Goal: Task Accomplishment & Management: Use online tool/utility

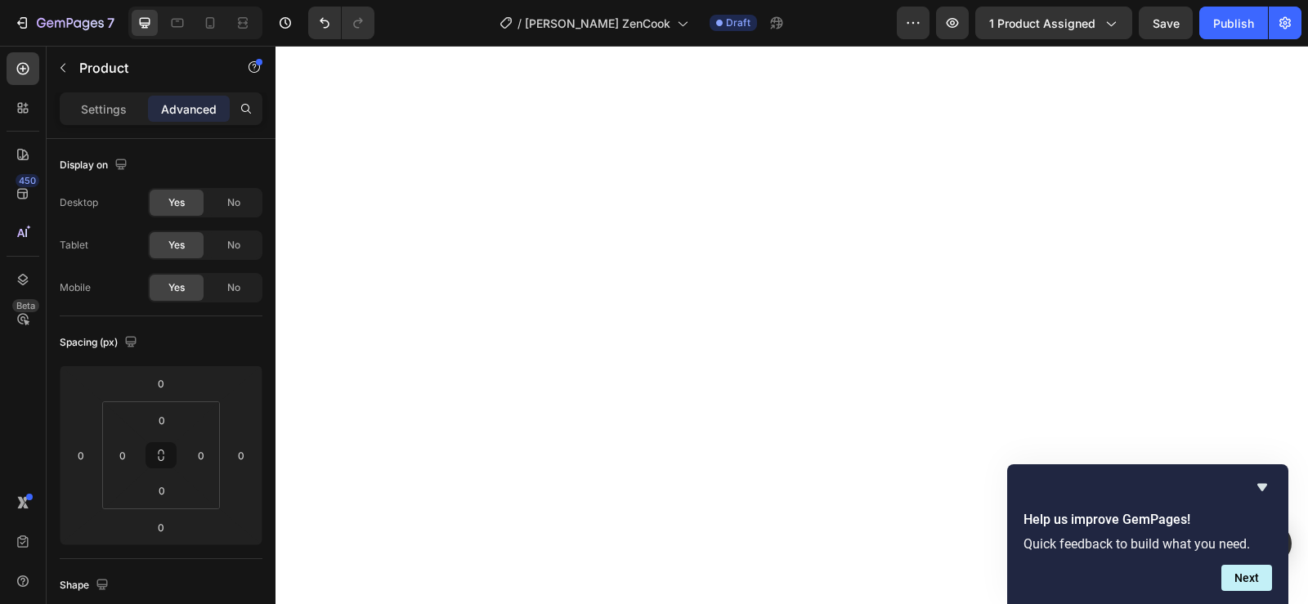
scroll to position [164, 0]
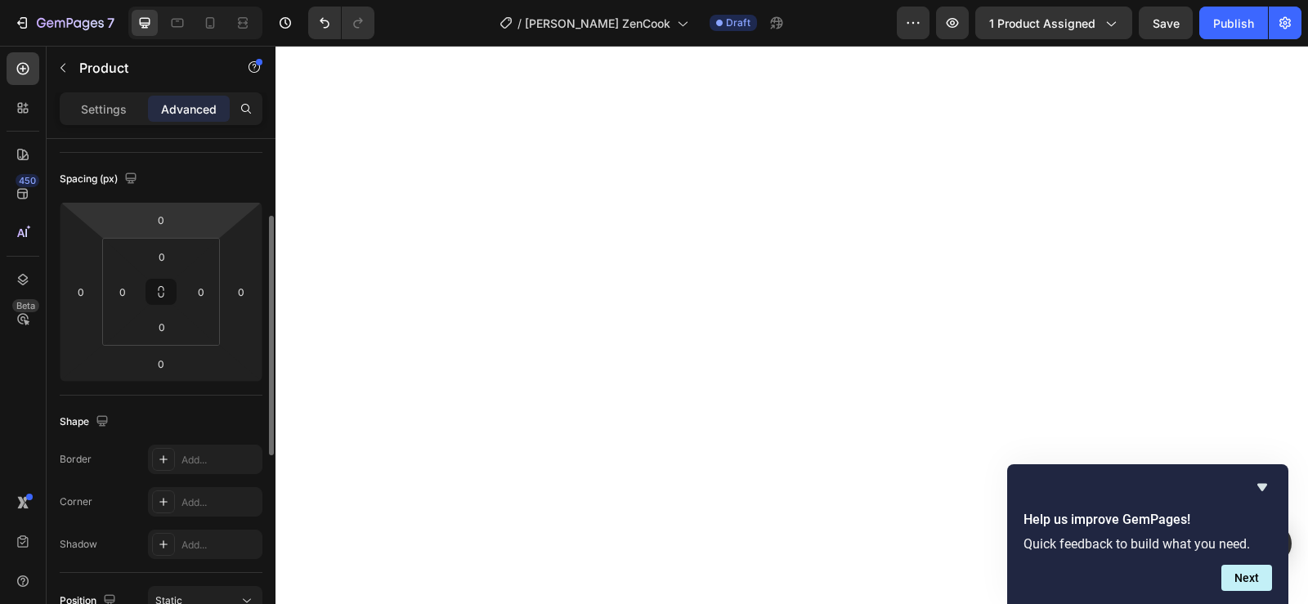
click at [177, 174] on div "Spacing (px)" at bounding box center [161, 179] width 203 height 26
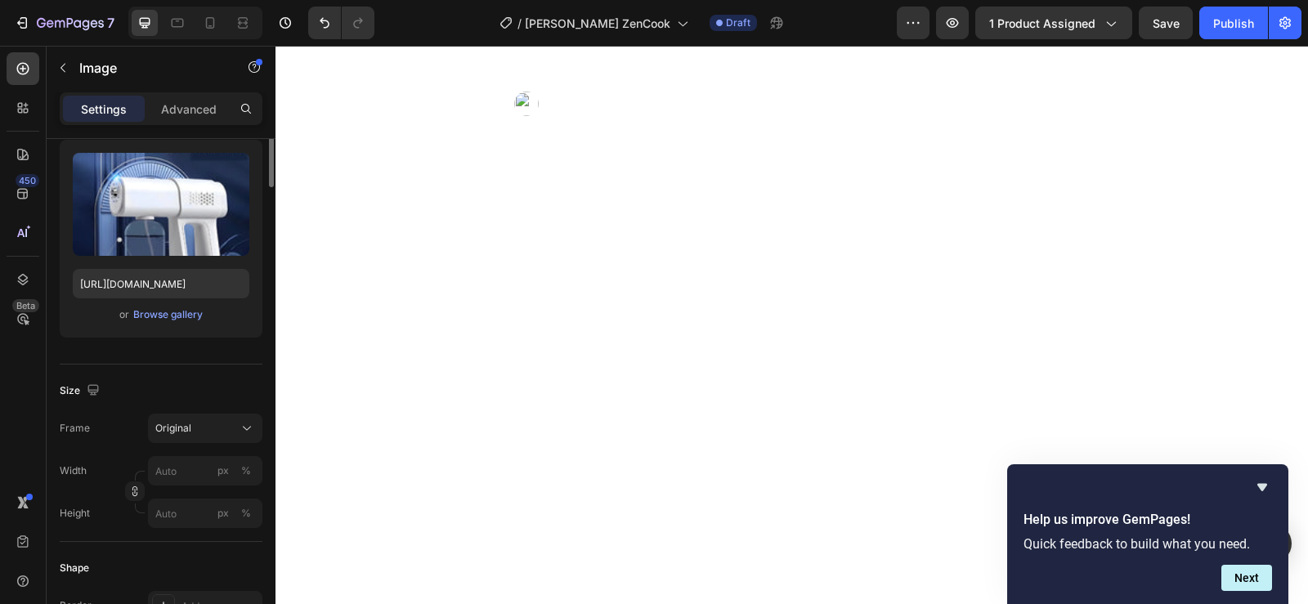
scroll to position [0, 0]
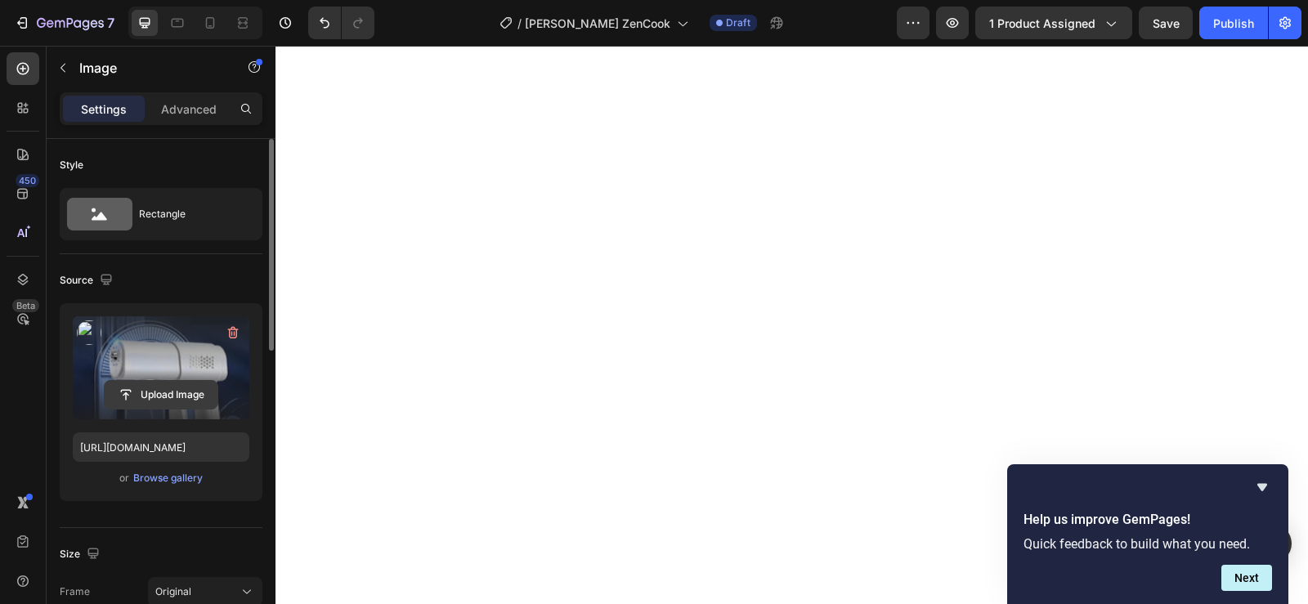
click at [144, 400] on input "file" at bounding box center [161, 395] width 113 height 28
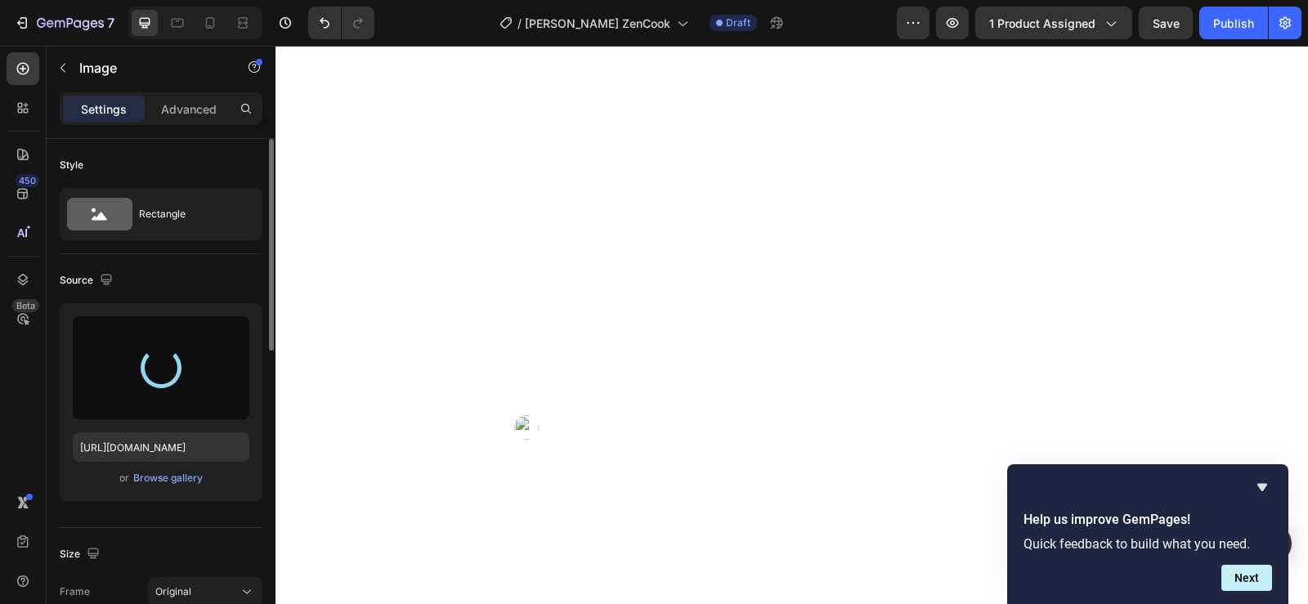
scroll to position [1145, 0]
type input "[URL][DOMAIN_NAME]"
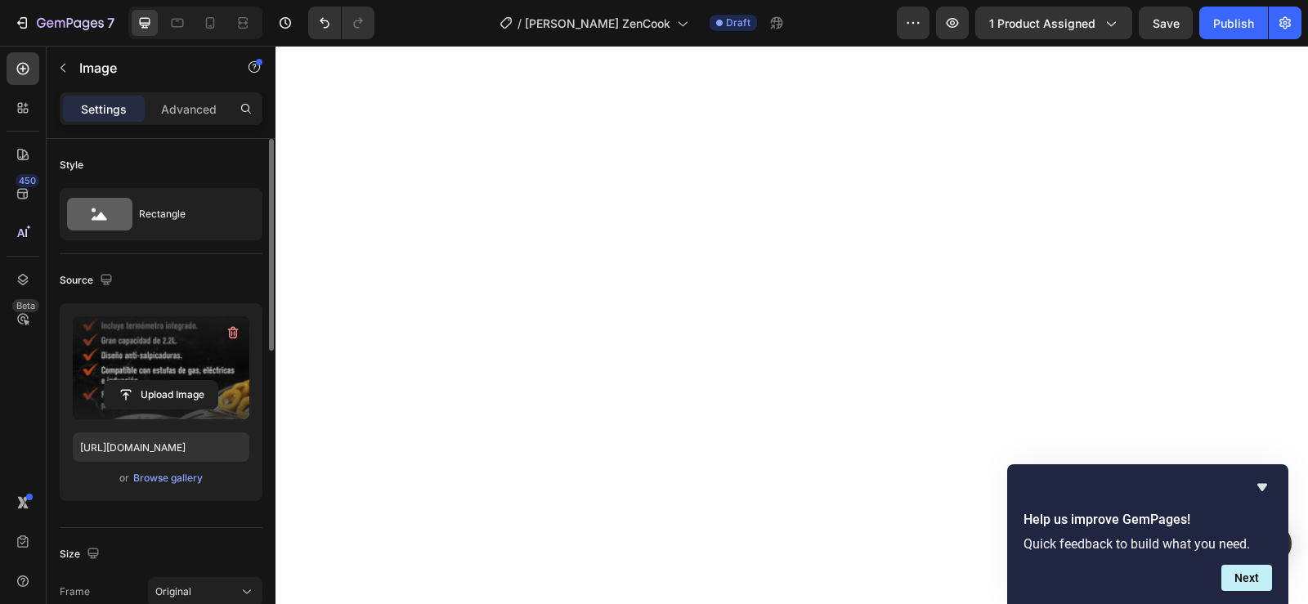
scroll to position [2044, 0]
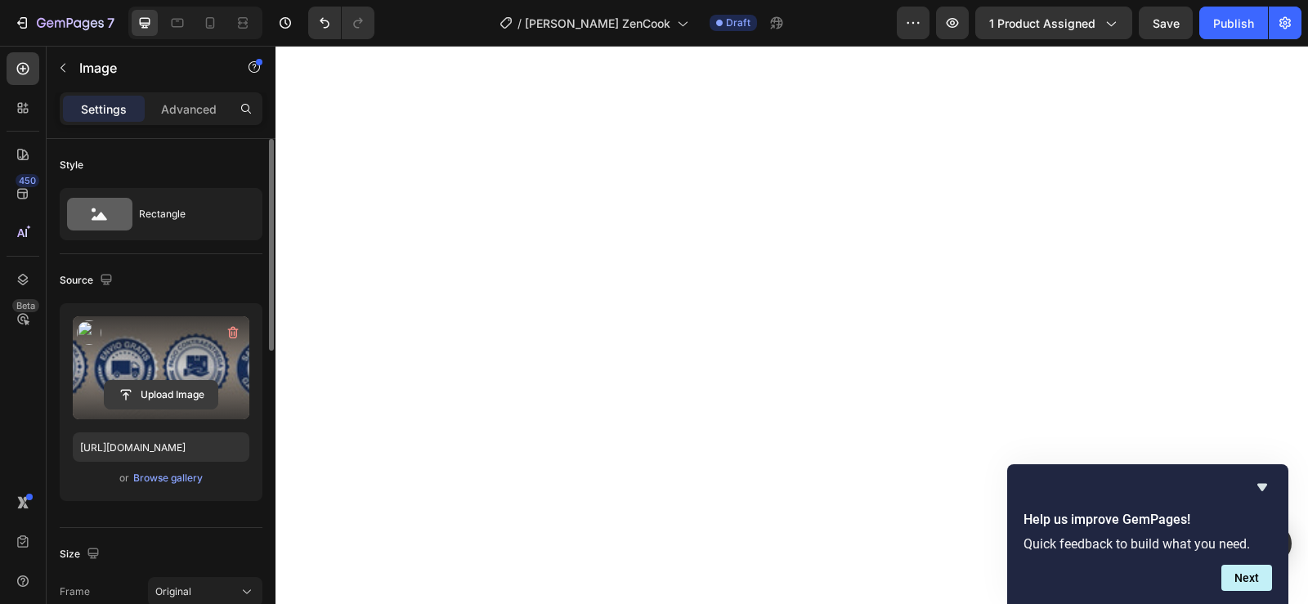
click at [175, 396] on input "file" at bounding box center [161, 395] width 113 height 28
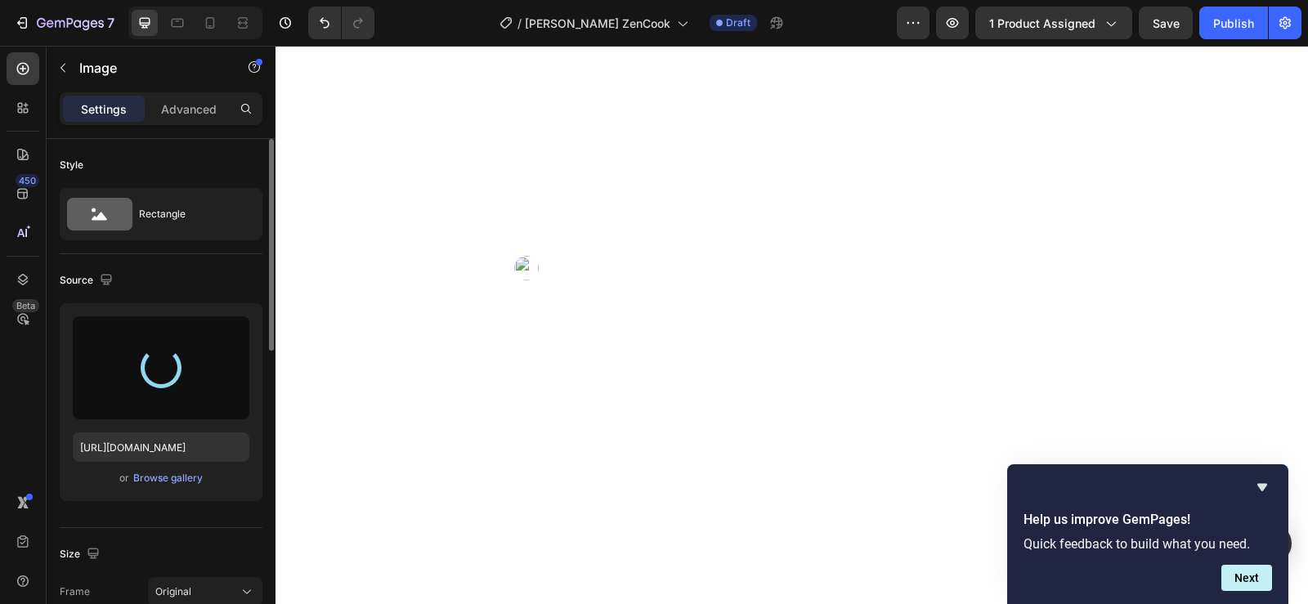
type input "[URL][DOMAIN_NAME]"
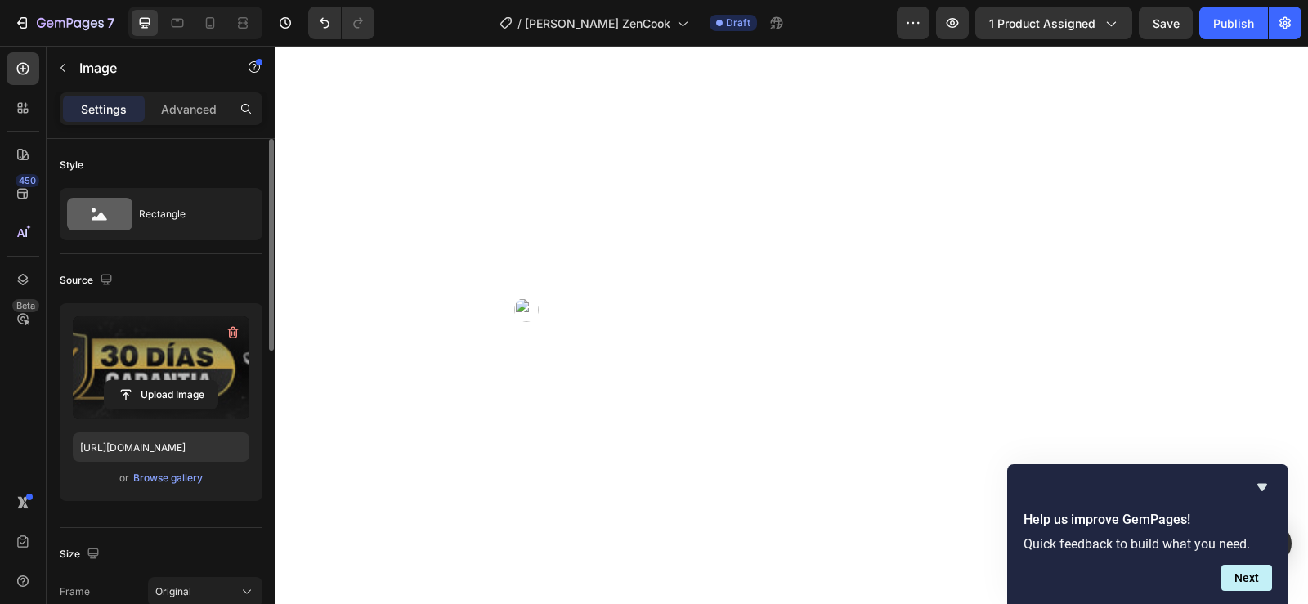
scroll to position [1962, 0]
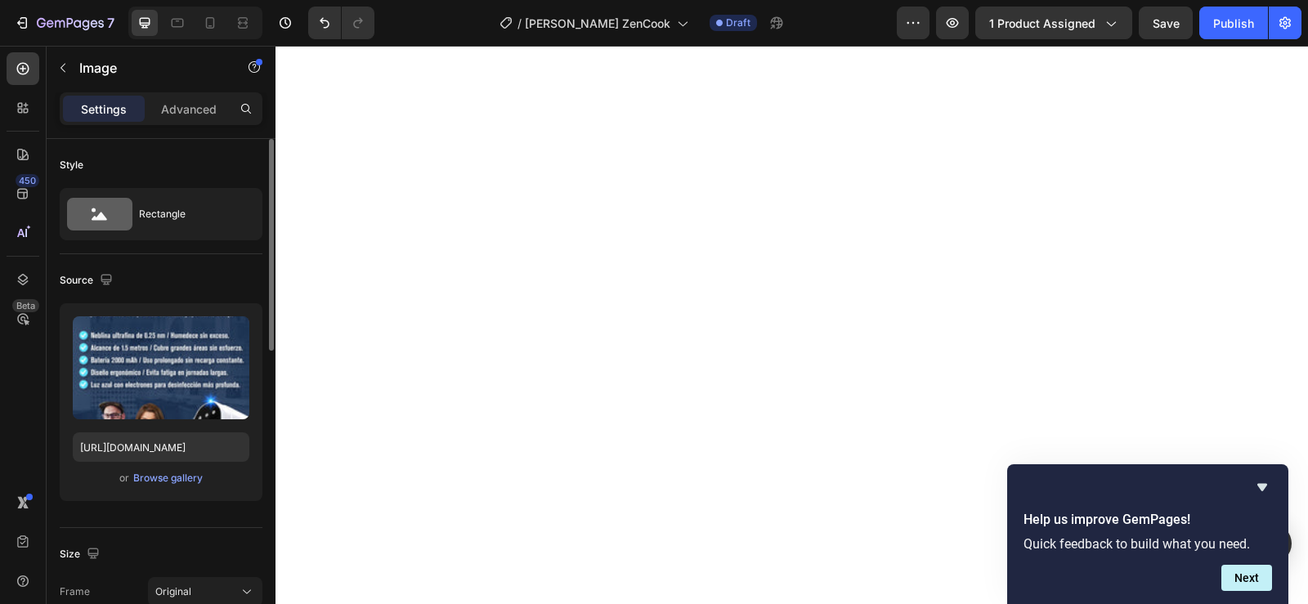
scroll to position [2943, 0]
drag, startPoint x: 374, startPoint y: 46, endPoint x: 703, endPoint y: 173, distance: 353.3
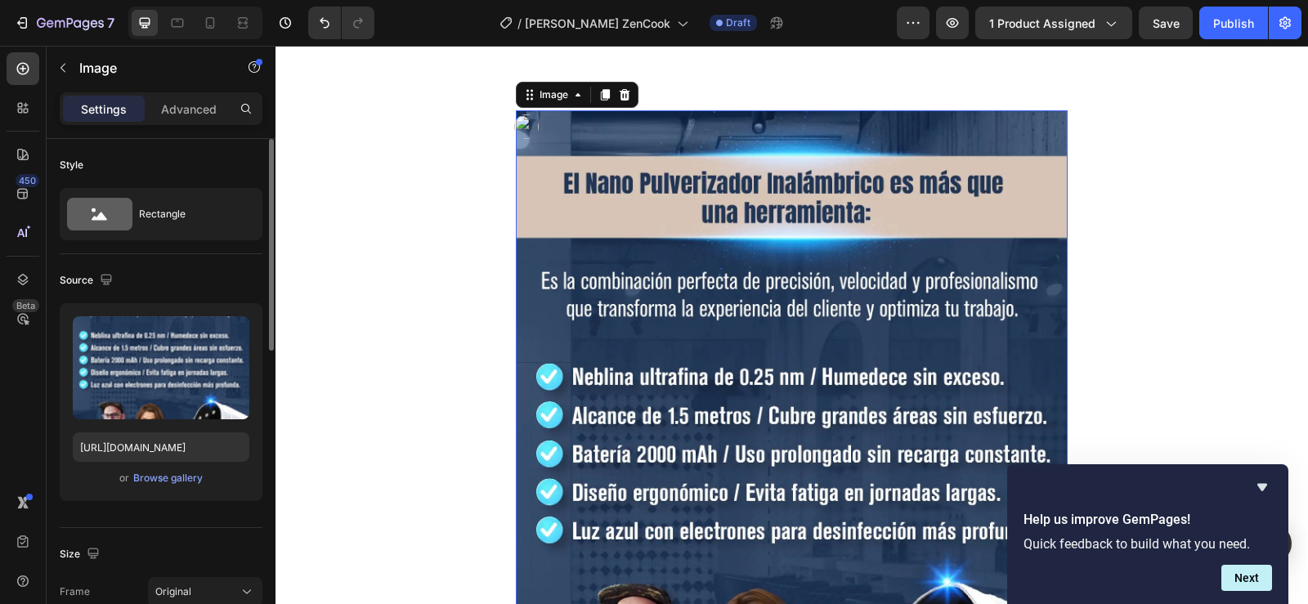
scroll to position [2289, 0]
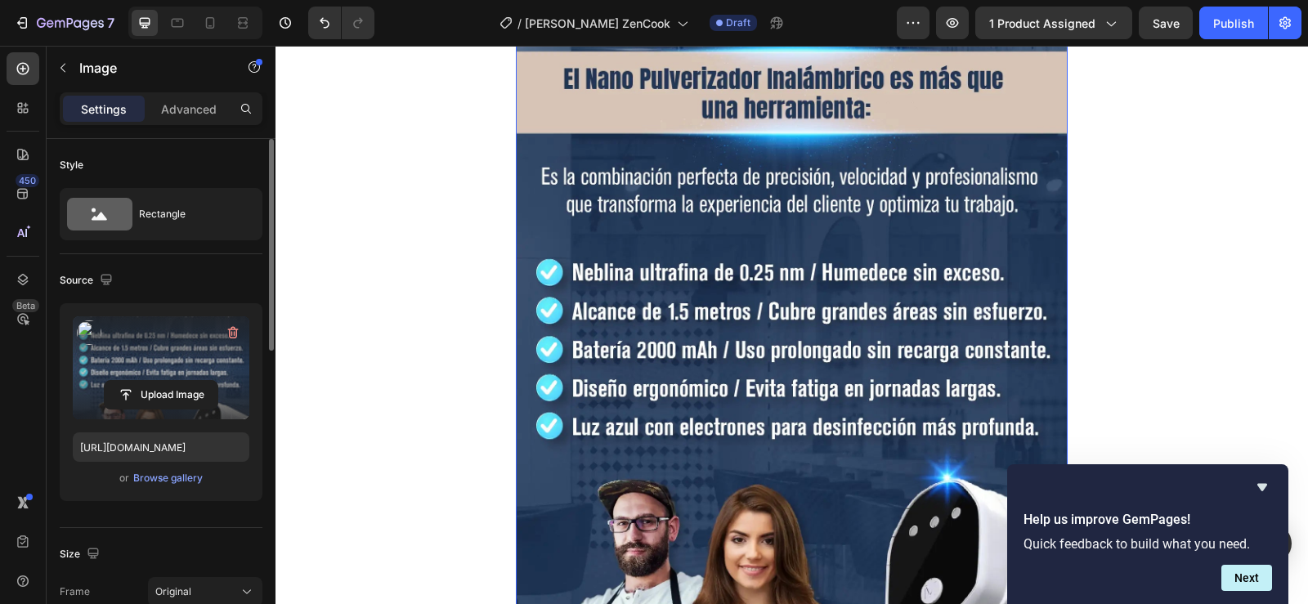
click at [177, 378] on label at bounding box center [161, 367] width 177 height 103
click at [177, 381] on input "file" at bounding box center [161, 395] width 113 height 28
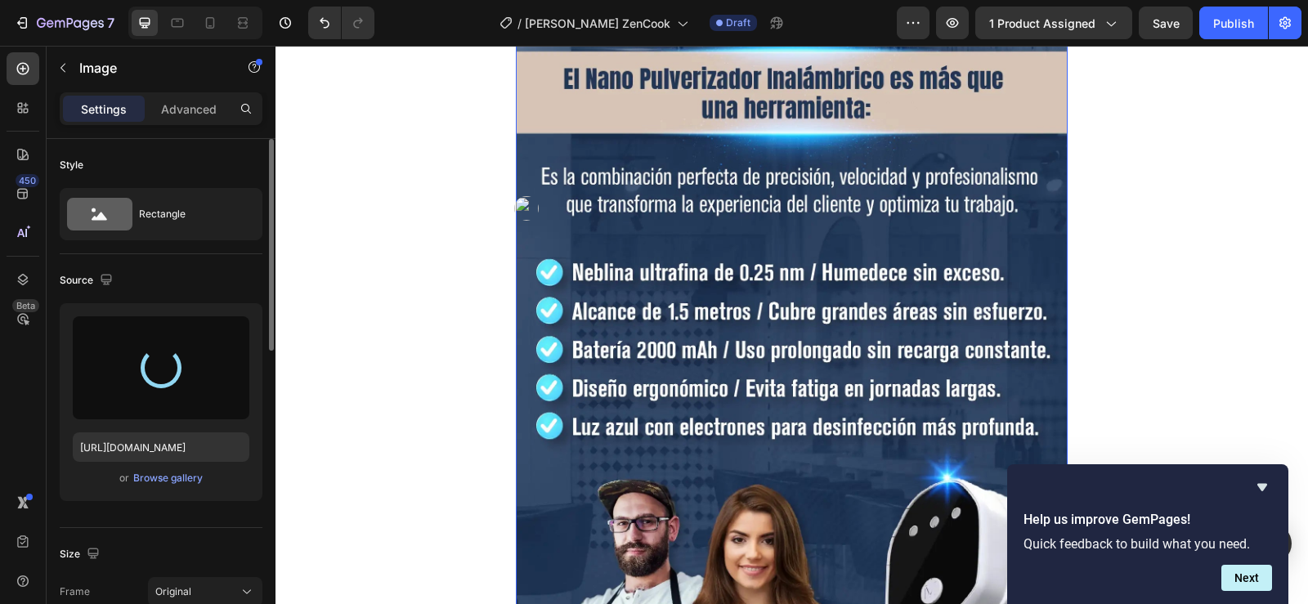
type input "https://cdn.shopify.com/s/files/1/0739/2260/9380/files/gempages_570902417407739…"
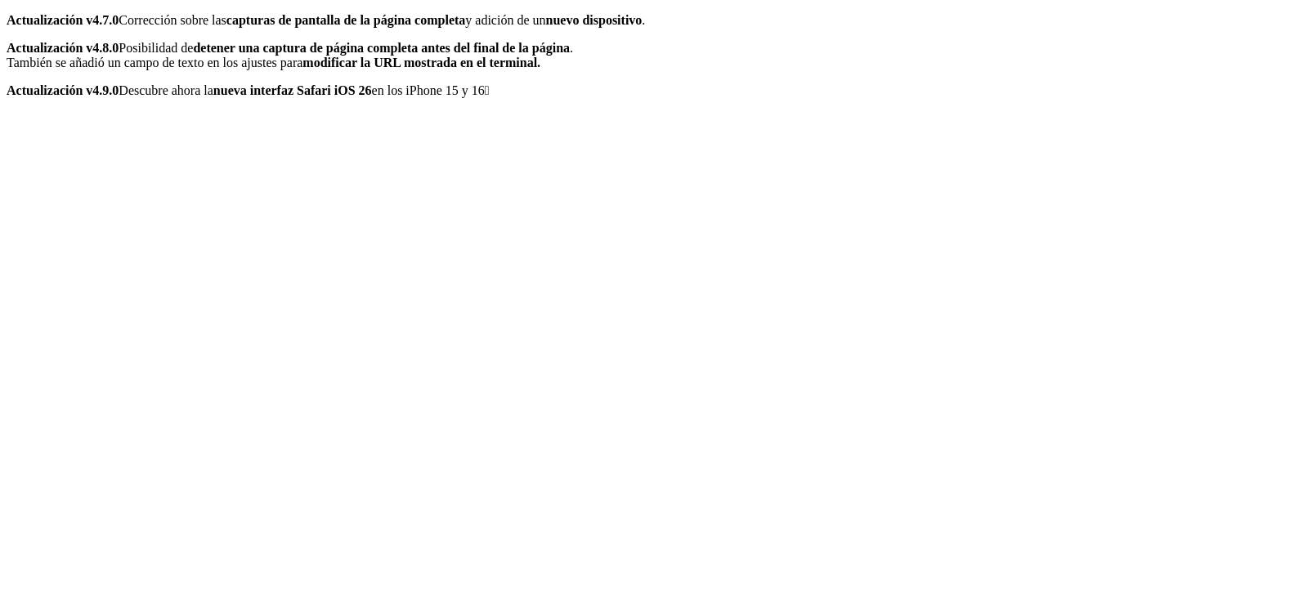
scroll to position [0, 0]
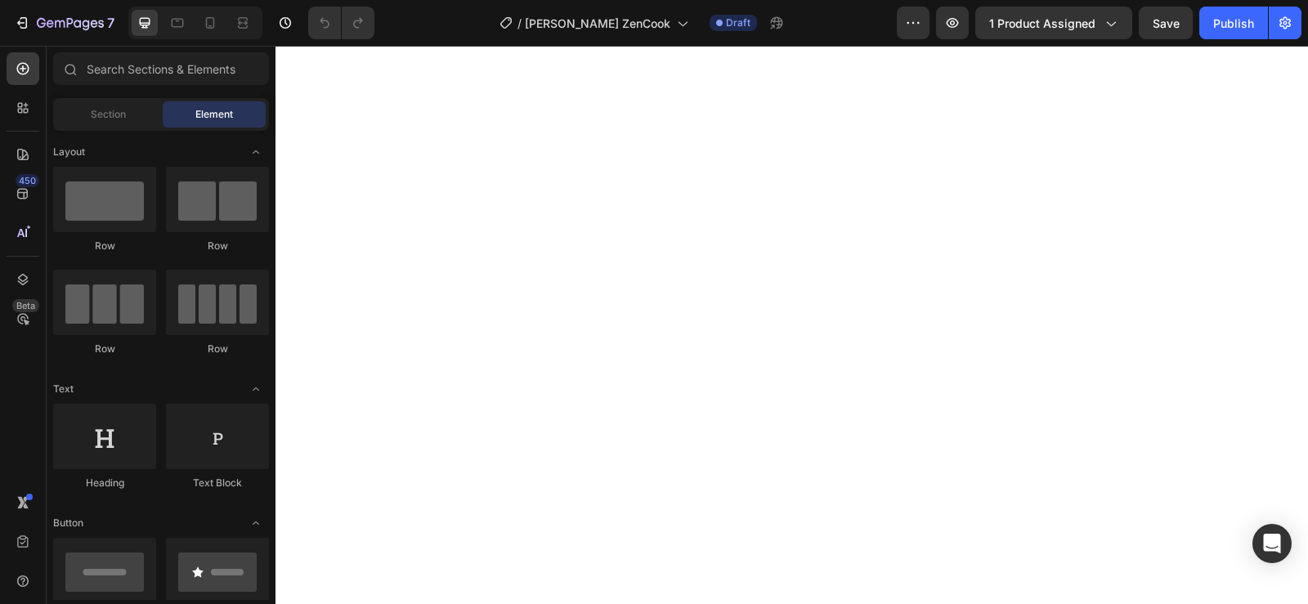
scroll to position [3189, 0]
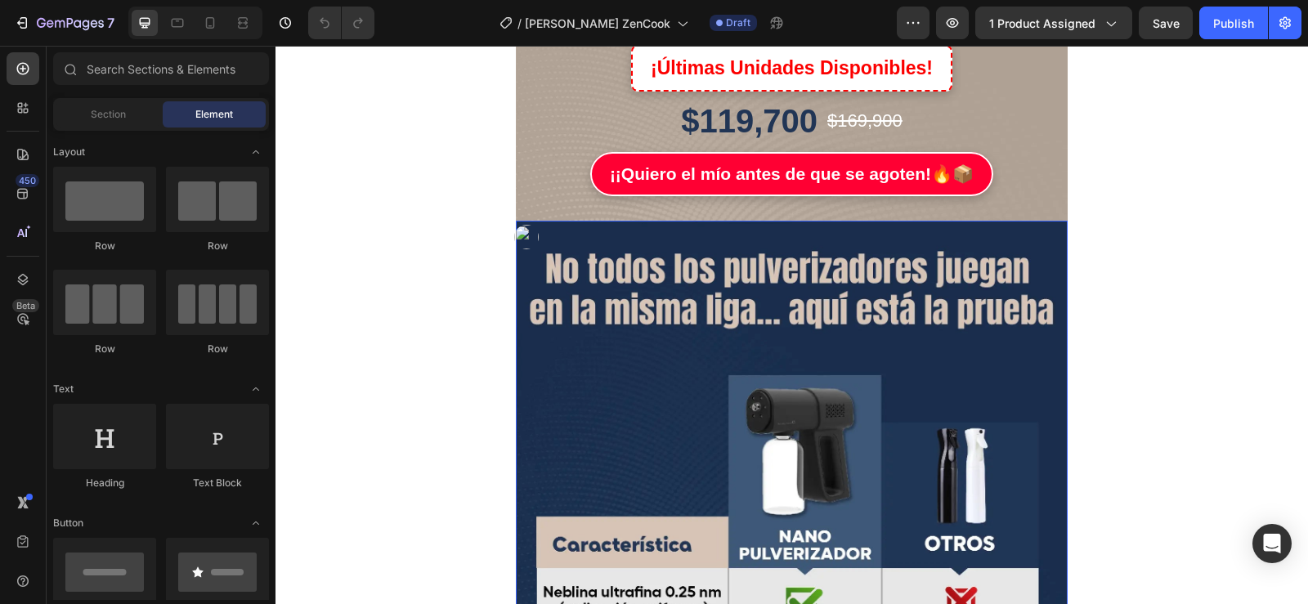
click at [941, 267] on img at bounding box center [792, 589] width 552 height 736
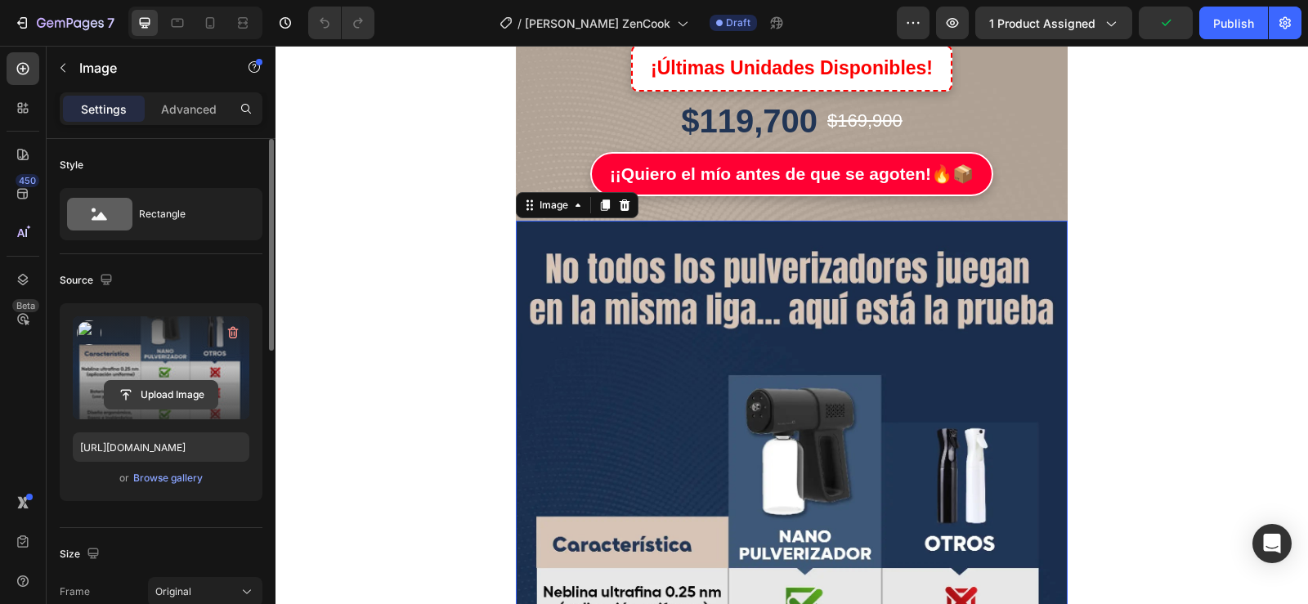
click at [173, 389] on input "file" at bounding box center [161, 395] width 113 height 28
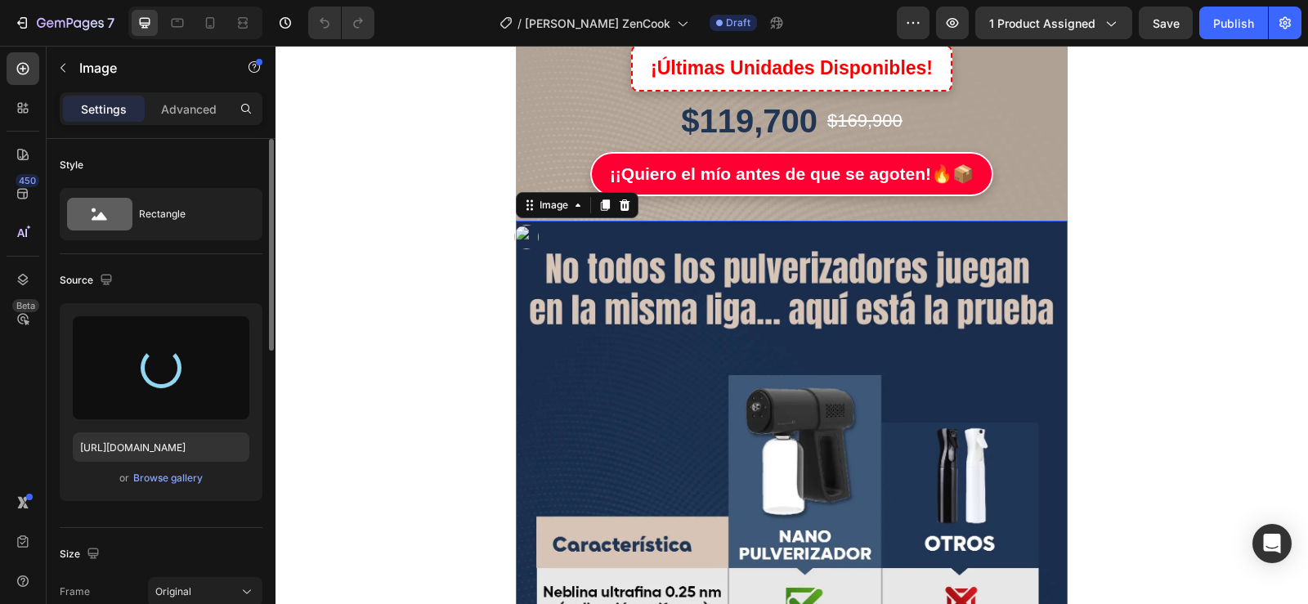
type input "[URL][DOMAIN_NAME]"
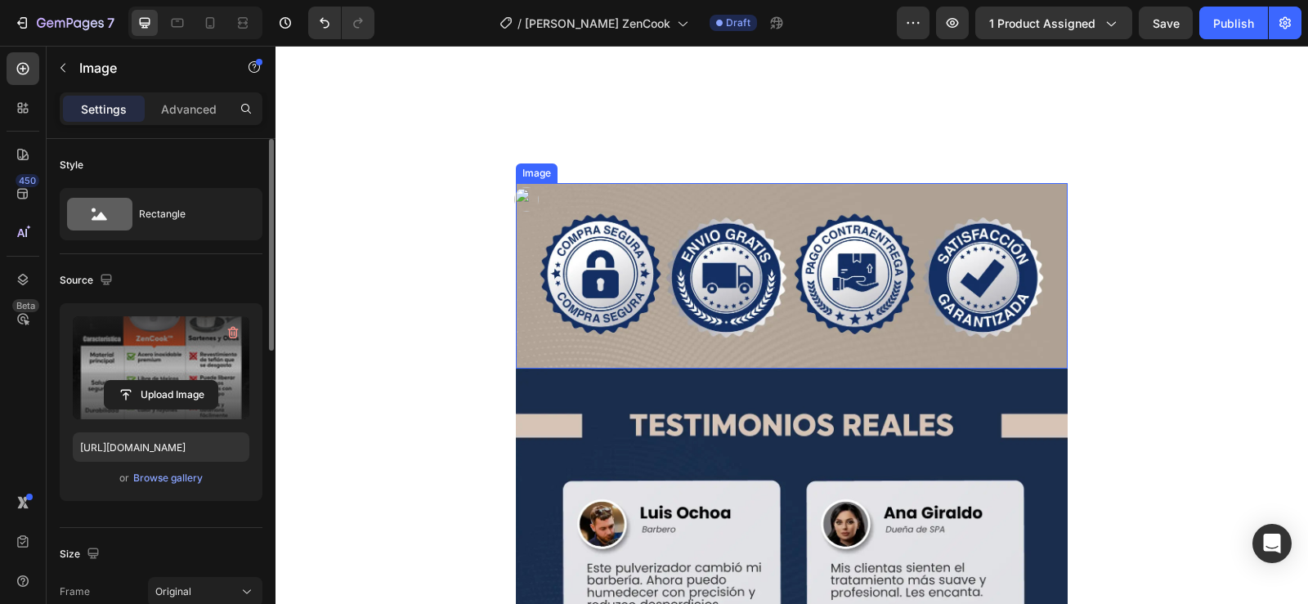
scroll to position [3925, 0]
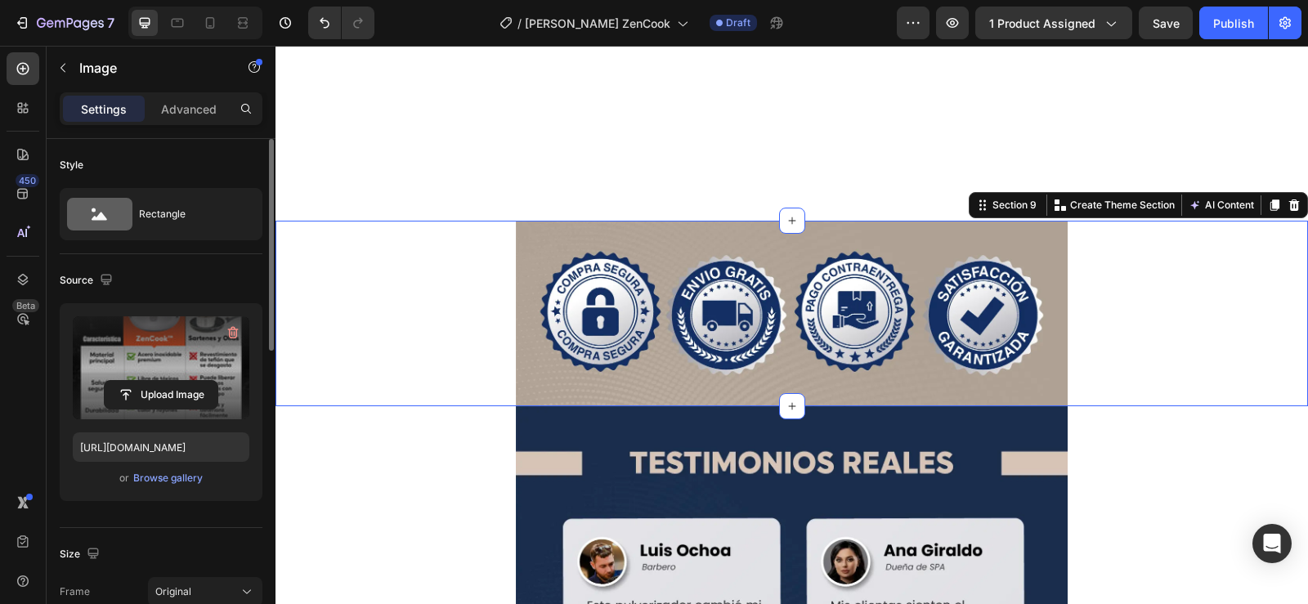
click at [1087, 300] on div "Image Row" at bounding box center [792, 314] width 1033 height 186
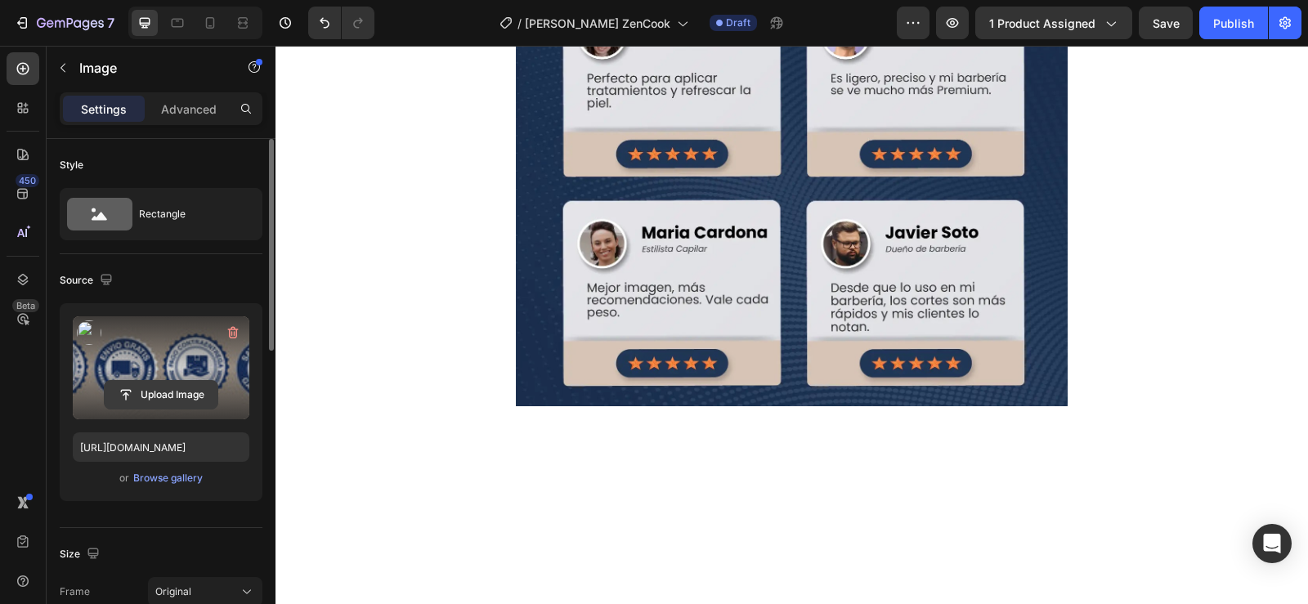
click at [137, 387] on input "file" at bounding box center [161, 395] width 113 height 28
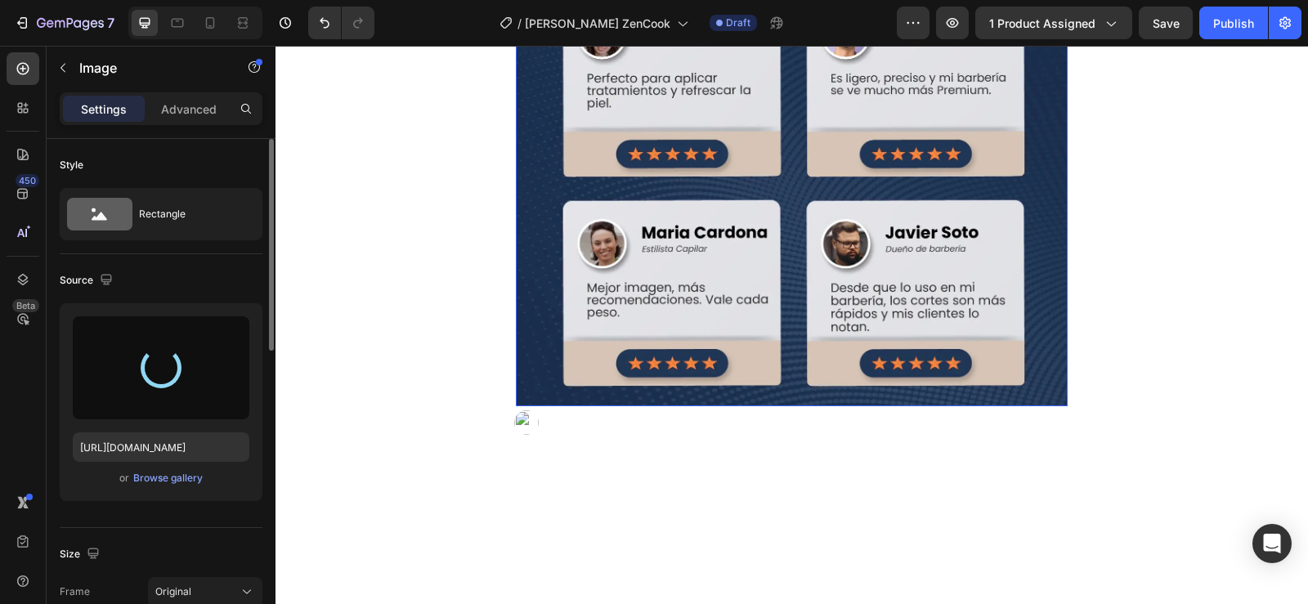
type input "[URL][DOMAIN_NAME]"
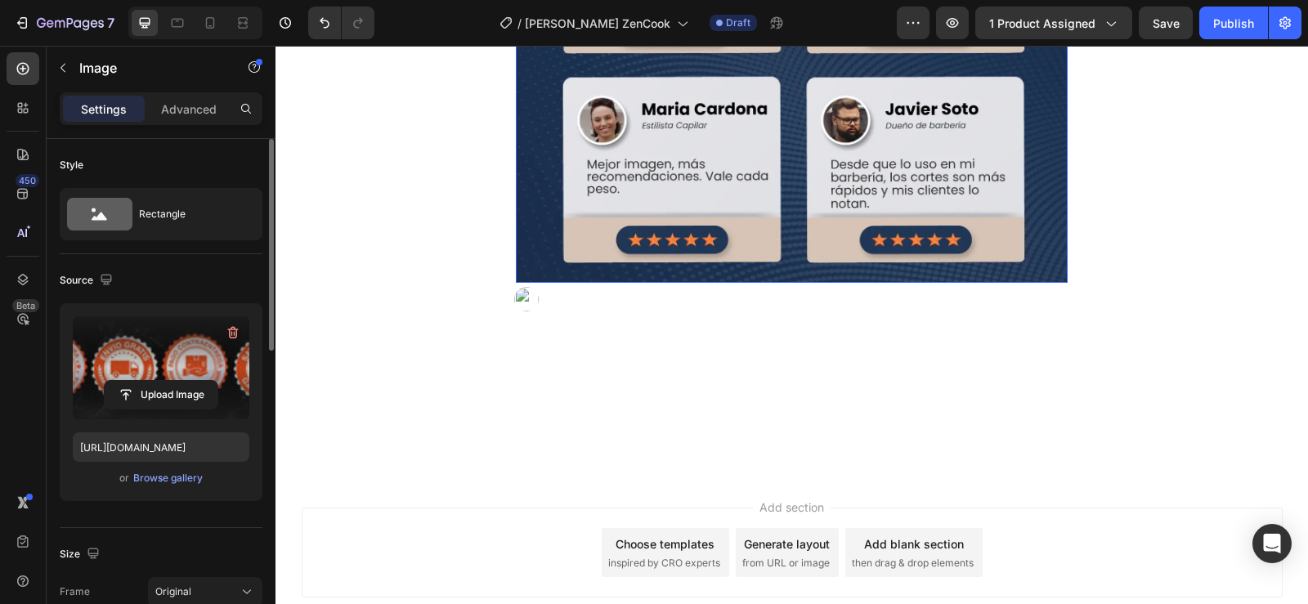
scroll to position [4088, 0]
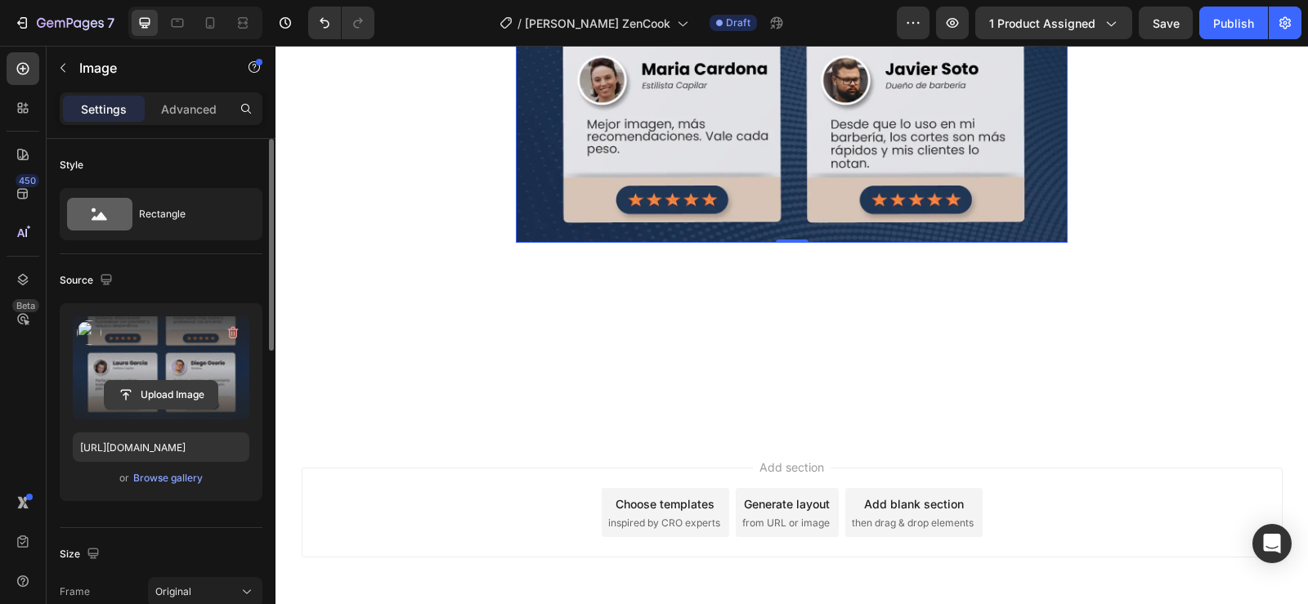
click at [164, 392] on input "file" at bounding box center [161, 395] width 113 height 28
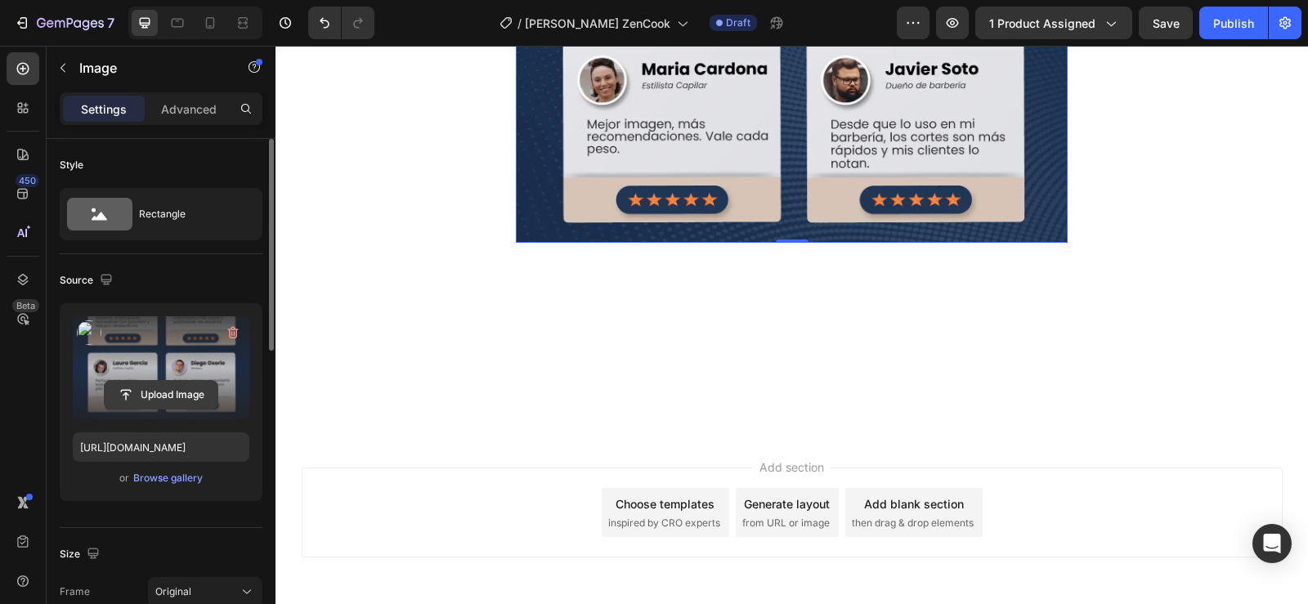
click at [159, 392] on input "file" at bounding box center [161, 395] width 113 height 28
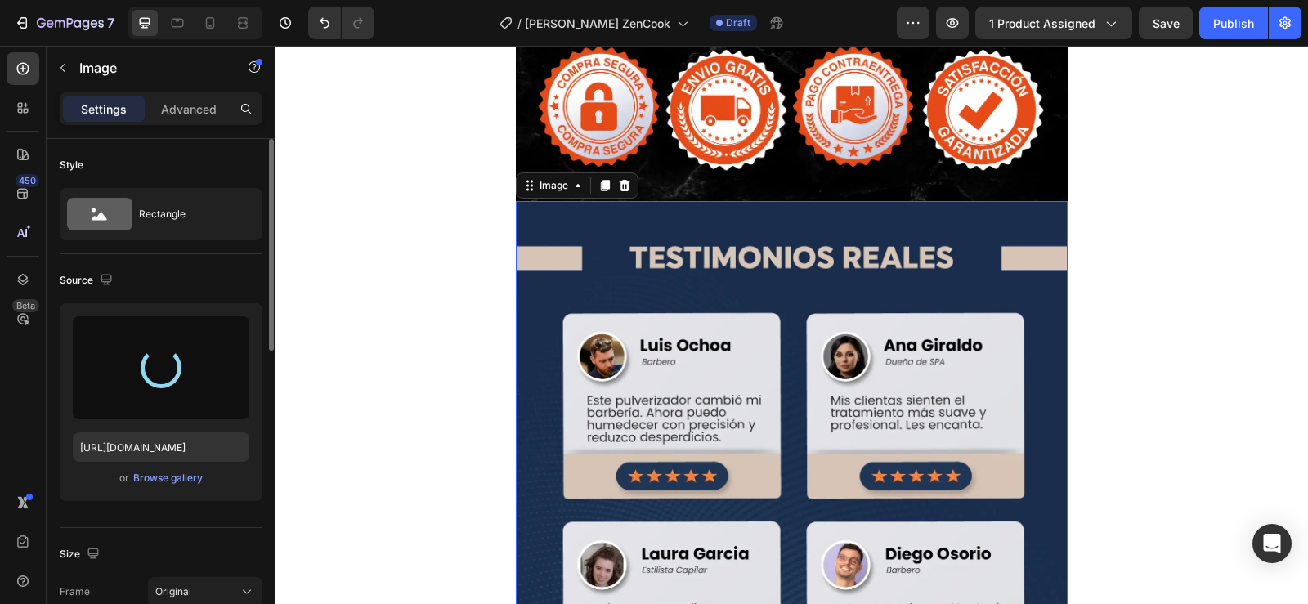
scroll to position [4170, 0]
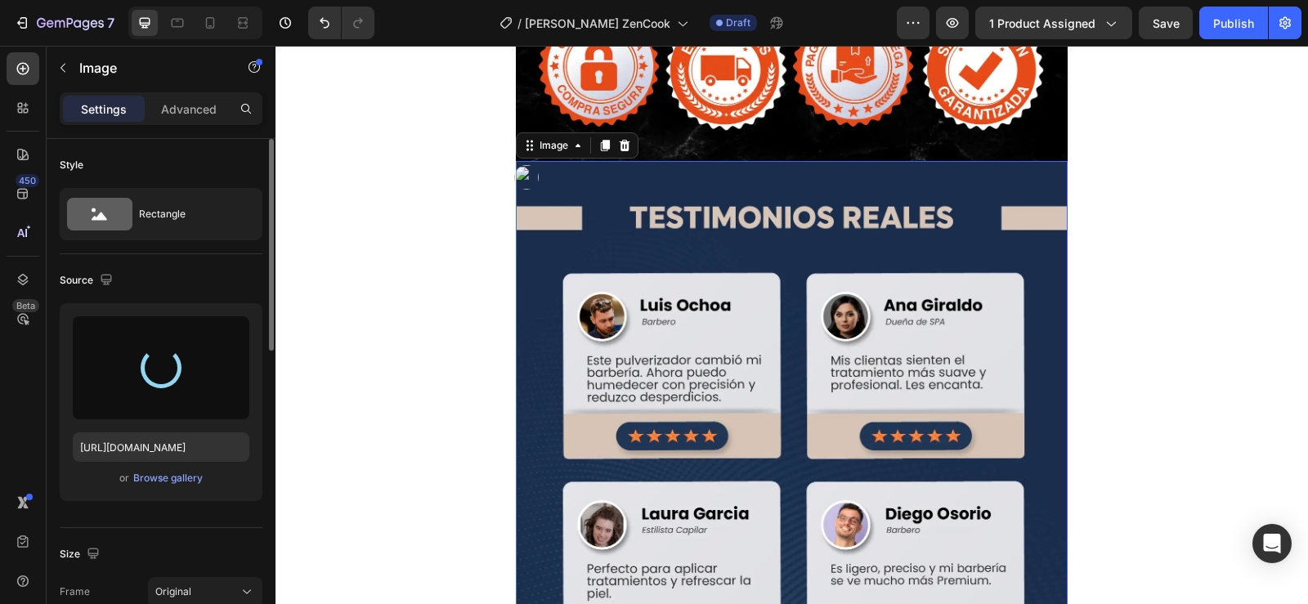
type input "[URL][DOMAIN_NAME]"
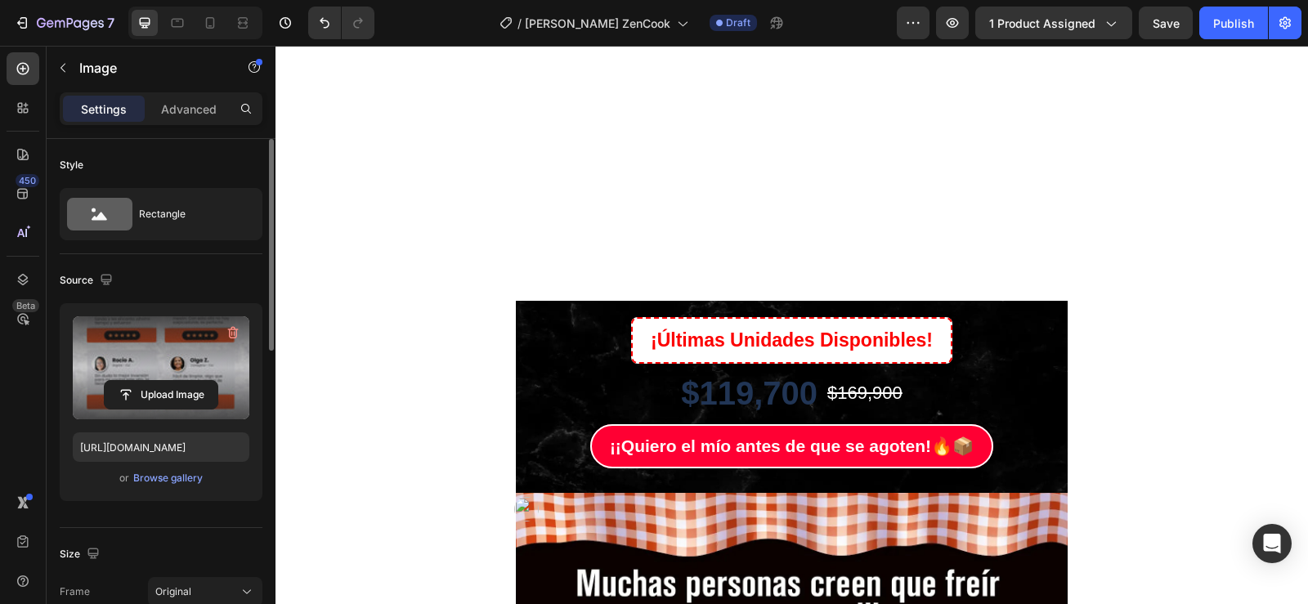
scroll to position [327, 0]
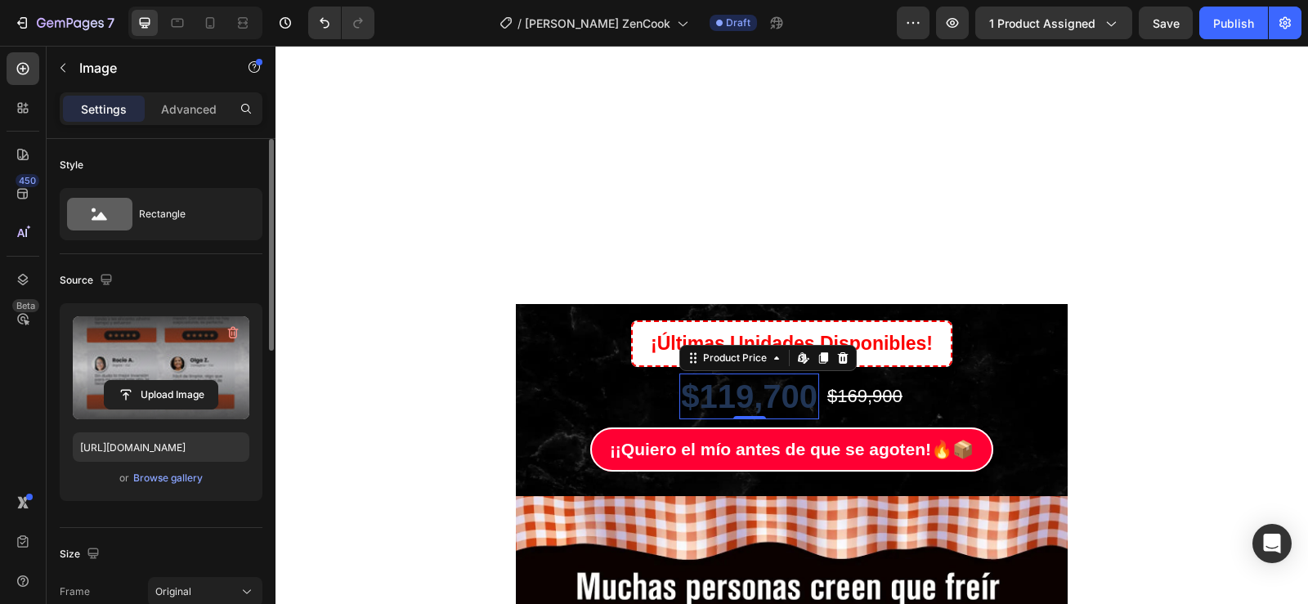
click at [712, 398] on div "$119,700" at bounding box center [749, 397] width 140 height 46
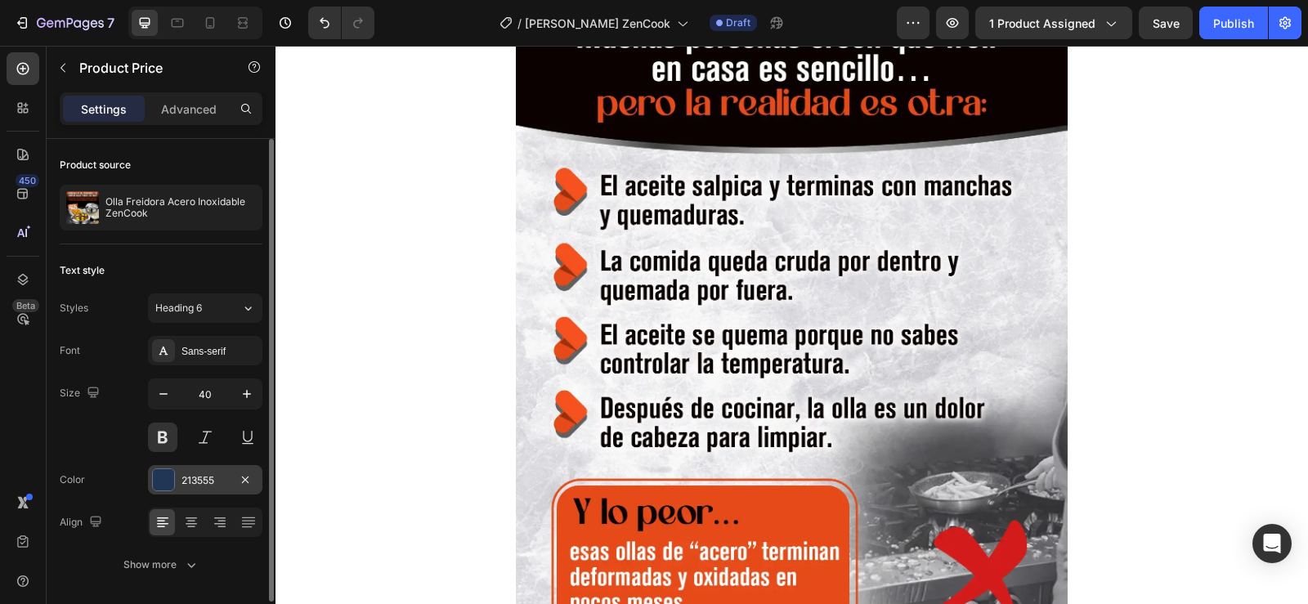
click at [169, 480] on div at bounding box center [163, 479] width 21 height 21
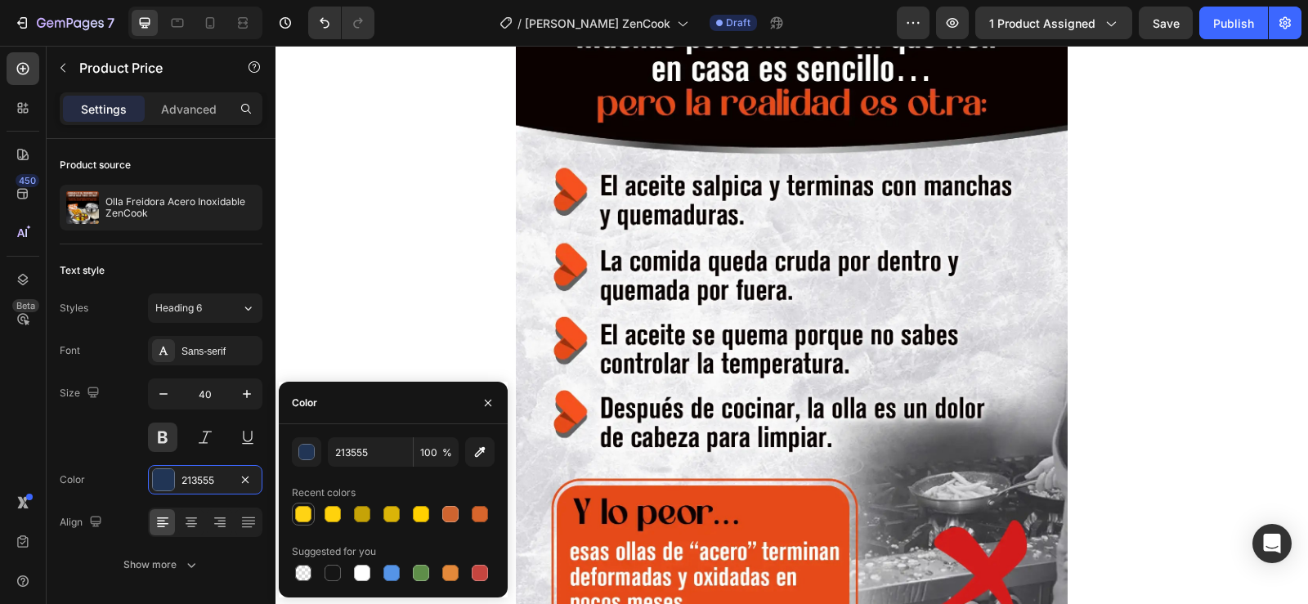
click at [311, 514] on div at bounding box center [304, 514] width 20 height 20
type input "FFD314"
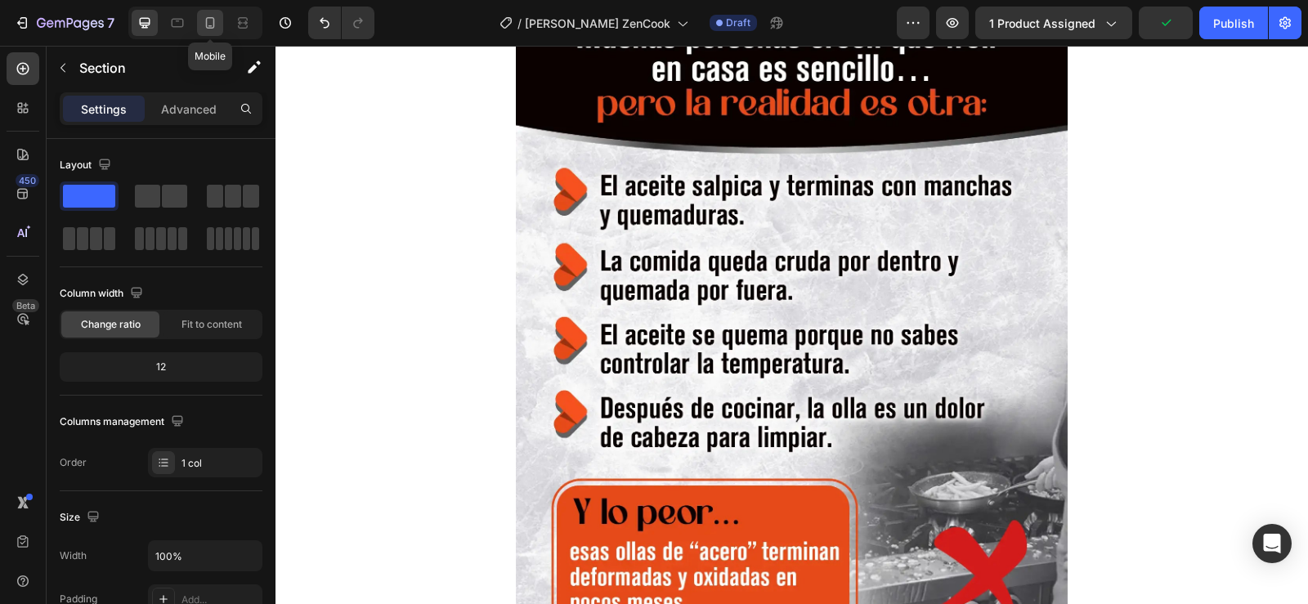
click at [208, 25] on icon at bounding box center [210, 23] width 16 height 16
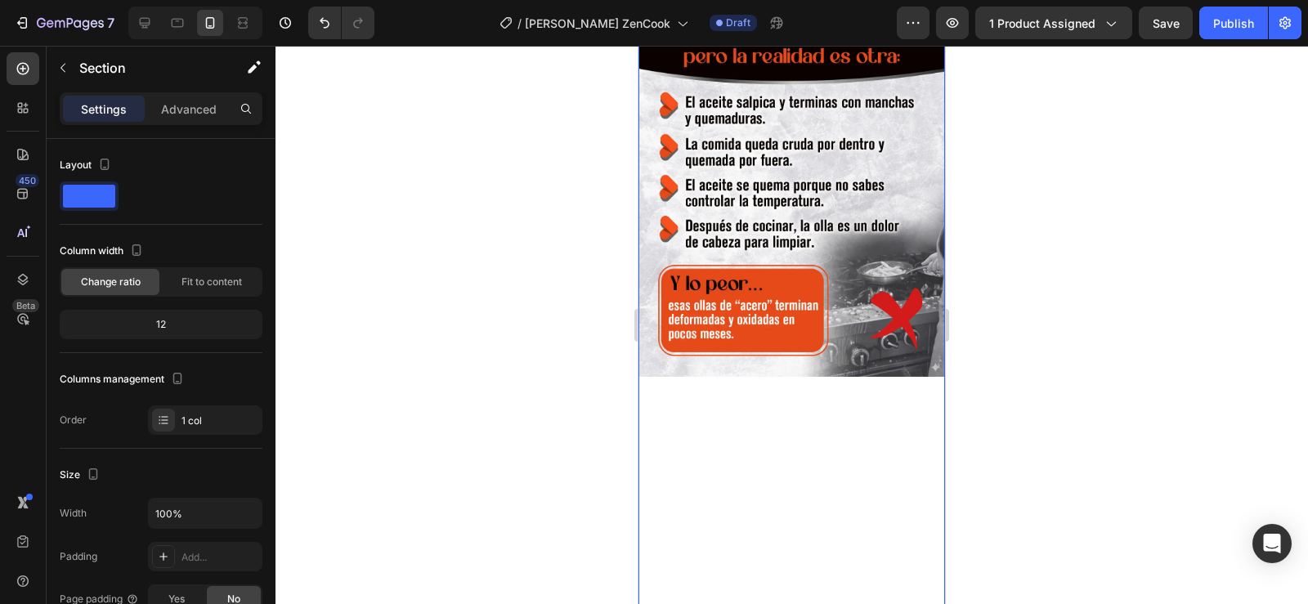
scroll to position [271, 0]
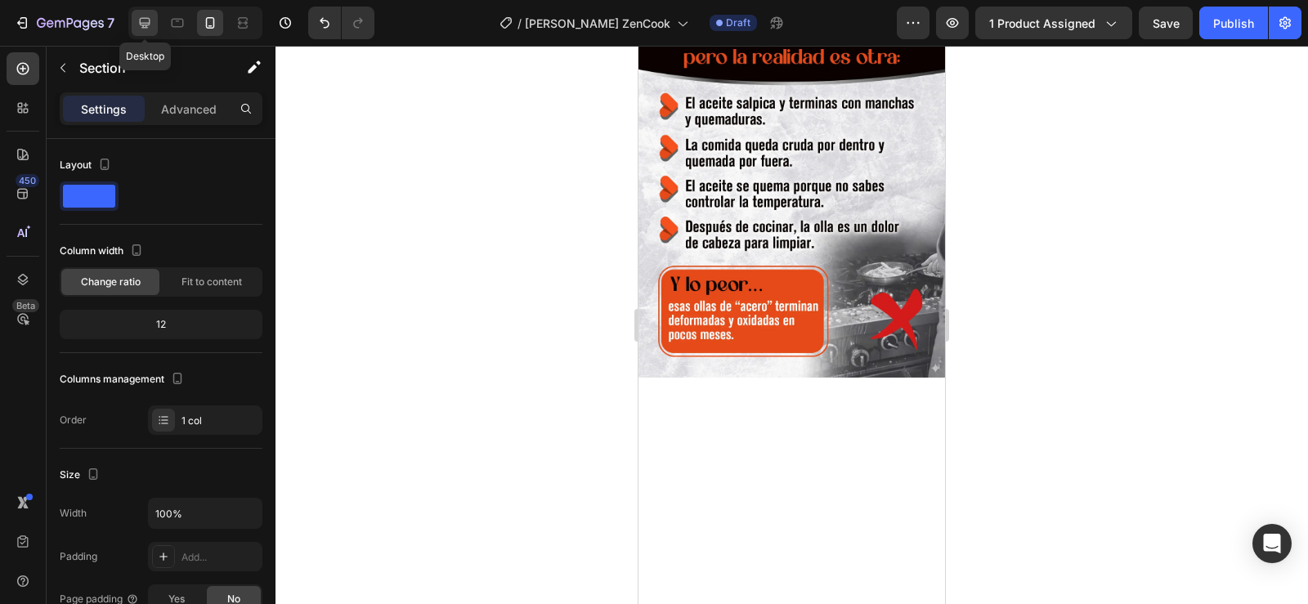
click at [148, 32] on div at bounding box center [145, 23] width 26 height 26
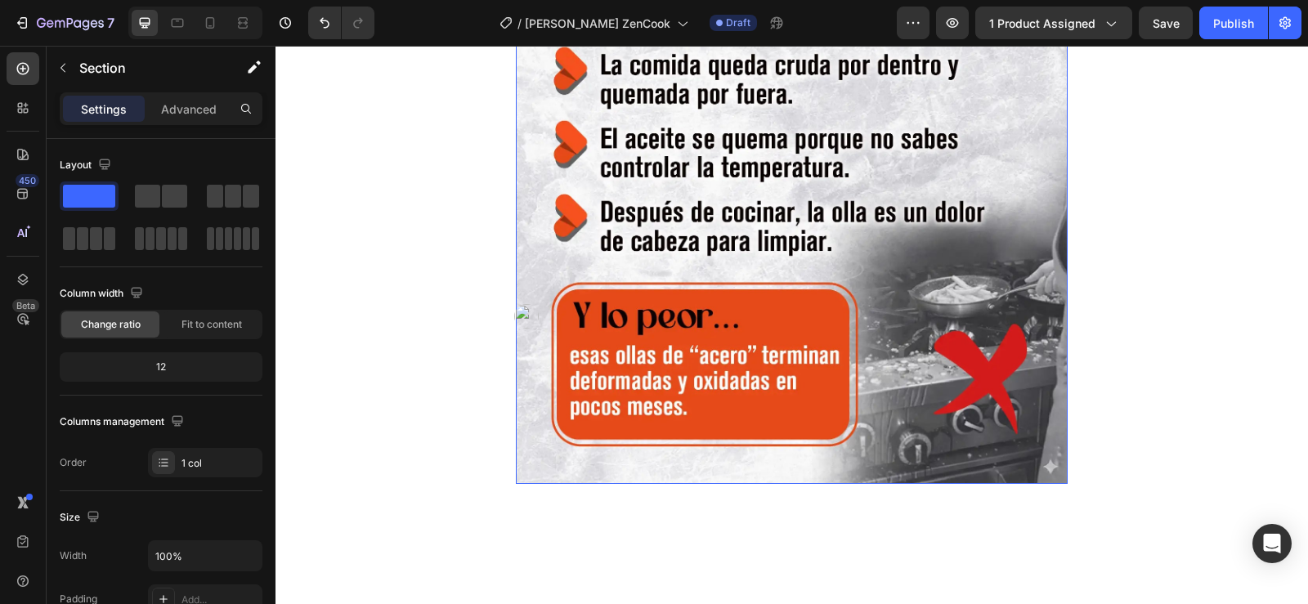
scroll to position [528, 0]
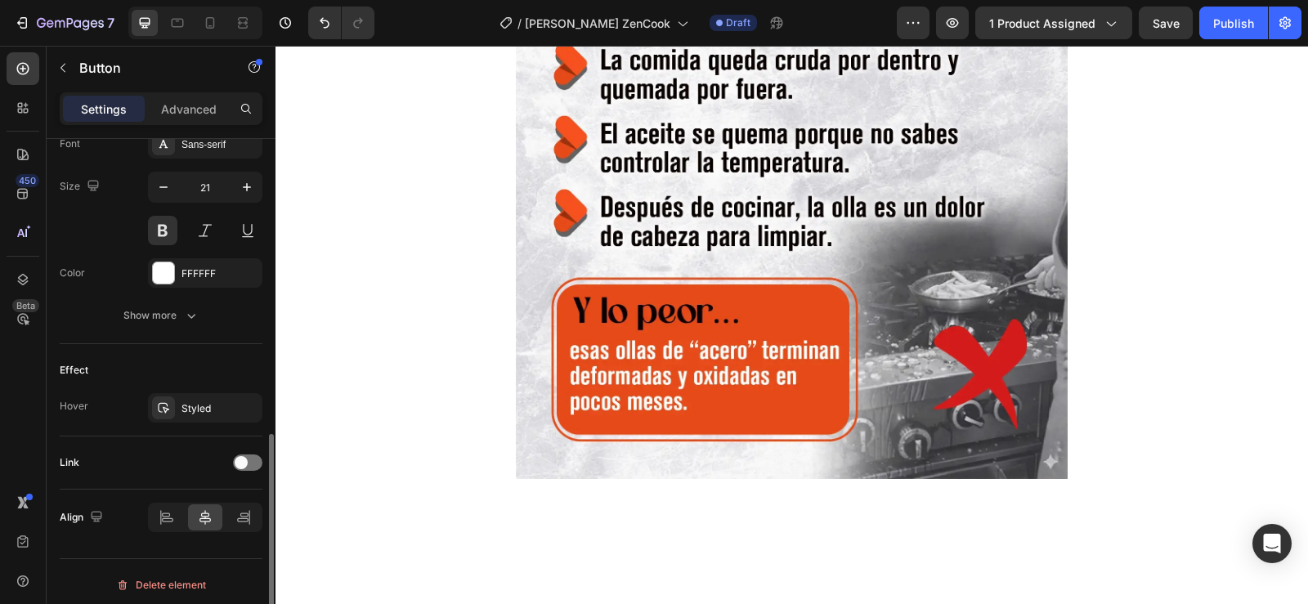
scroll to position [661, 0]
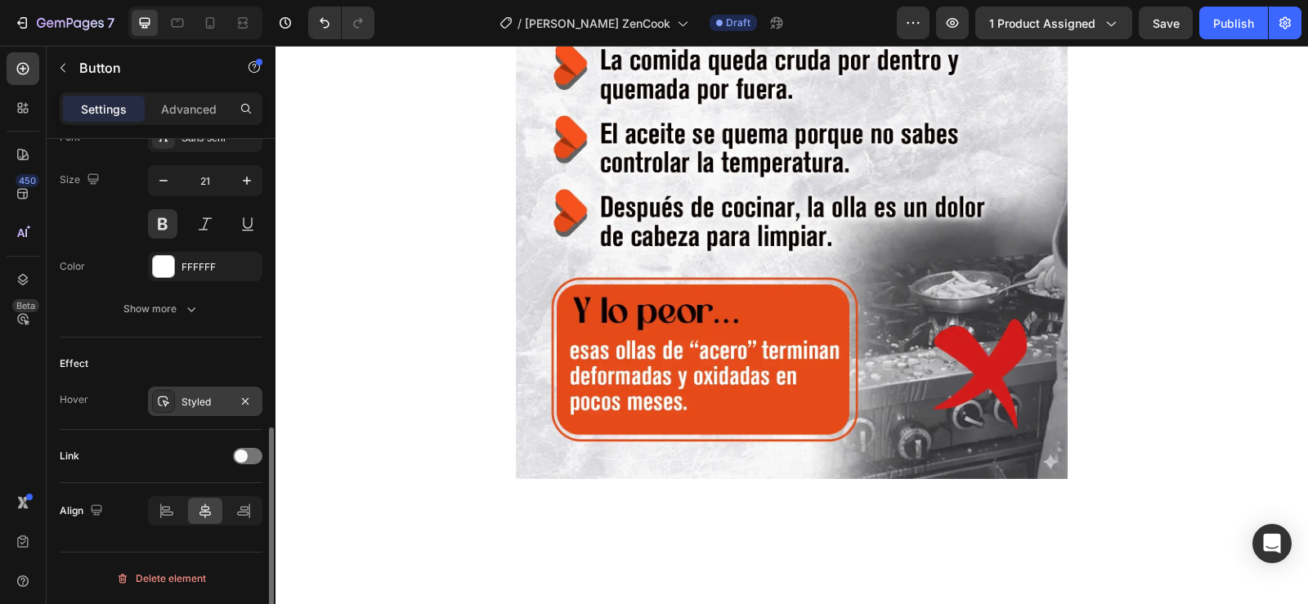
click at [172, 405] on div at bounding box center [163, 401] width 23 height 23
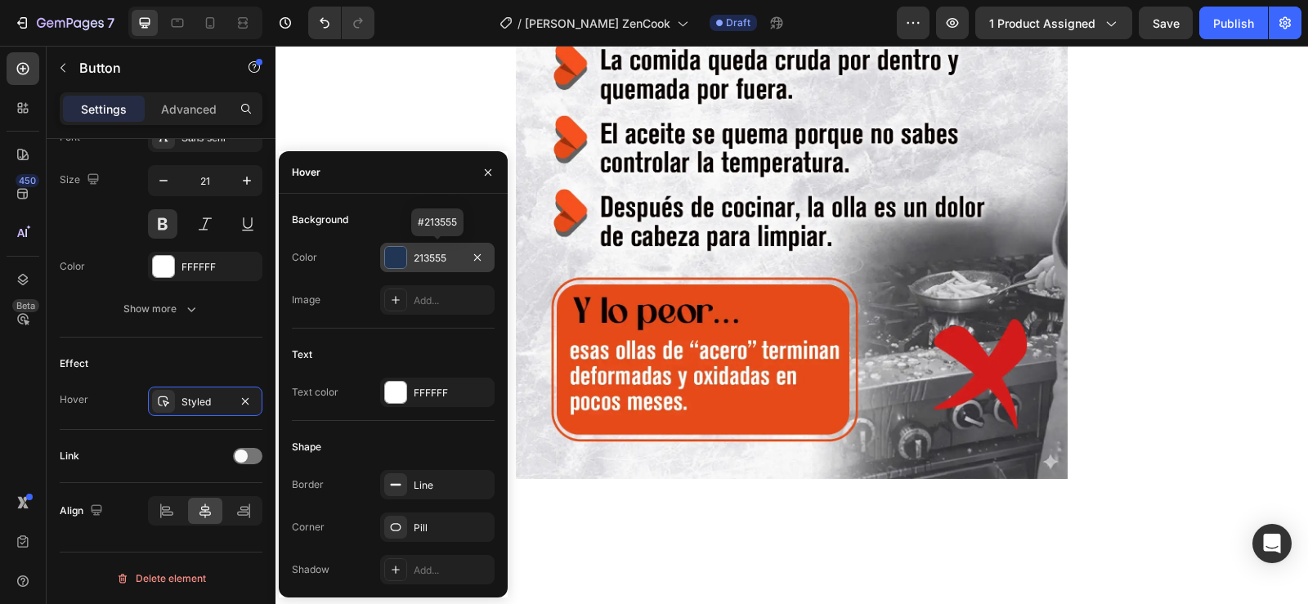
click at [393, 258] on div at bounding box center [395, 257] width 21 height 21
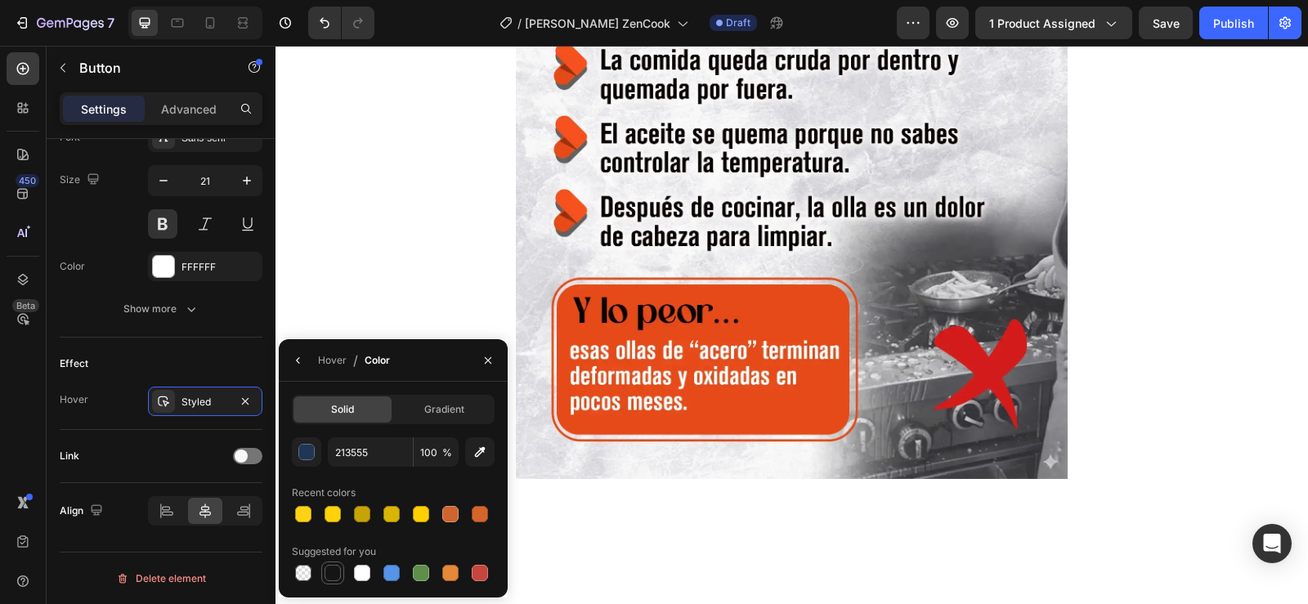
click at [331, 577] on div at bounding box center [333, 573] width 16 height 16
click at [361, 575] on div at bounding box center [362, 573] width 16 height 16
type input "FFFFFF"
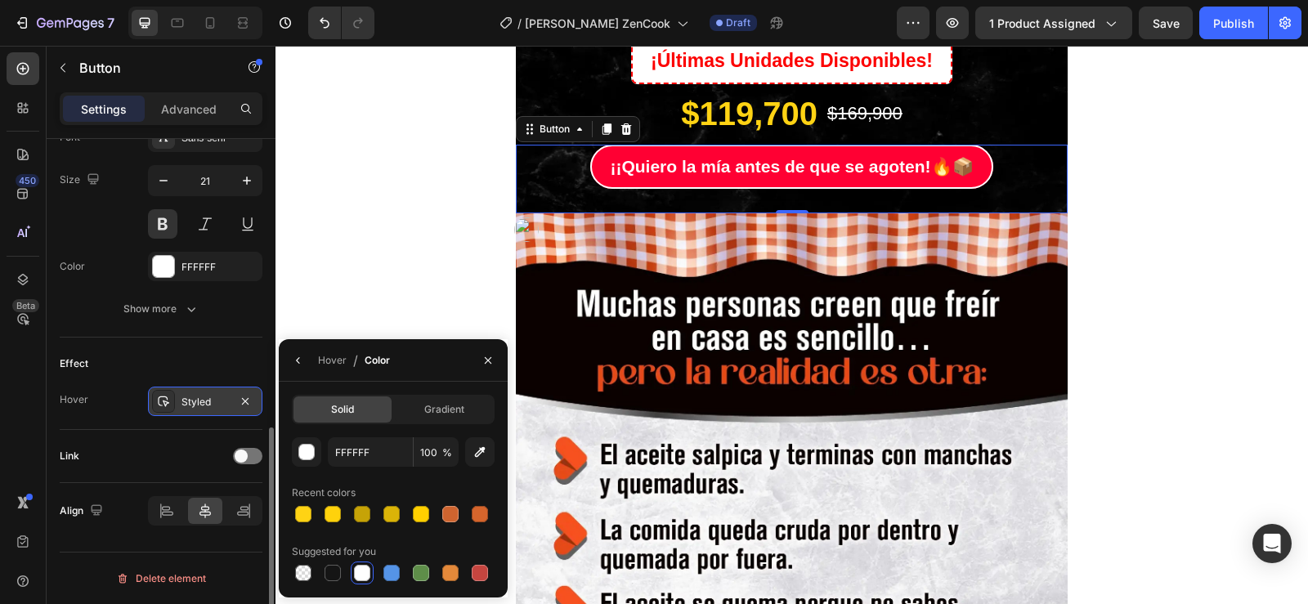
click at [169, 397] on icon at bounding box center [163, 401] width 13 height 13
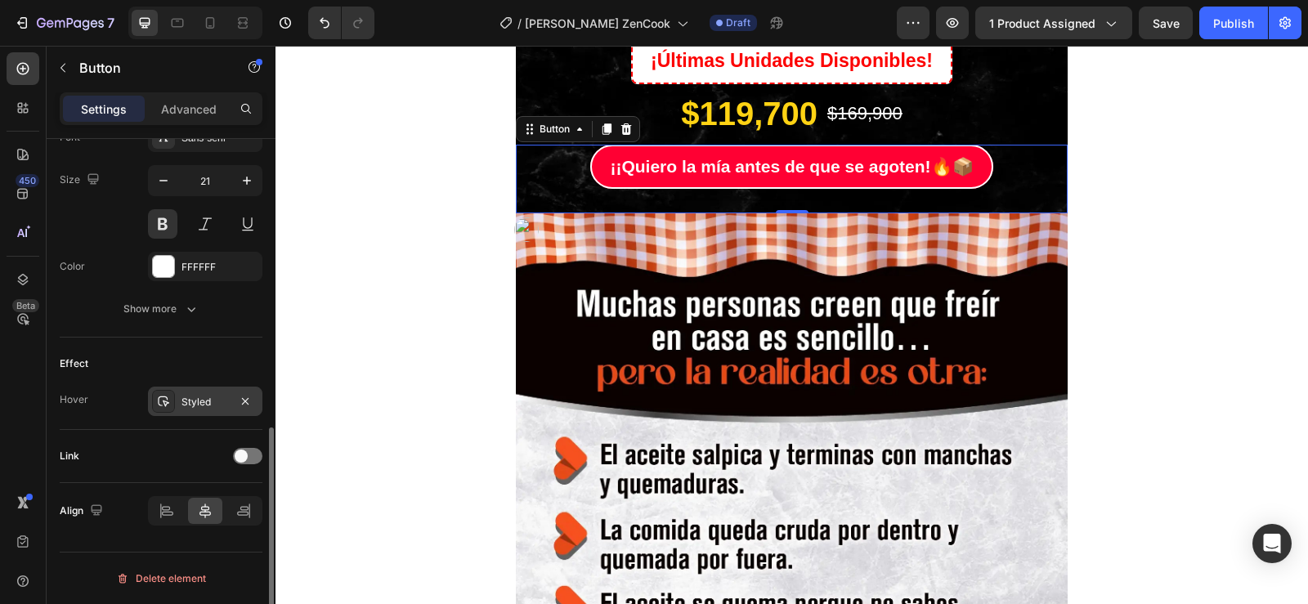
click at [169, 397] on icon at bounding box center [163, 401] width 13 height 13
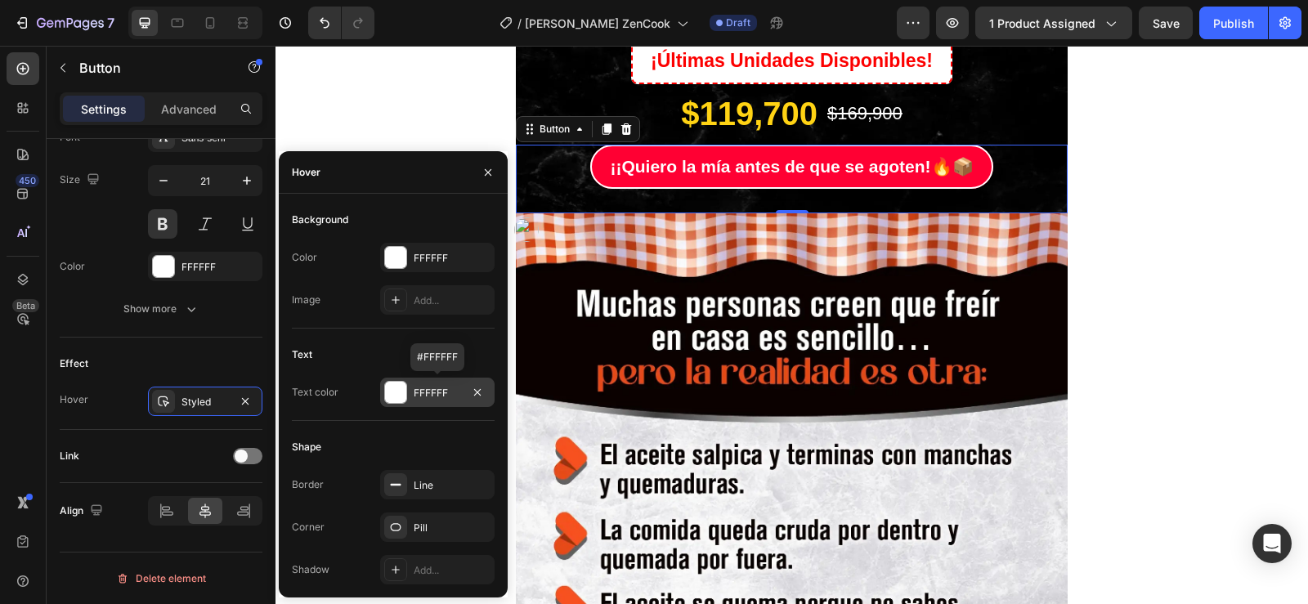
click at [396, 392] on div at bounding box center [395, 392] width 21 height 21
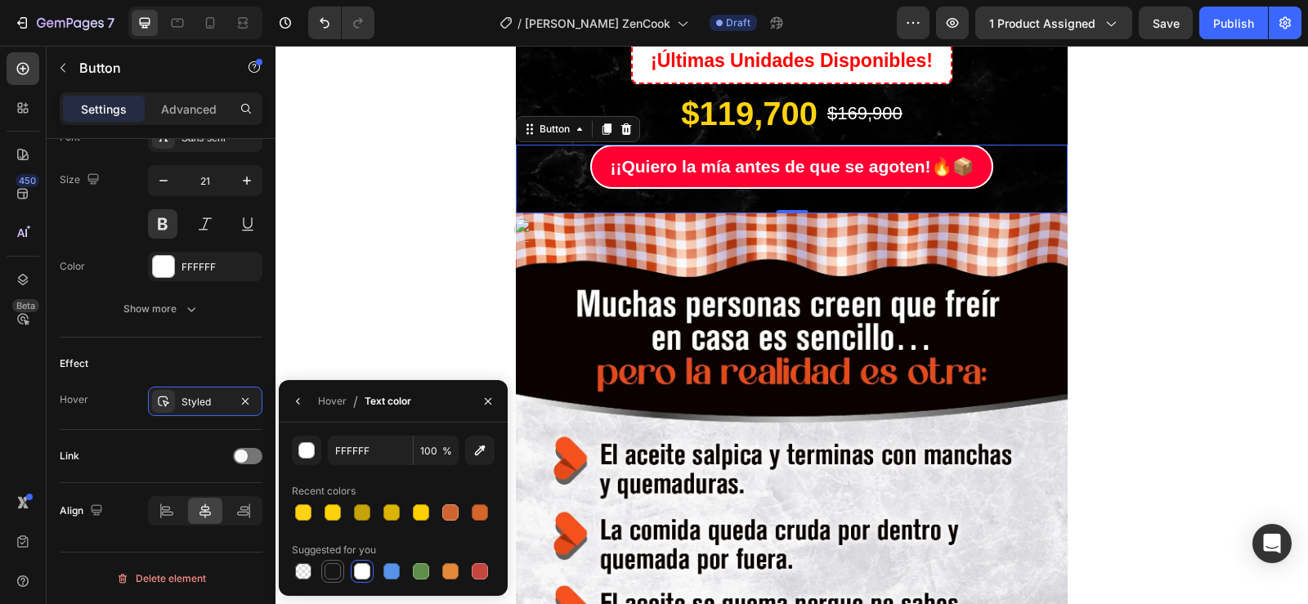
click at [334, 576] on div at bounding box center [333, 571] width 16 height 16
type input "151515"
click at [195, 396] on div "Styled" at bounding box center [205, 402] width 47 height 15
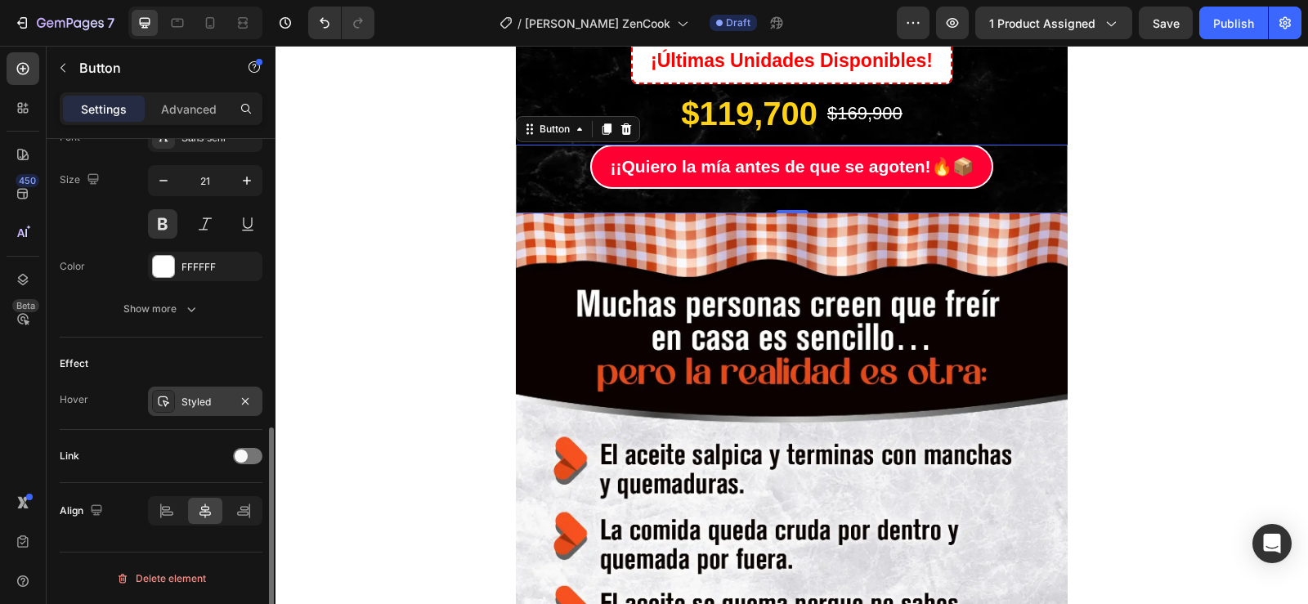
click at [195, 396] on div "Styled" at bounding box center [205, 402] width 47 height 15
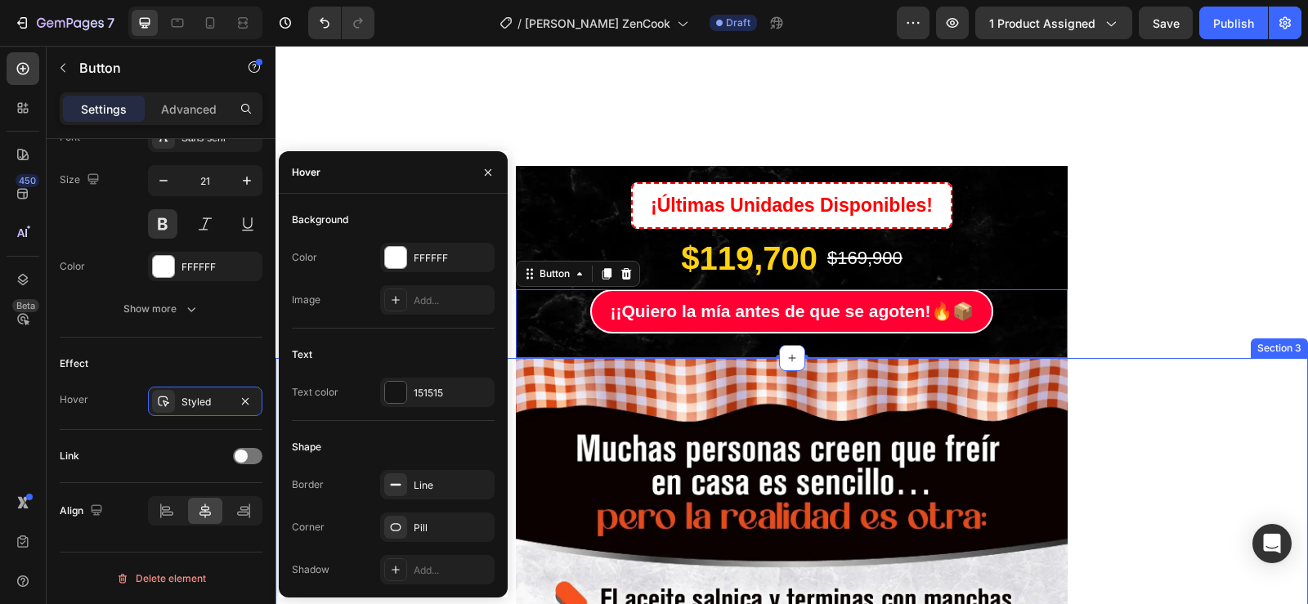
scroll to position [446, 0]
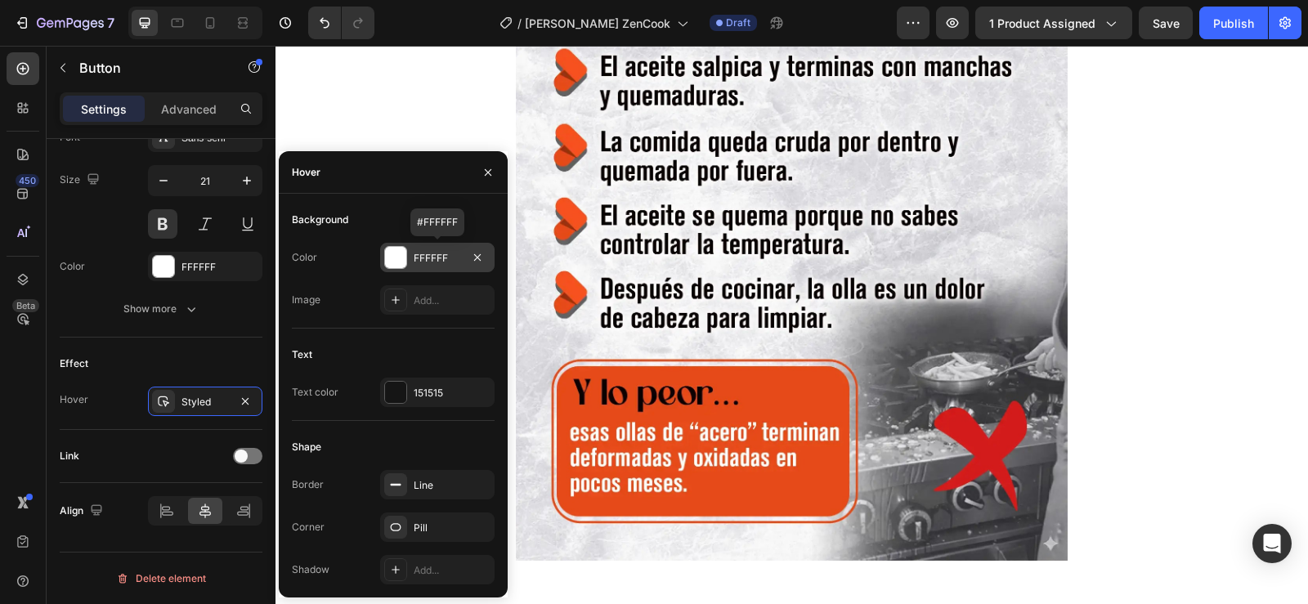
click at [392, 255] on div at bounding box center [395, 257] width 21 height 21
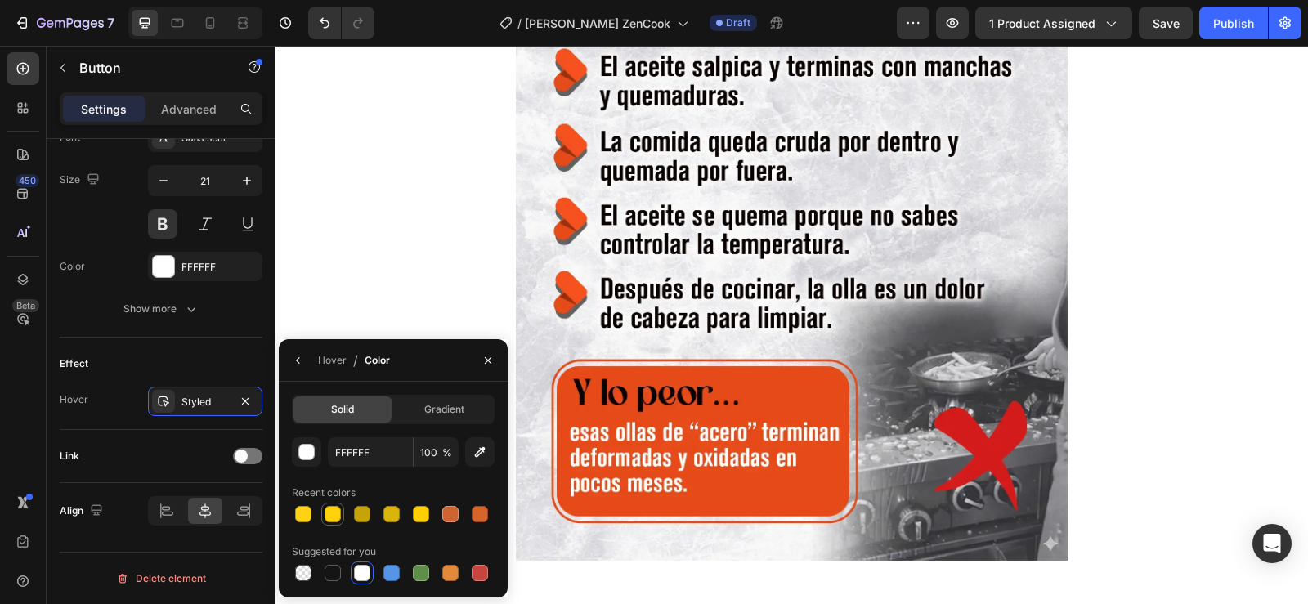
click at [338, 517] on div at bounding box center [333, 514] width 16 height 16
type input "FFD20C"
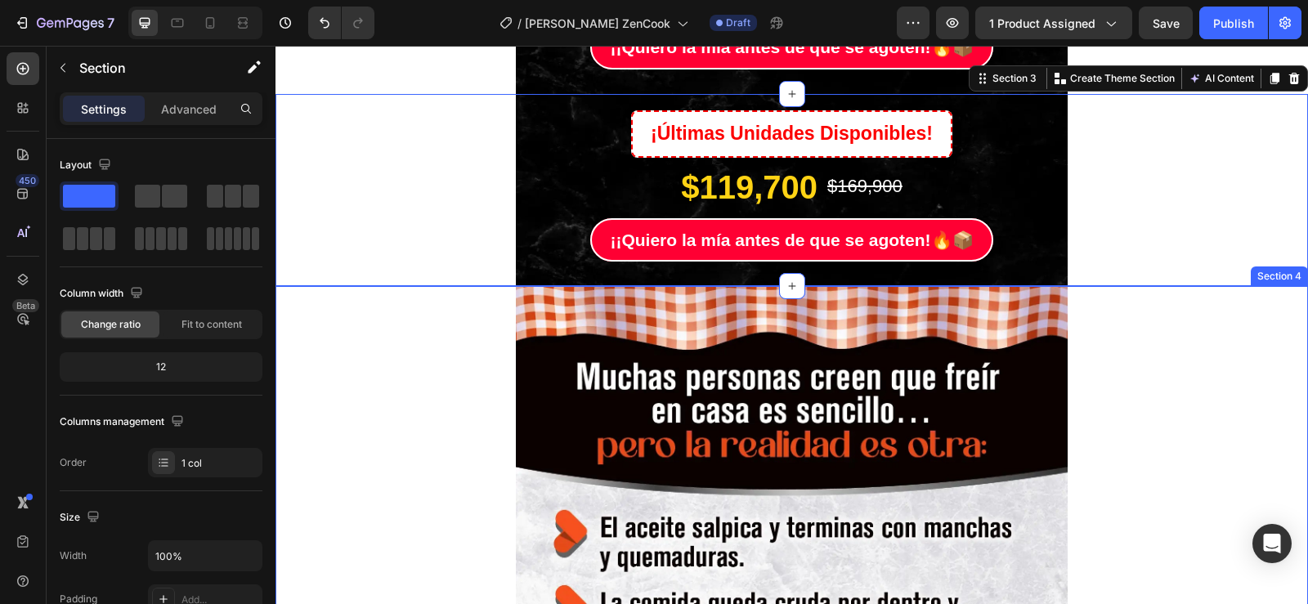
scroll to position [692, 0]
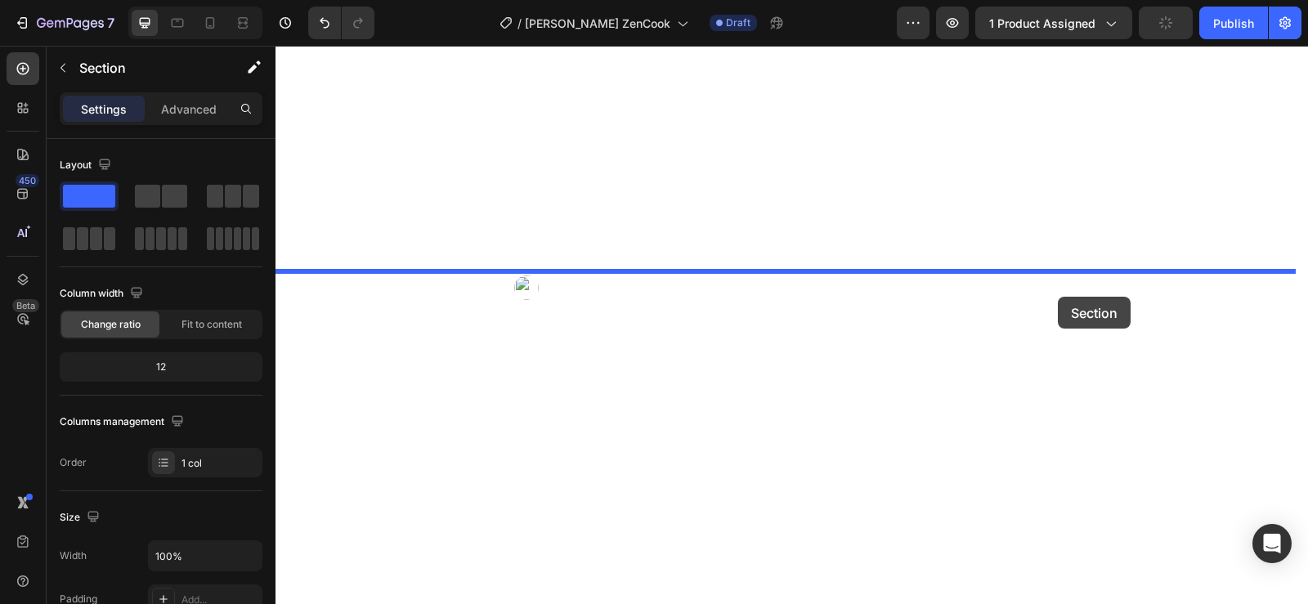
drag, startPoint x: 974, startPoint y: 118, endPoint x: 1058, endPoint y: 297, distance: 197.9
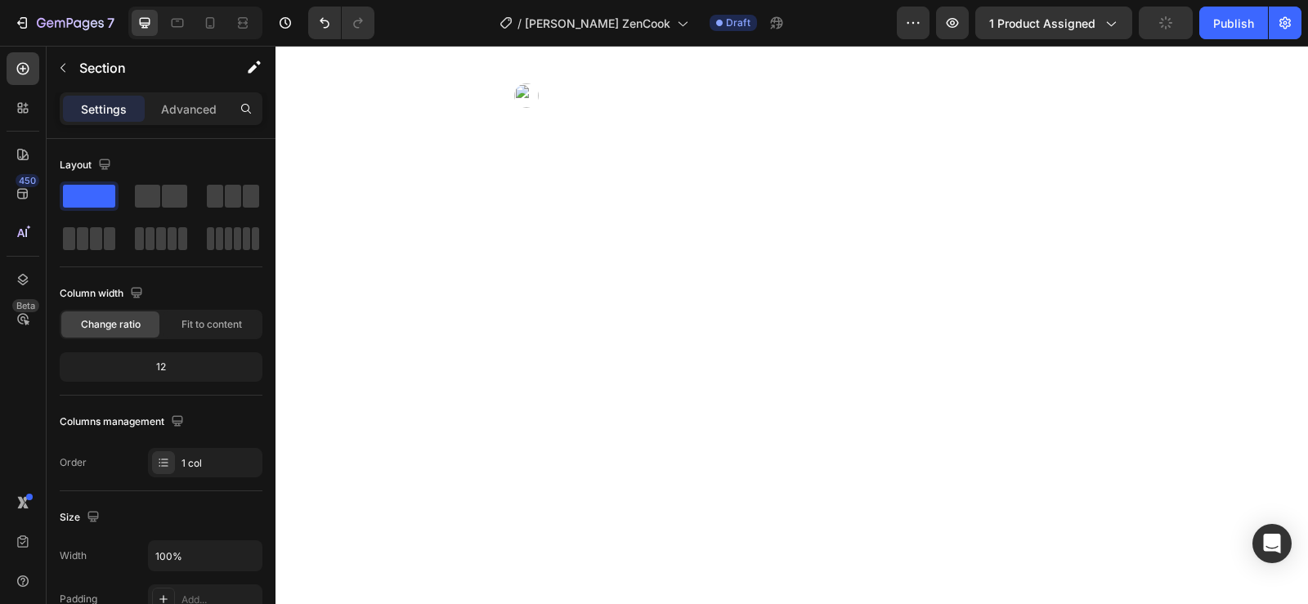
scroll to position [3138, 0]
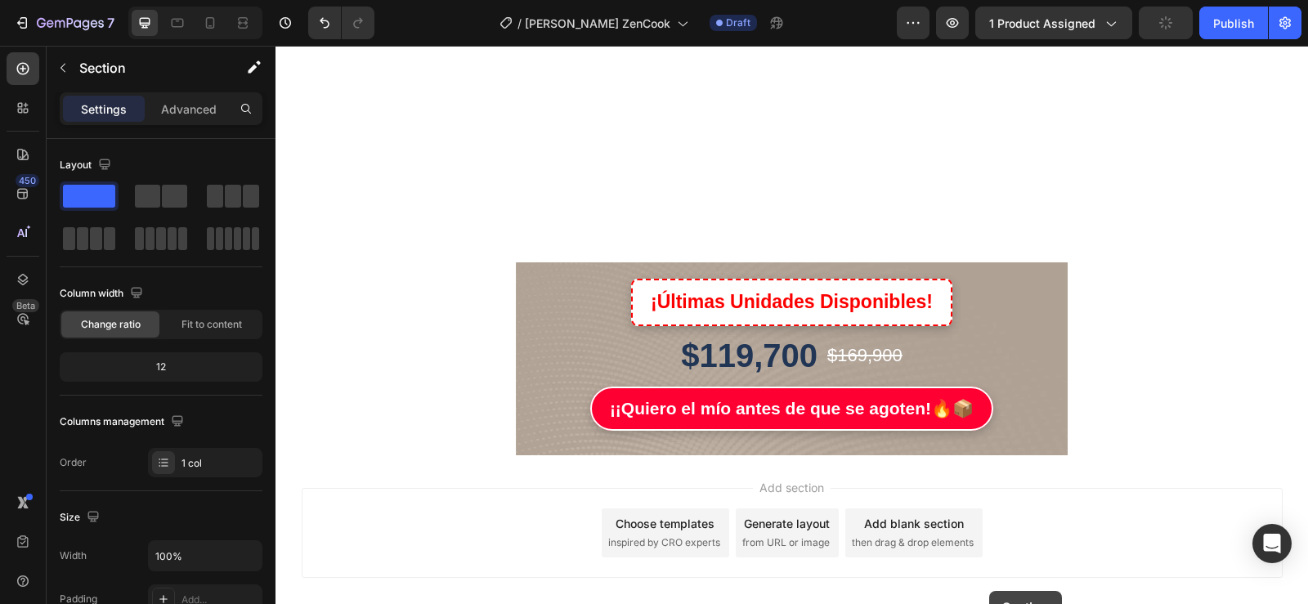
scroll to position [5083, 0]
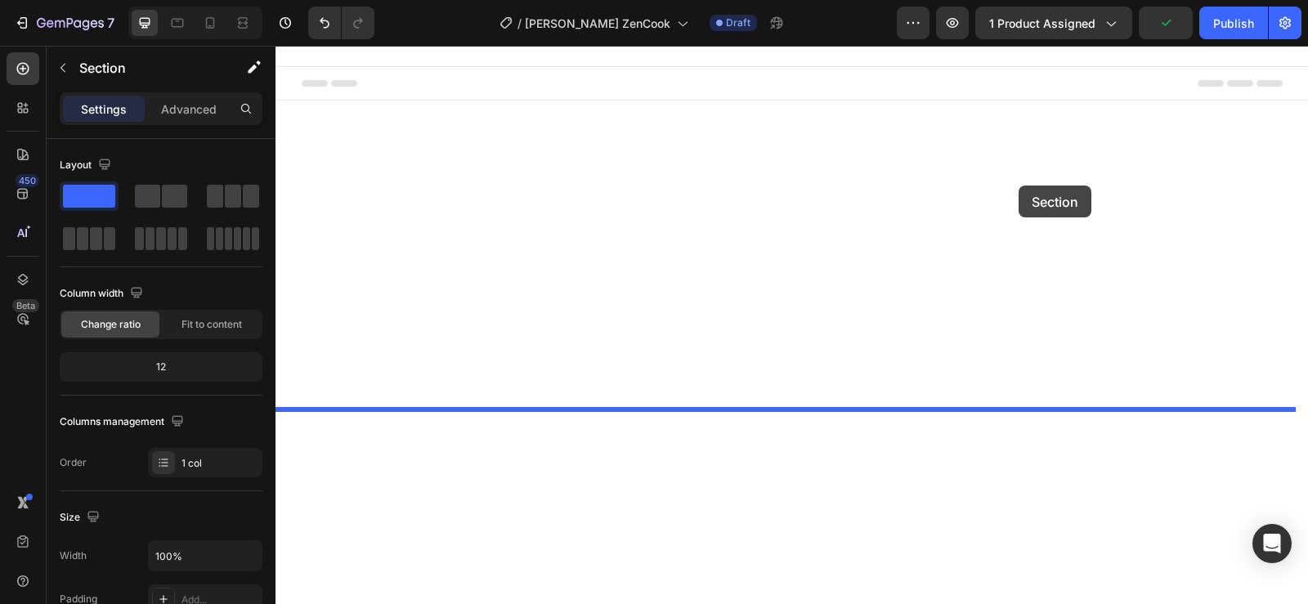
drag, startPoint x: 973, startPoint y: 260, endPoint x: 1019, endPoint y: 186, distance: 87.4
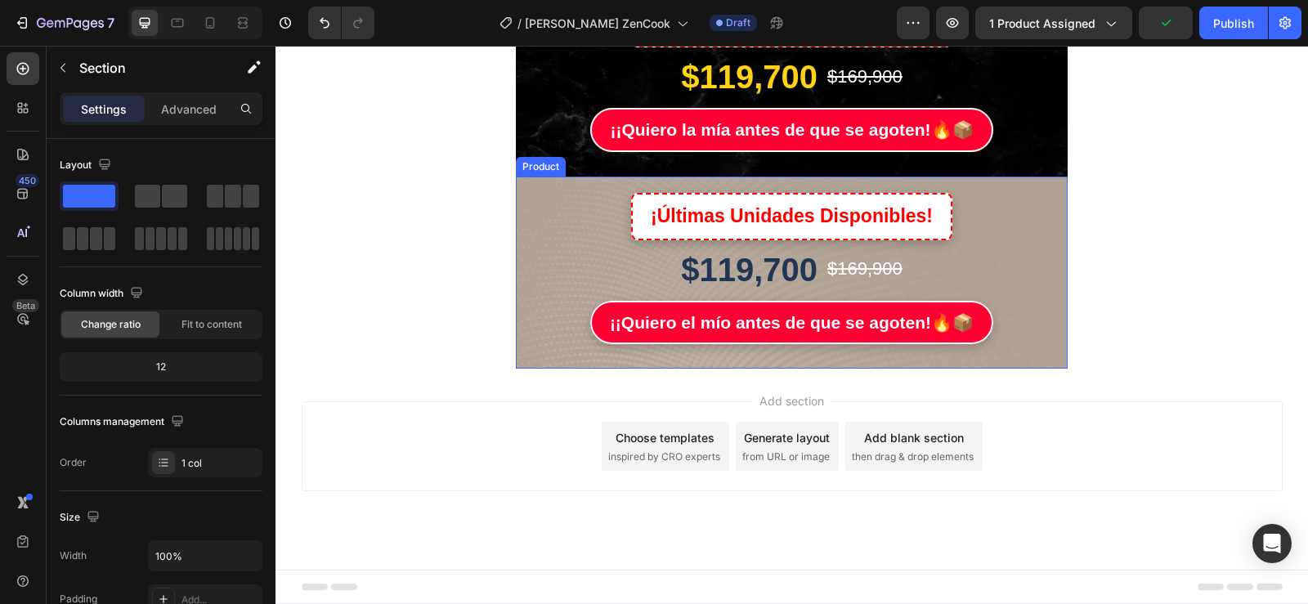
scroll to position [4891, 0]
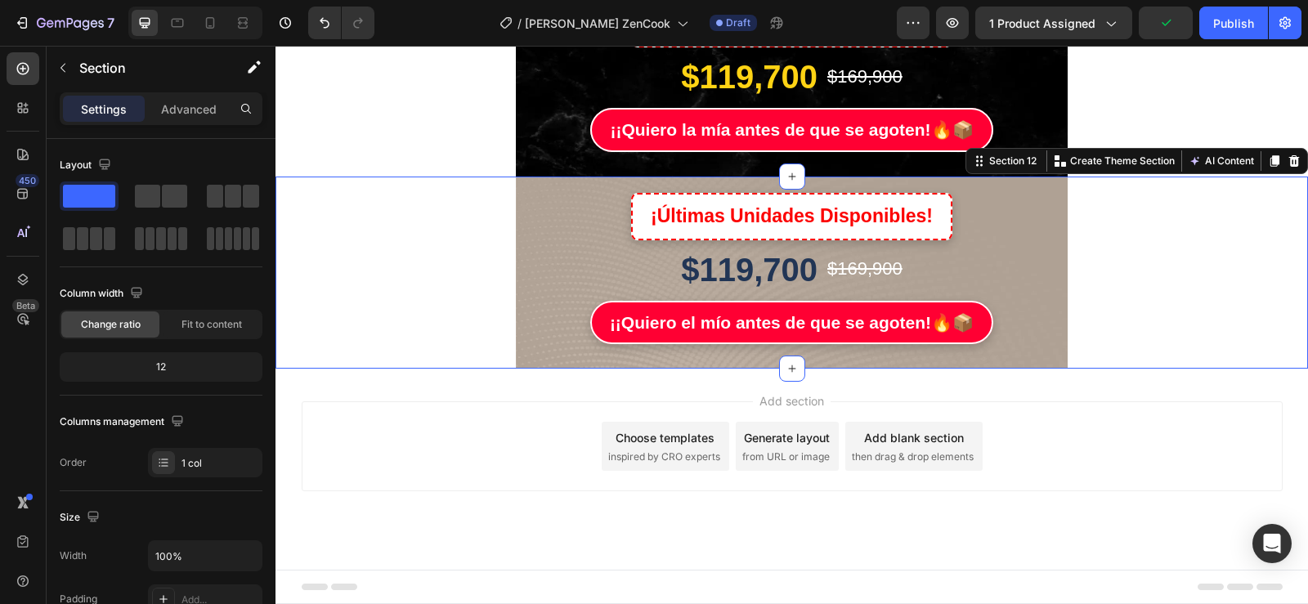
click at [1170, 369] on div "¡Últimas Unidades Disponibles! Button $119,700 Product Price Product Price $169…" at bounding box center [792, 273] width 1033 height 192
click at [1289, 167] on icon at bounding box center [1294, 160] width 11 height 11
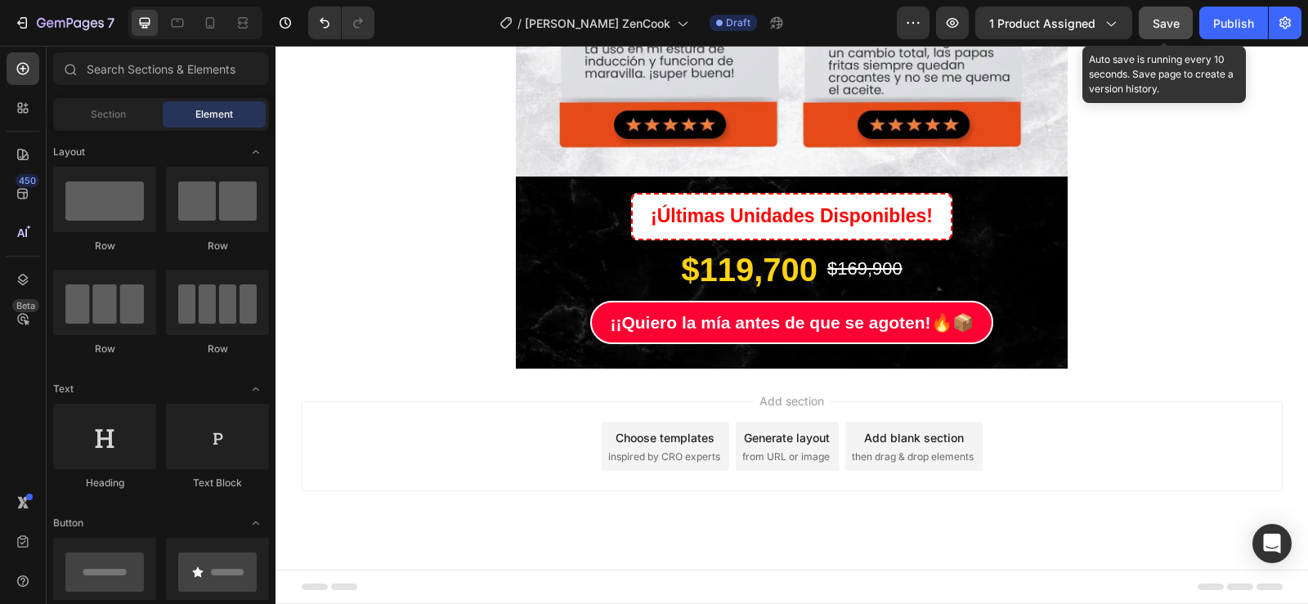
click at [1159, 29] on span "Save" at bounding box center [1166, 23] width 27 height 14
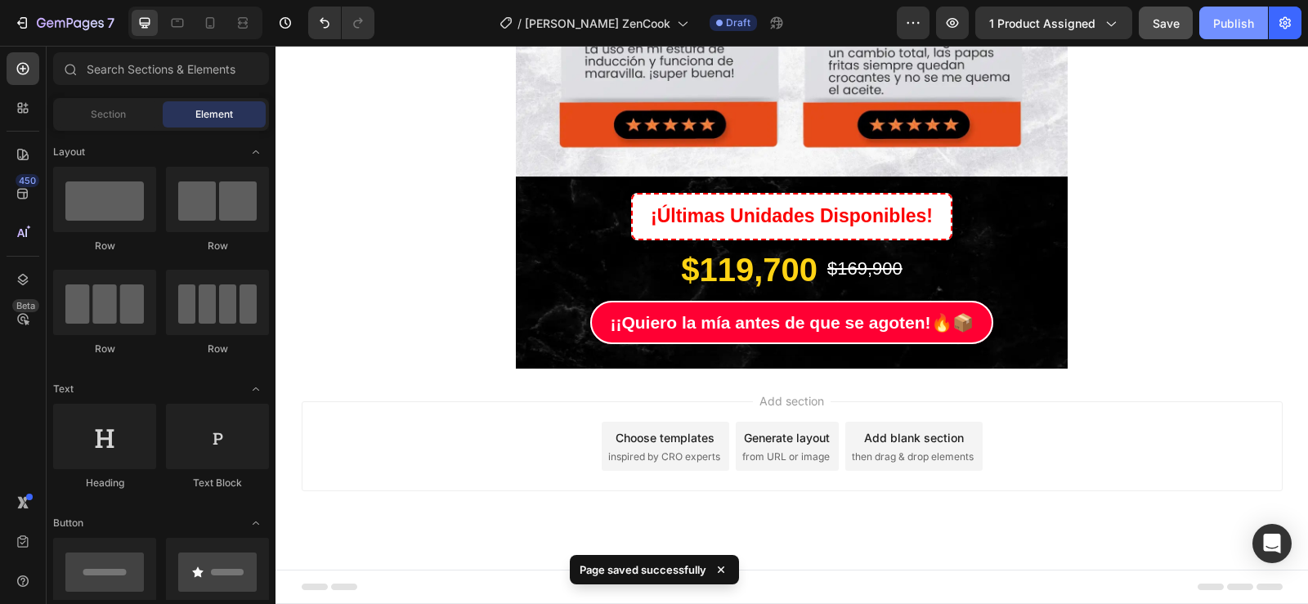
click at [1216, 25] on div "Publish" at bounding box center [1233, 23] width 41 height 17
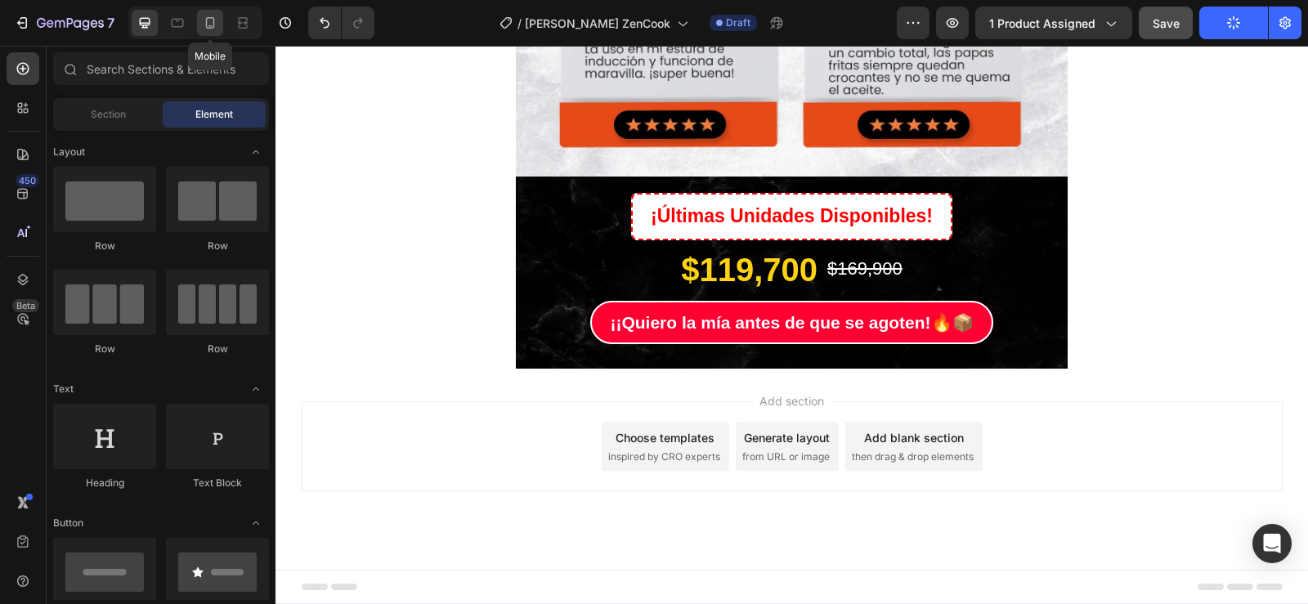
click at [213, 30] on icon at bounding box center [210, 23] width 16 height 16
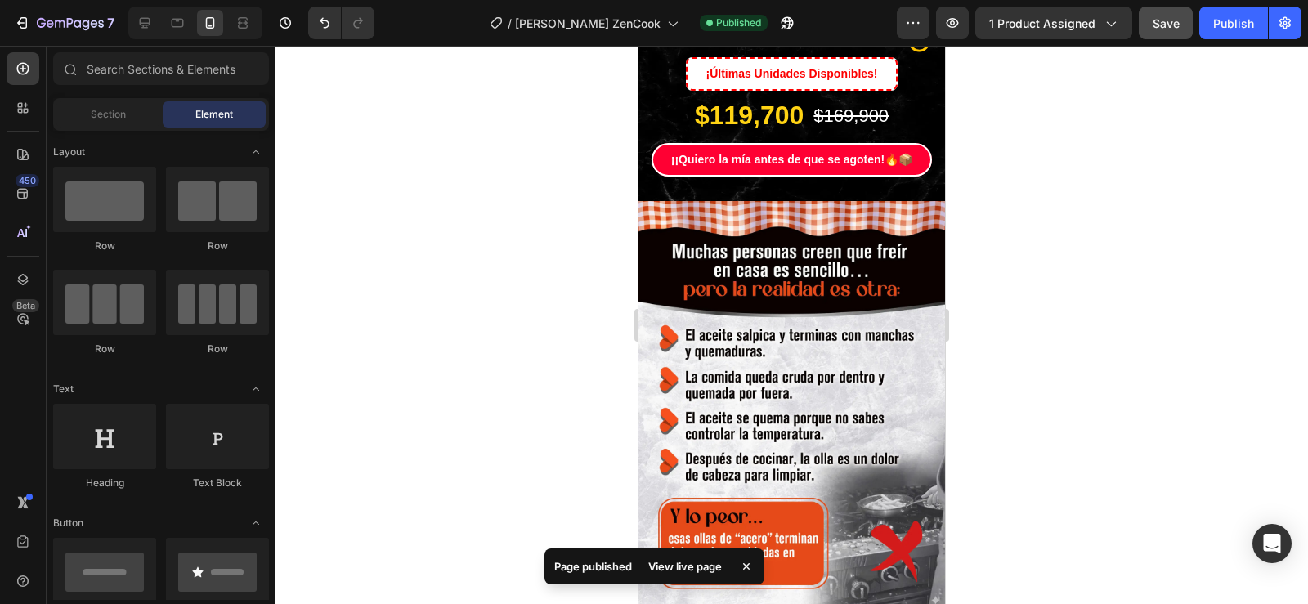
scroll to position [25, 0]
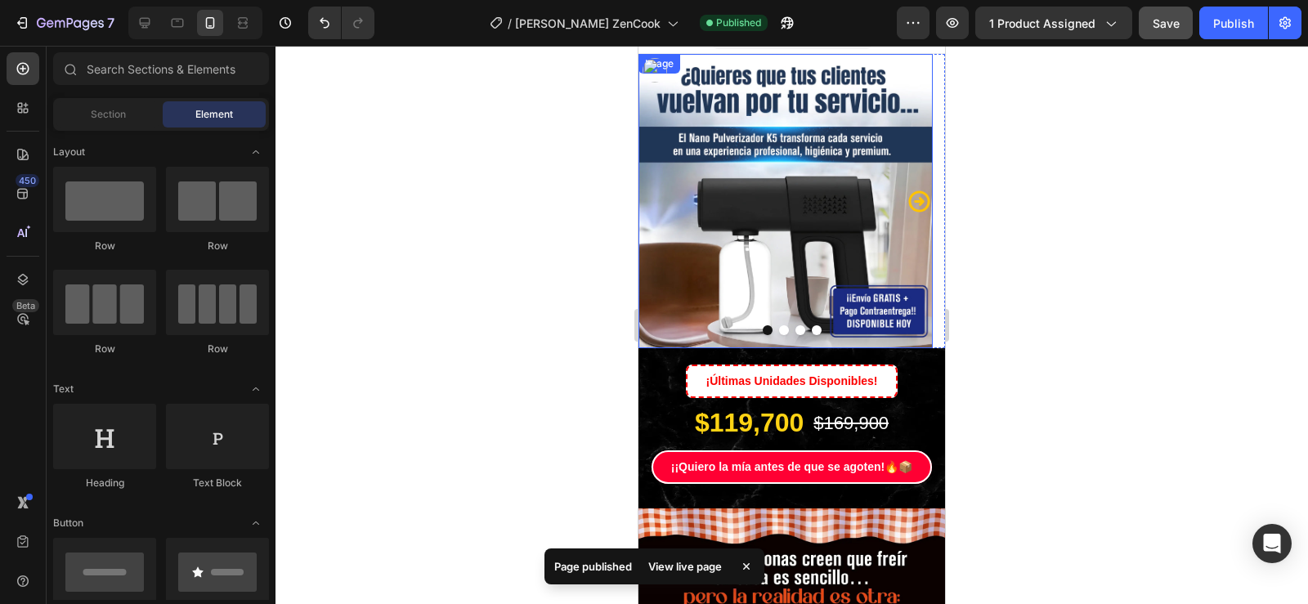
click at [796, 218] on img at bounding box center [786, 201] width 294 height 294
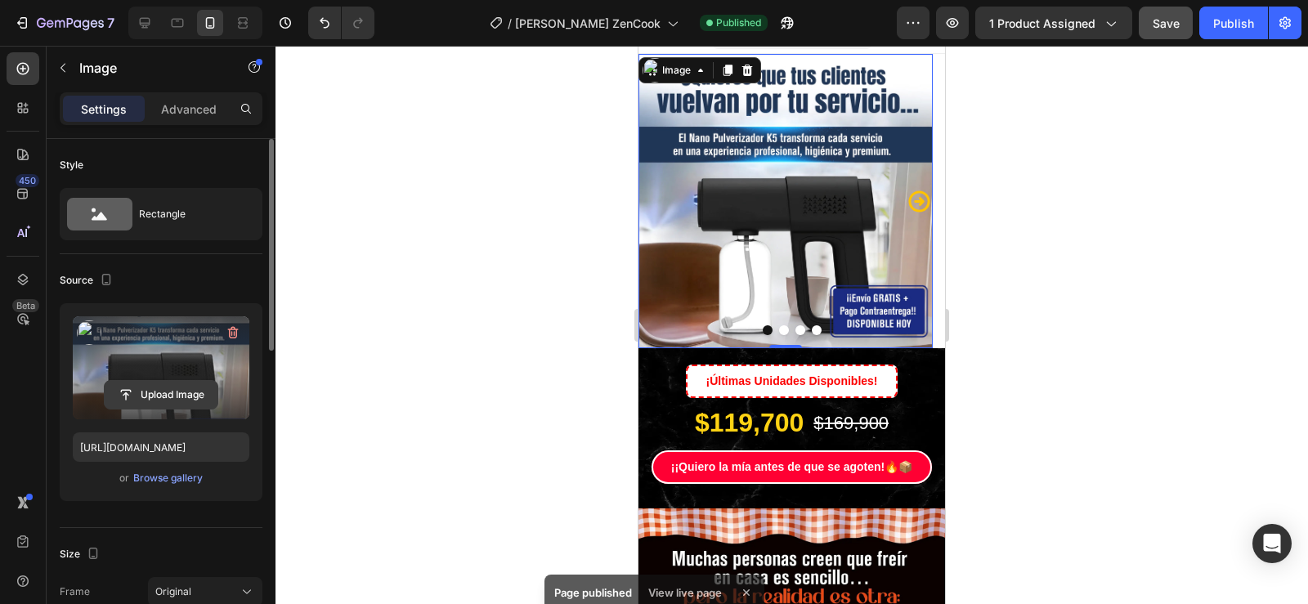
click at [180, 402] on input "file" at bounding box center [161, 395] width 113 height 28
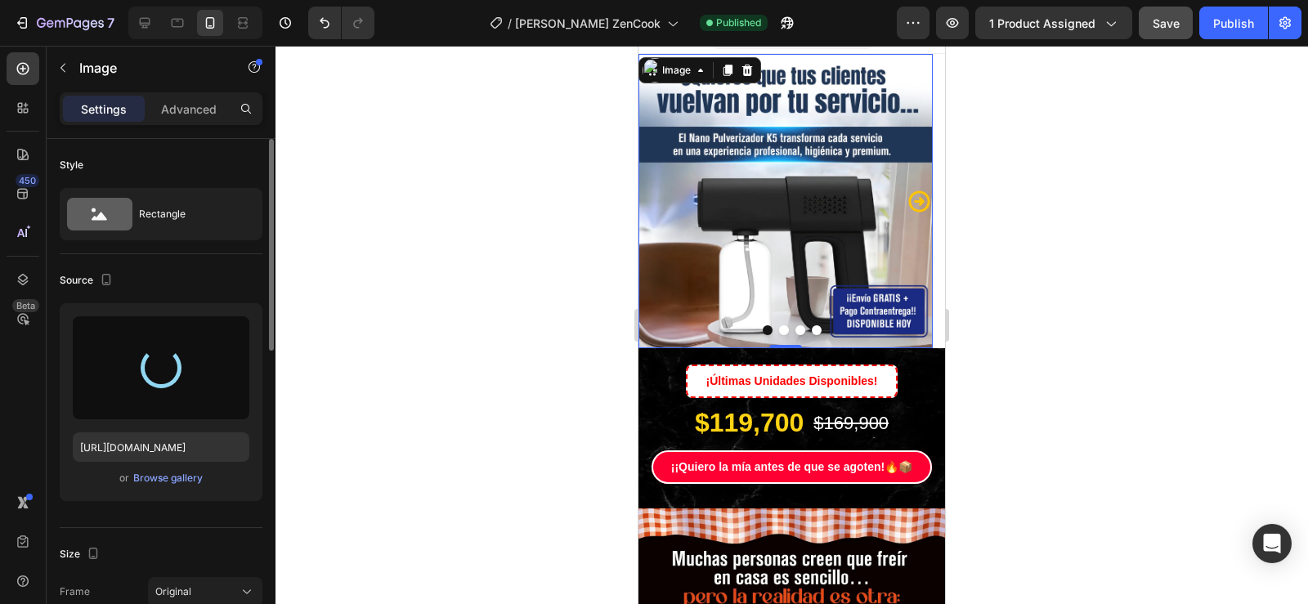
type input "[URL][DOMAIN_NAME]"
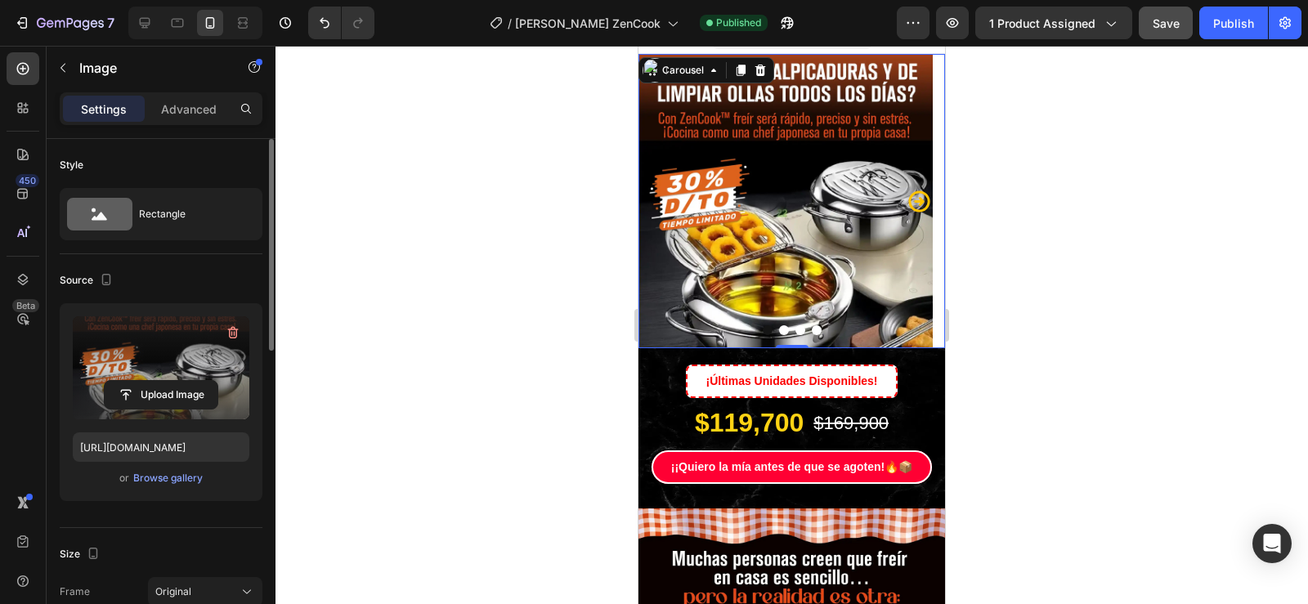
click at [908, 204] on icon "Carousel Next Arrow" at bounding box center [918, 201] width 21 height 21
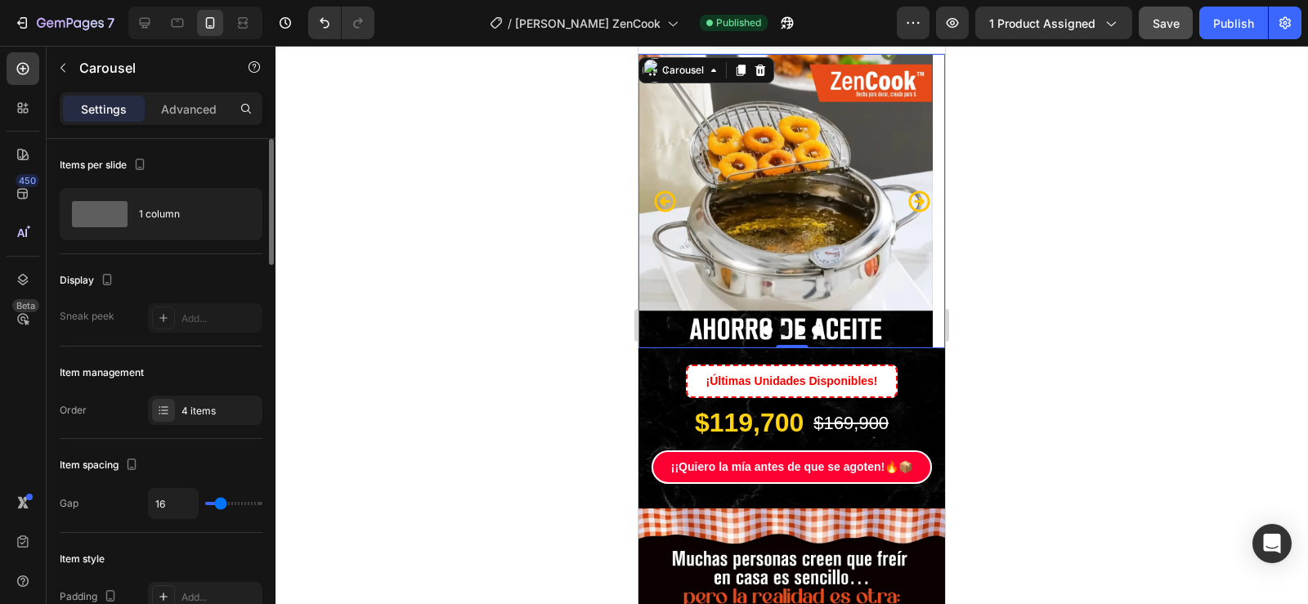
click at [666, 205] on icon "Carousel Back Arrow" at bounding box center [664, 201] width 25 height 25
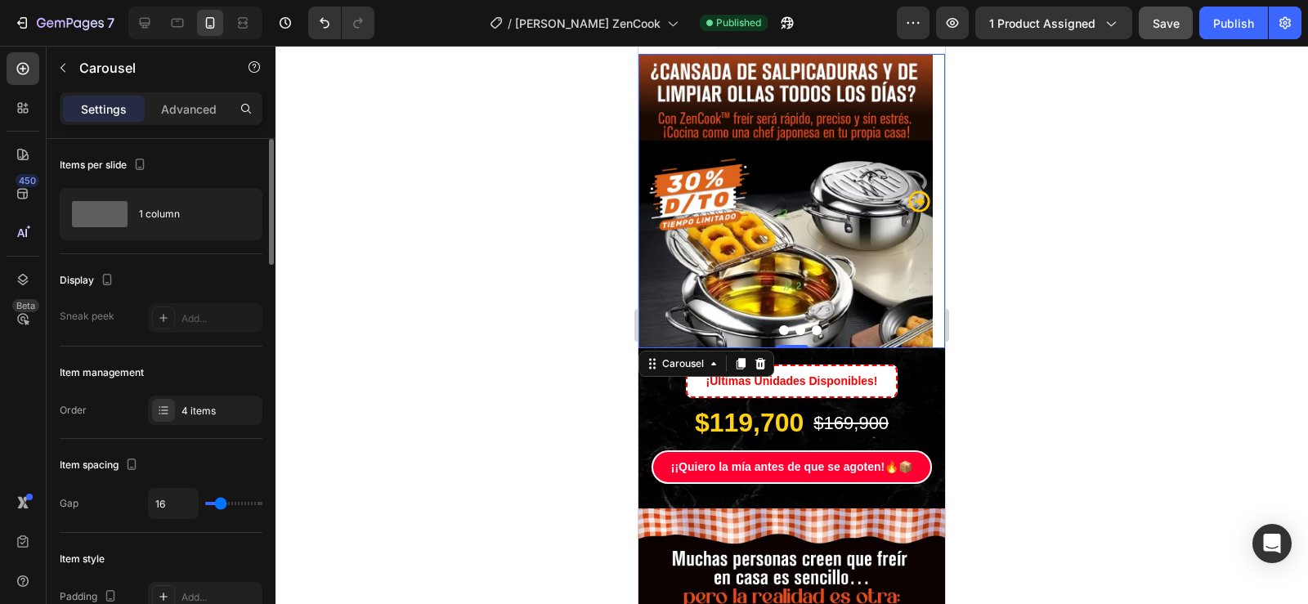
click at [910, 203] on icon "Carousel Next Arrow" at bounding box center [918, 201] width 21 height 21
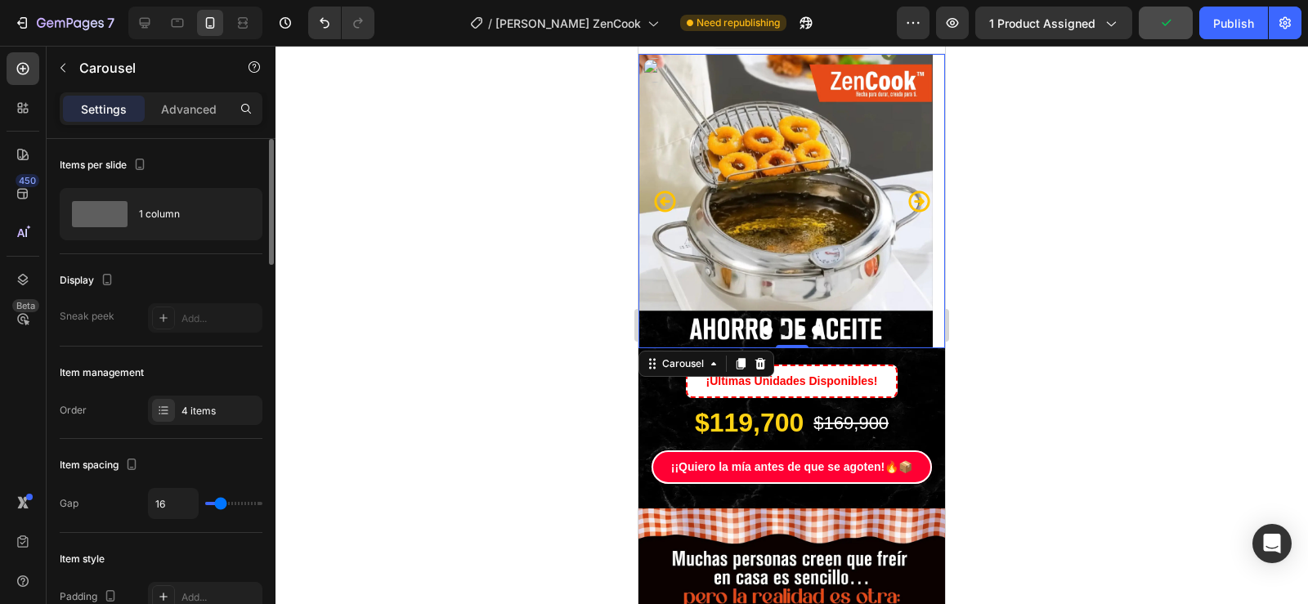
click at [914, 202] on icon "Carousel Next Arrow" at bounding box center [919, 201] width 25 height 25
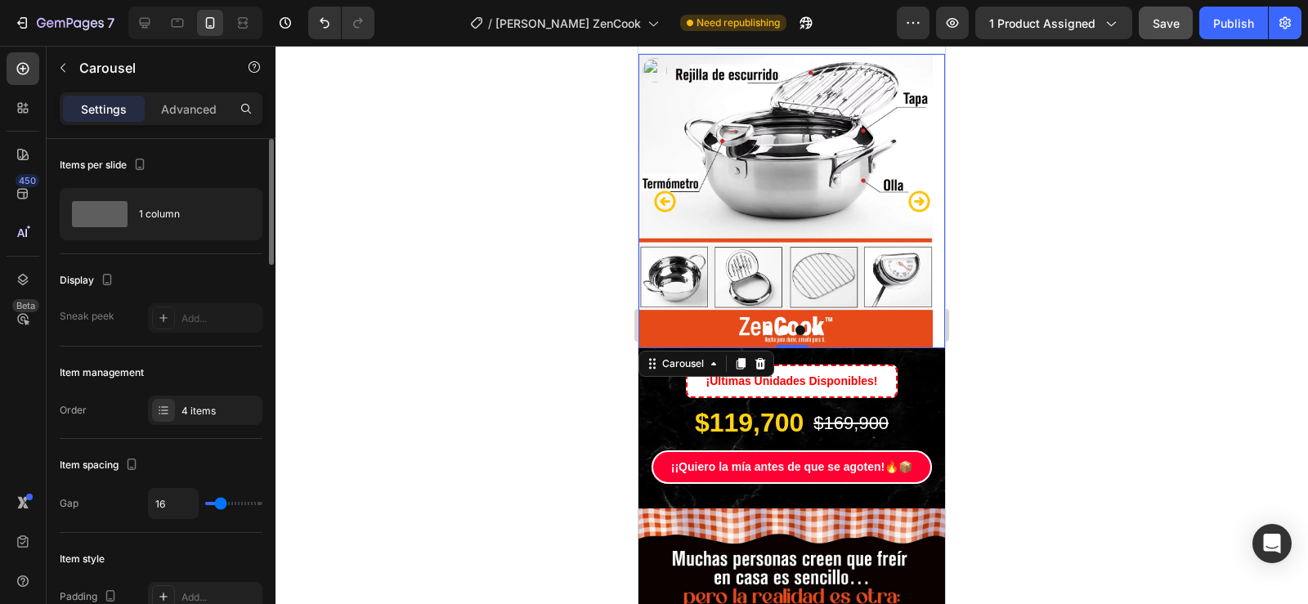
click at [914, 202] on icon "Carousel Next Arrow" at bounding box center [919, 201] width 25 height 25
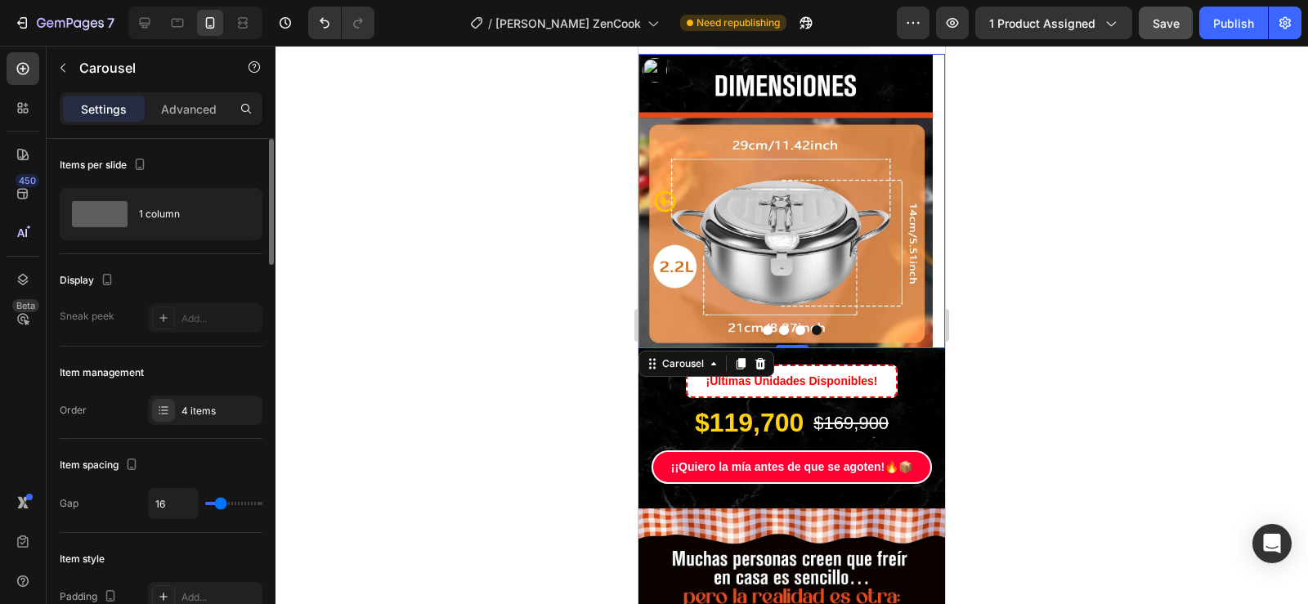
click at [673, 208] on icon "Carousel Back Arrow" at bounding box center [664, 201] width 21 height 21
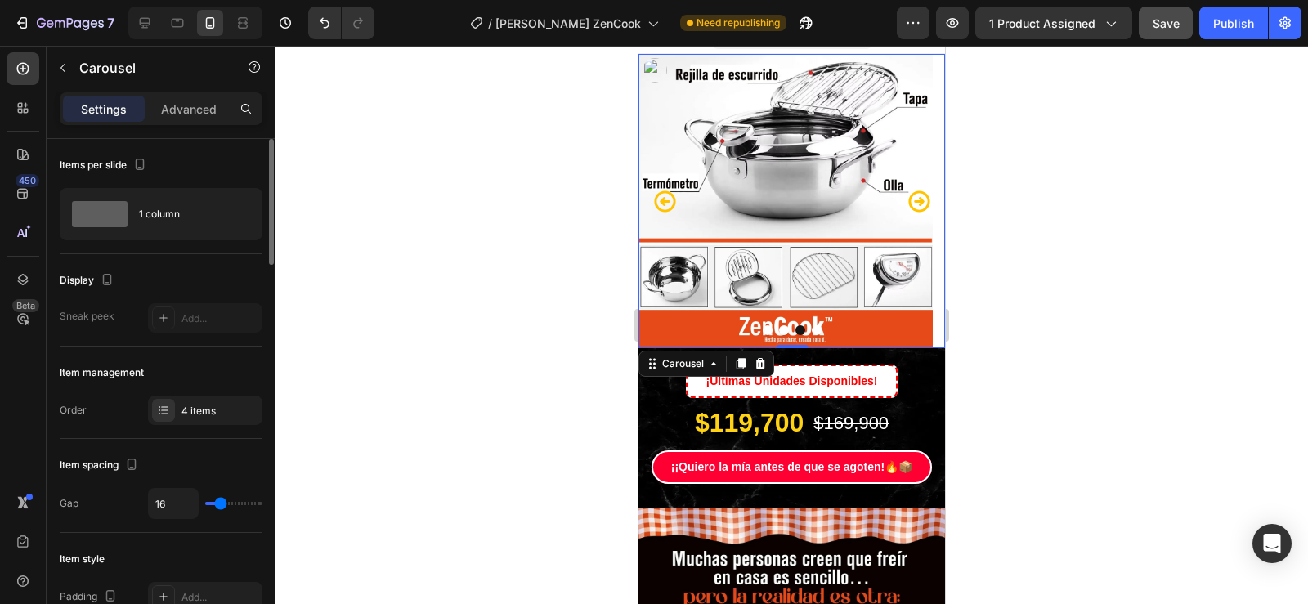
click at [673, 208] on icon "Carousel Back Arrow" at bounding box center [664, 201] width 21 height 21
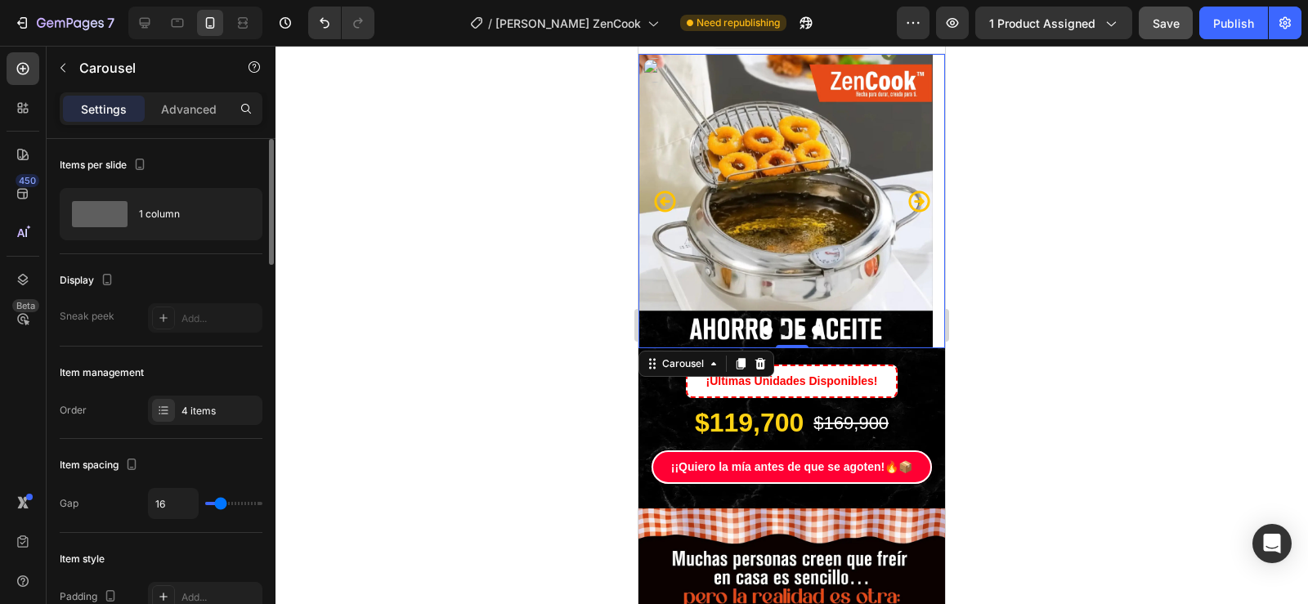
click at [673, 208] on icon "Carousel Back Arrow" at bounding box center [664, 201] width 21 height 21
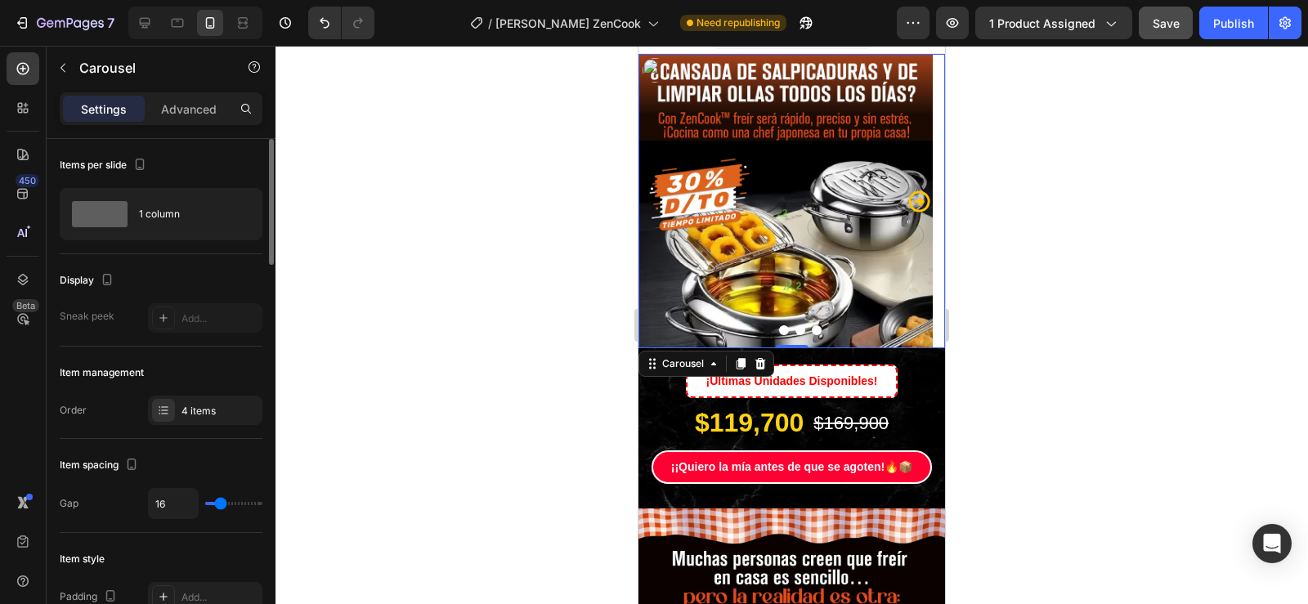
click at [907, 204] on icon "Carousel Next Arrow" at bounding box center [919, 201] width 25 height 25
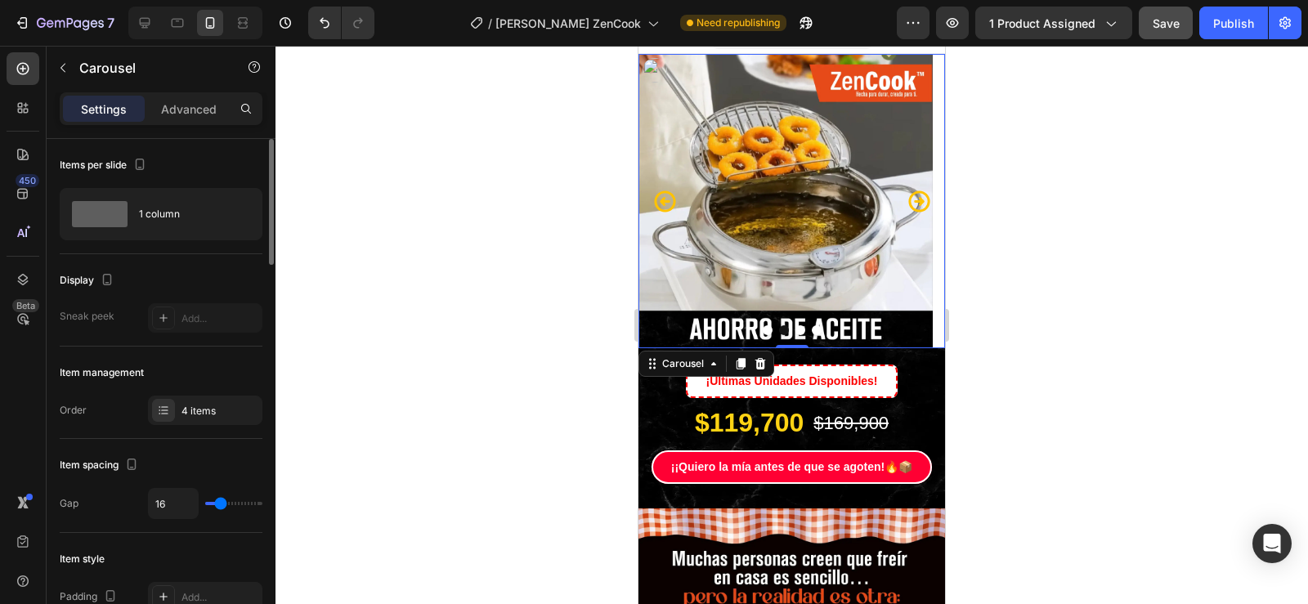
click at [657, 203] on icon "Carousel Back Arrow" at bounding box center [664, 201] width 21 height 21
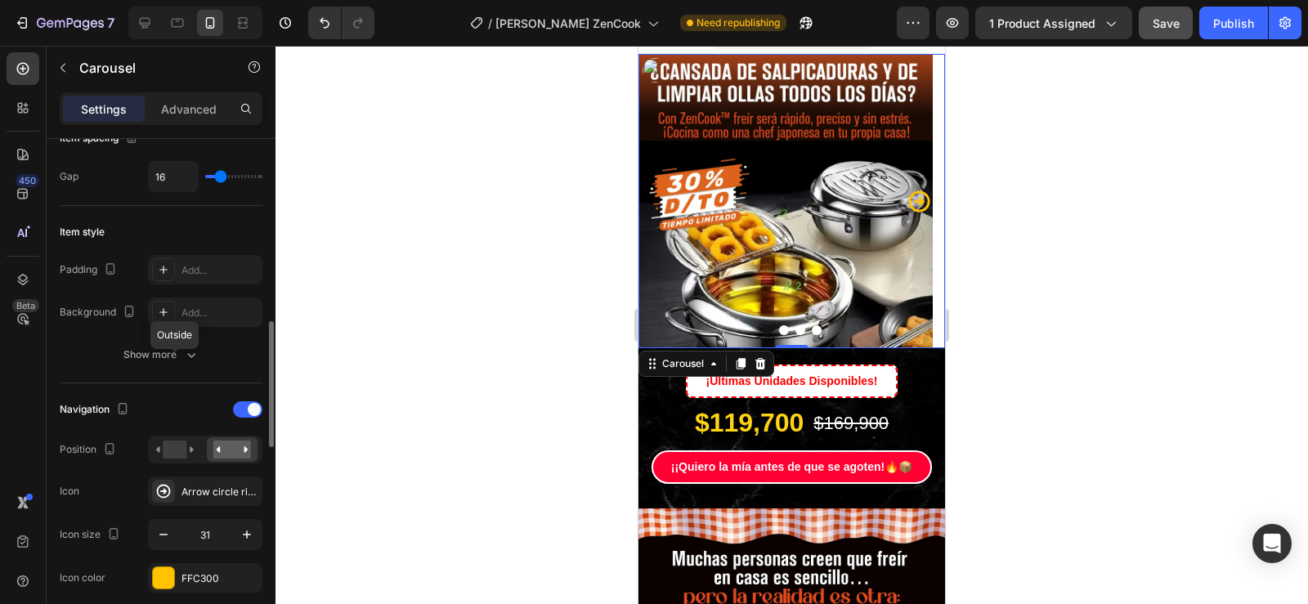
scroll to position [491, 0]
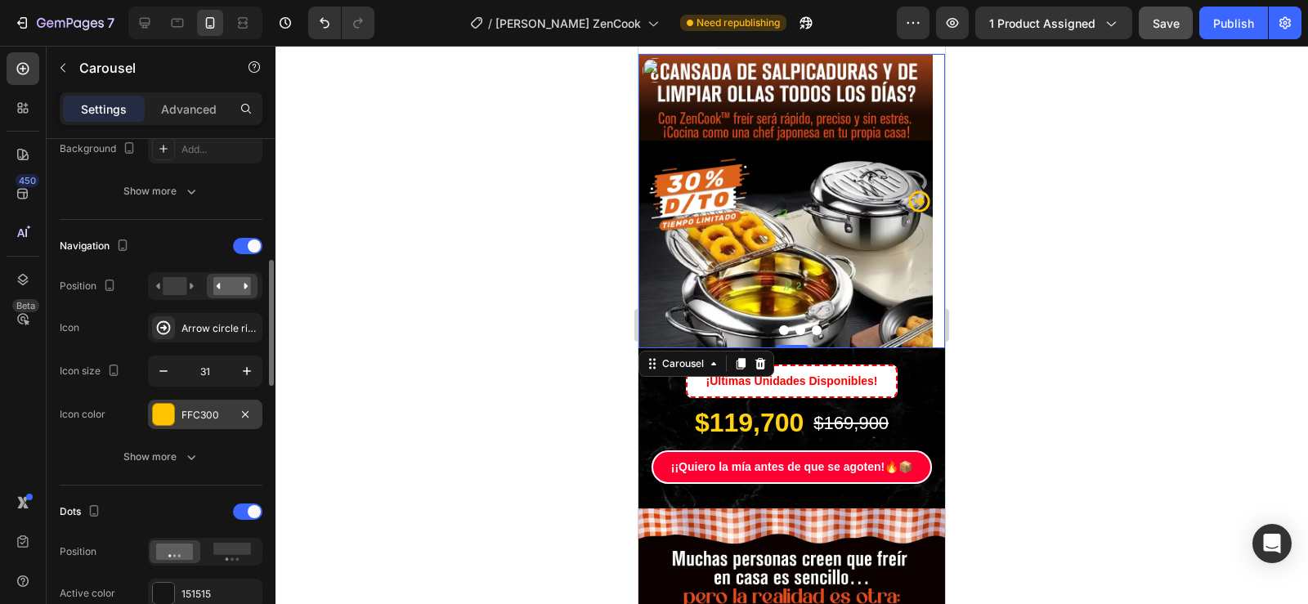
click at [163, 410] on div at bounding box center [163, 414] width 21 height 21
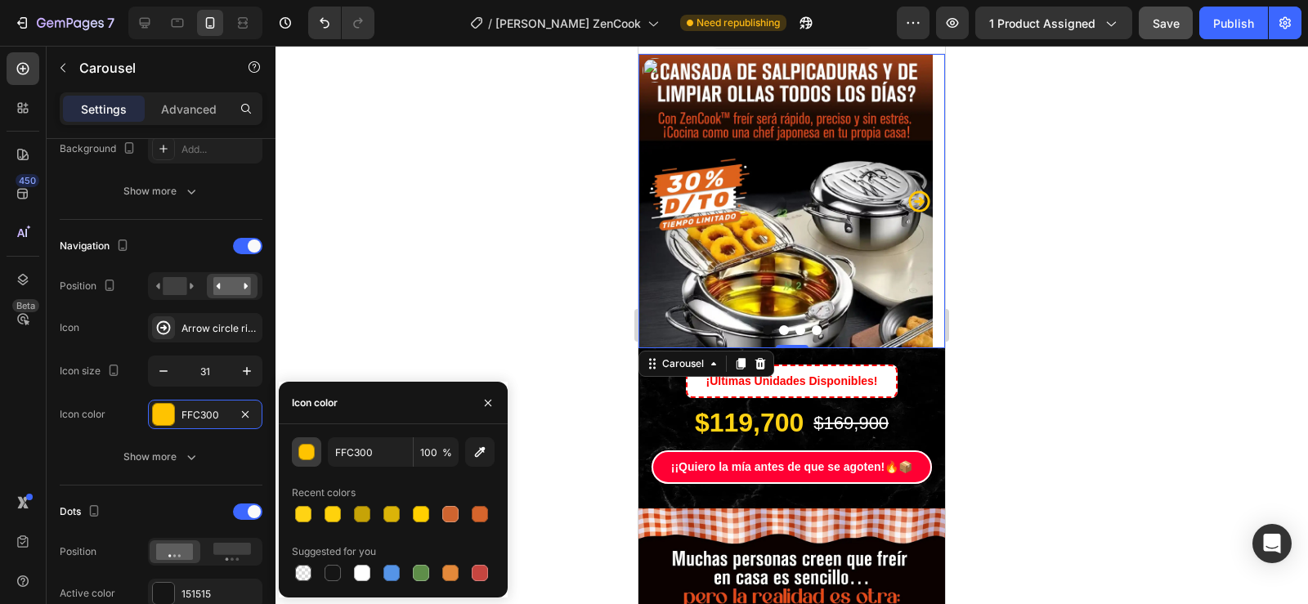
click at [303, 449] on div "button" at bounding box center [307, 453] width 16 height 16
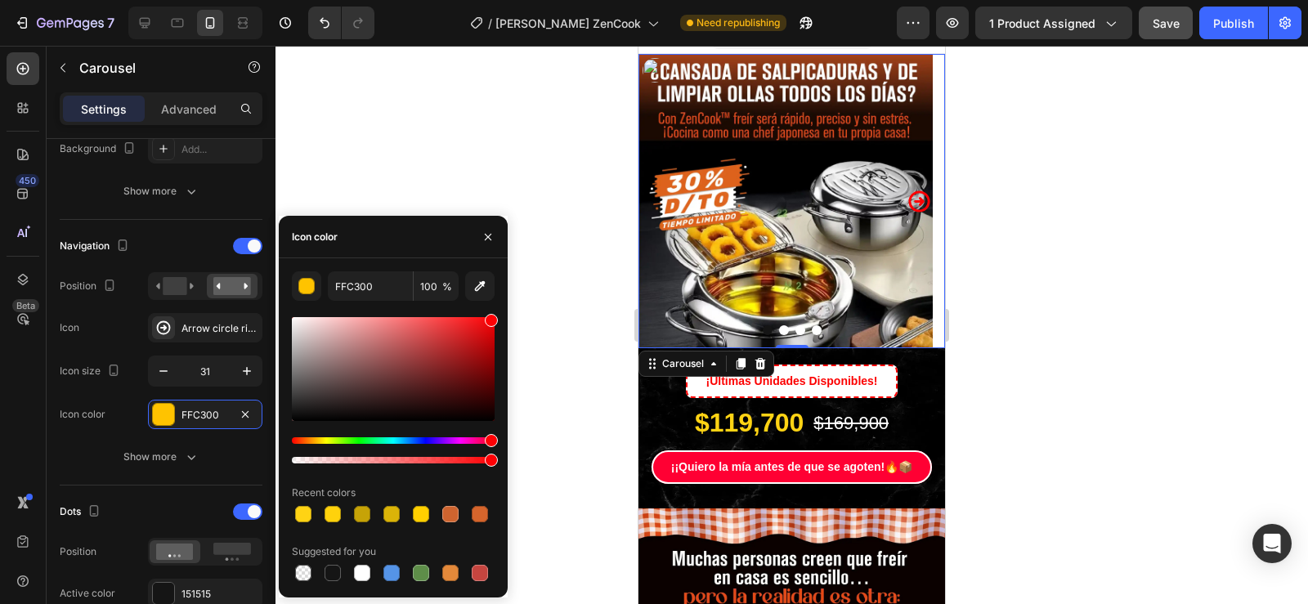
drag, startPoint x: 448, startPoint y: 437, endPoint x: 496, endPoint y: 441, distance: 48.3
click at [495, 441] on div "Hue" at bounding box center [393, 440] width 203 height 7
type input "FF0004"
click at [500, 439] on div "FF0004 100 % Recent colors Suggested for you" at bounding box center [393, 427] width 229 height 313
click at [502, 461] on div "FF0004 100 % Recent colors Suggested for you" at bounding box center [393, 427] width 229 height 313
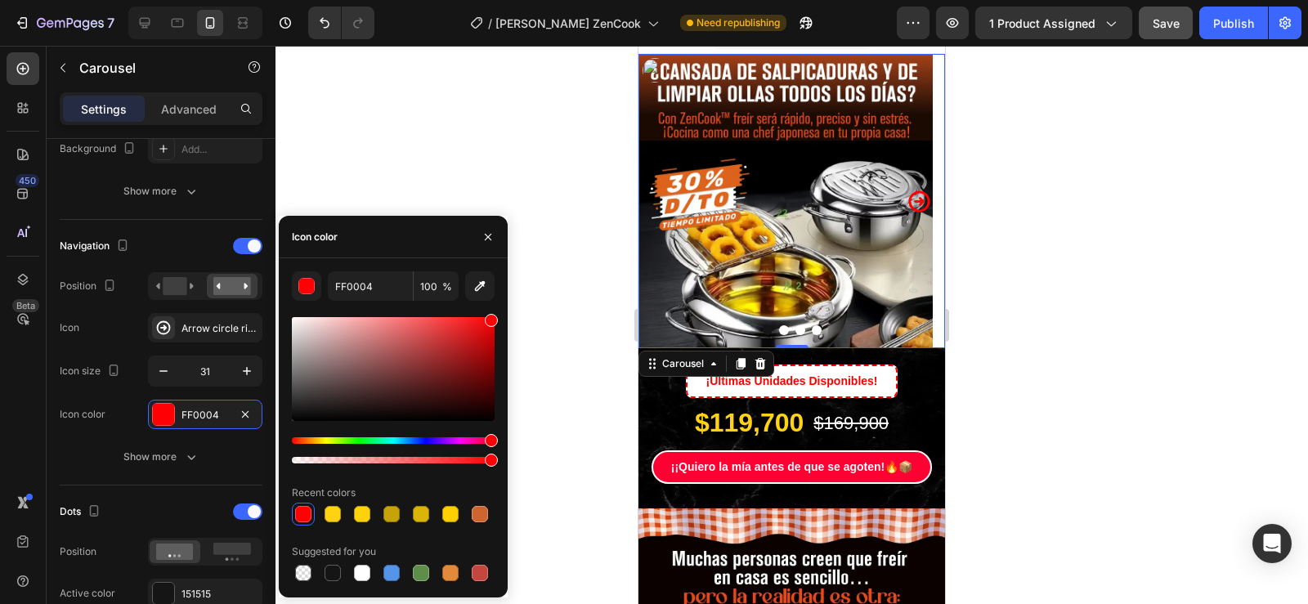
click at [911, 200] on icon "Carousel Next Arrow" at bounding box center [919, 201] width 25 height 25
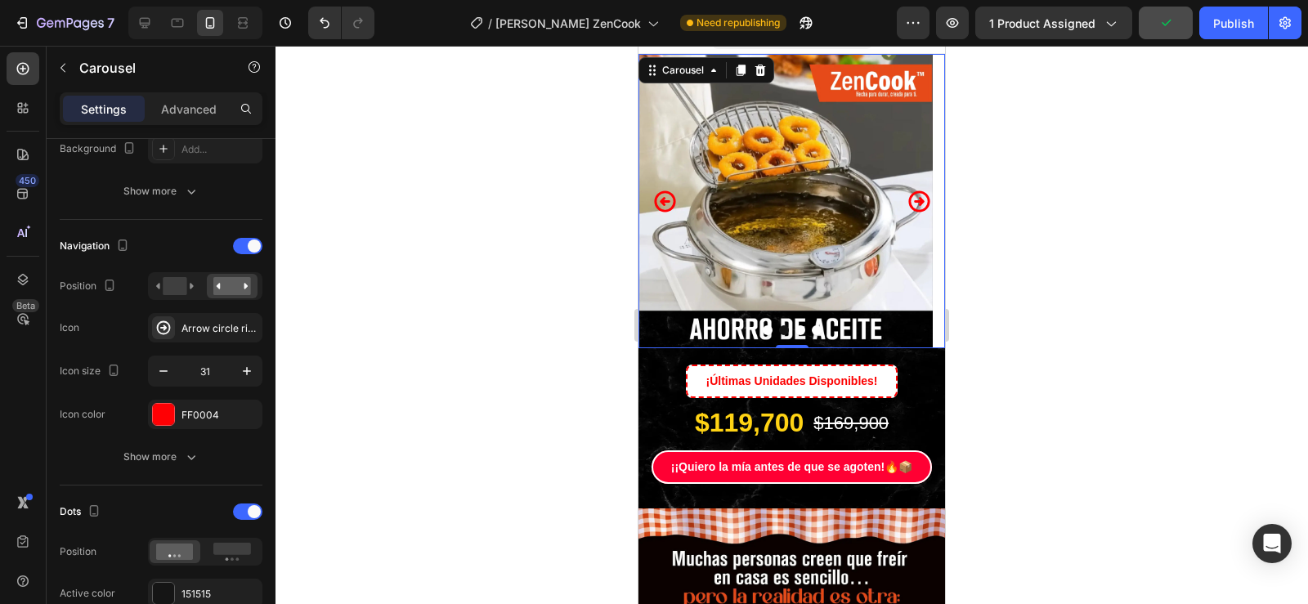
click at [911, 200] on icon "Carousel Next Arrow" at bounding box center [918, 201] width 21 height 21
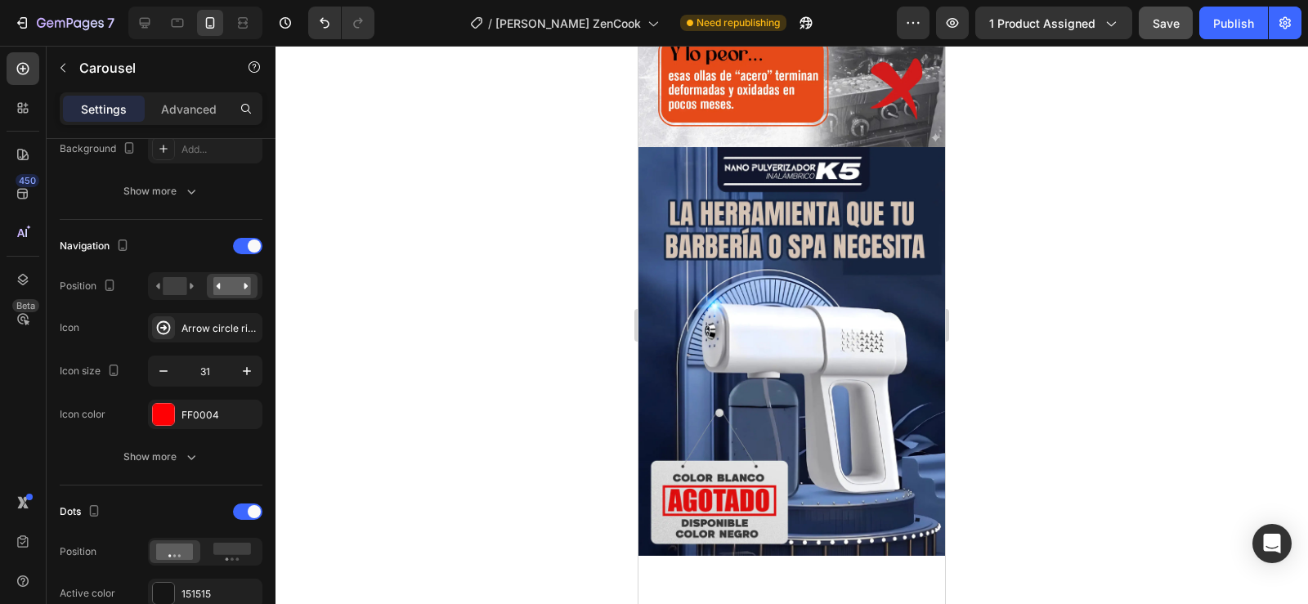
scroll to position [818, 0]
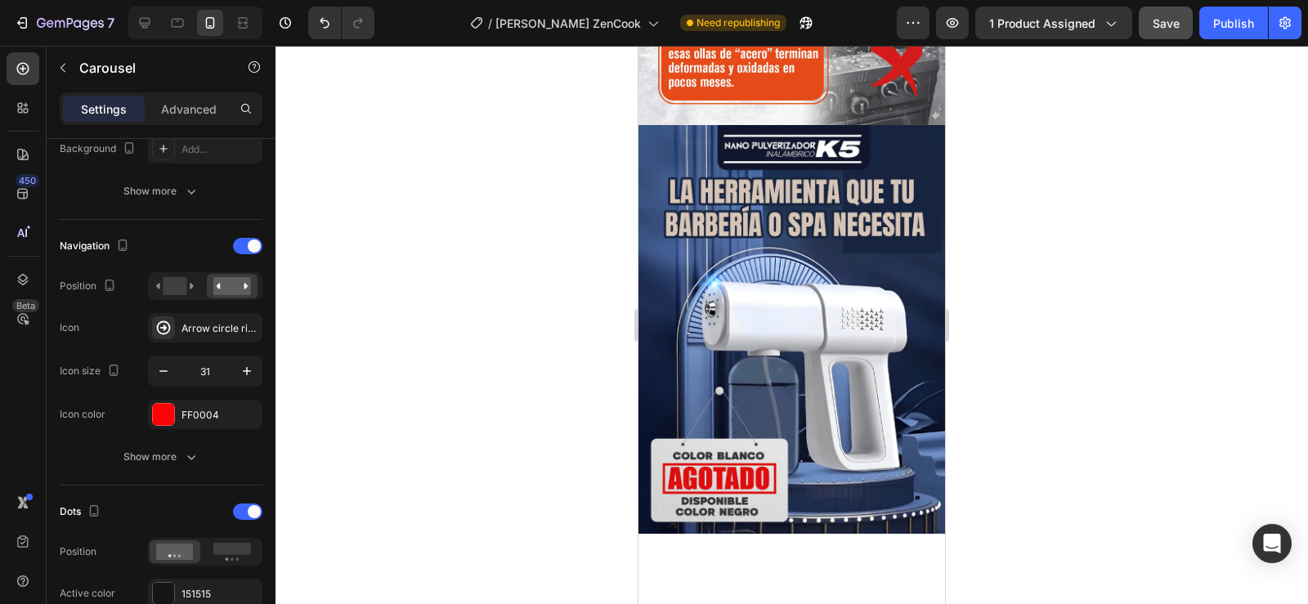
click at [819, 305] on img at bounding box center [792, 329] width 307 height 409
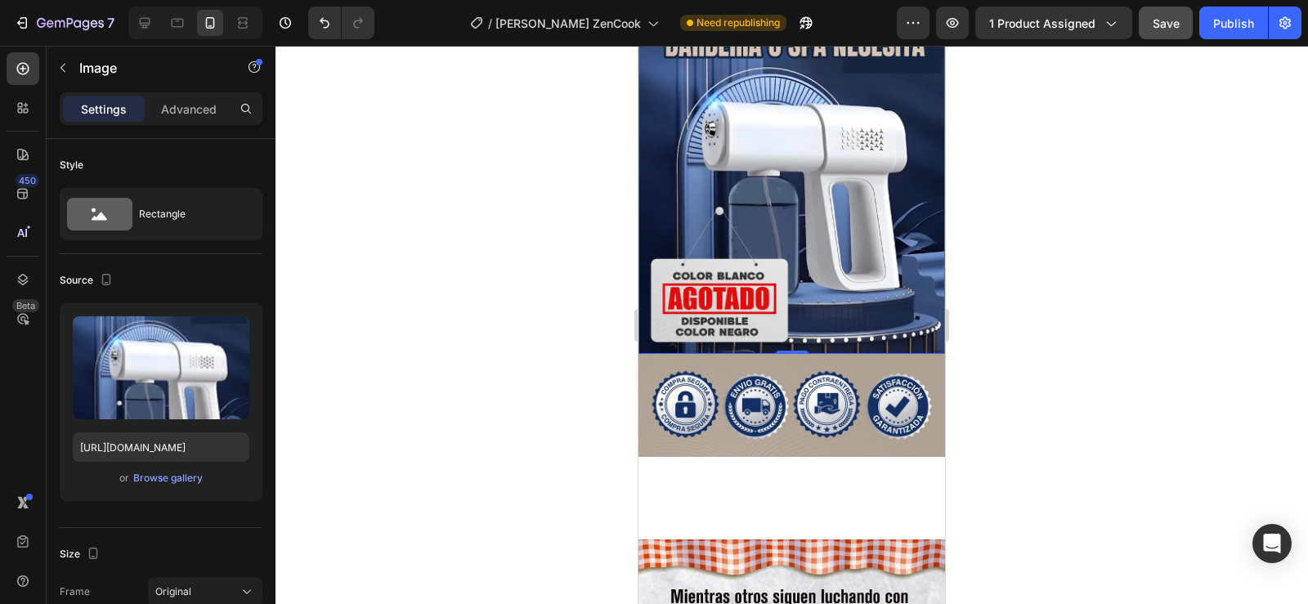
scroll to position [899, 0]
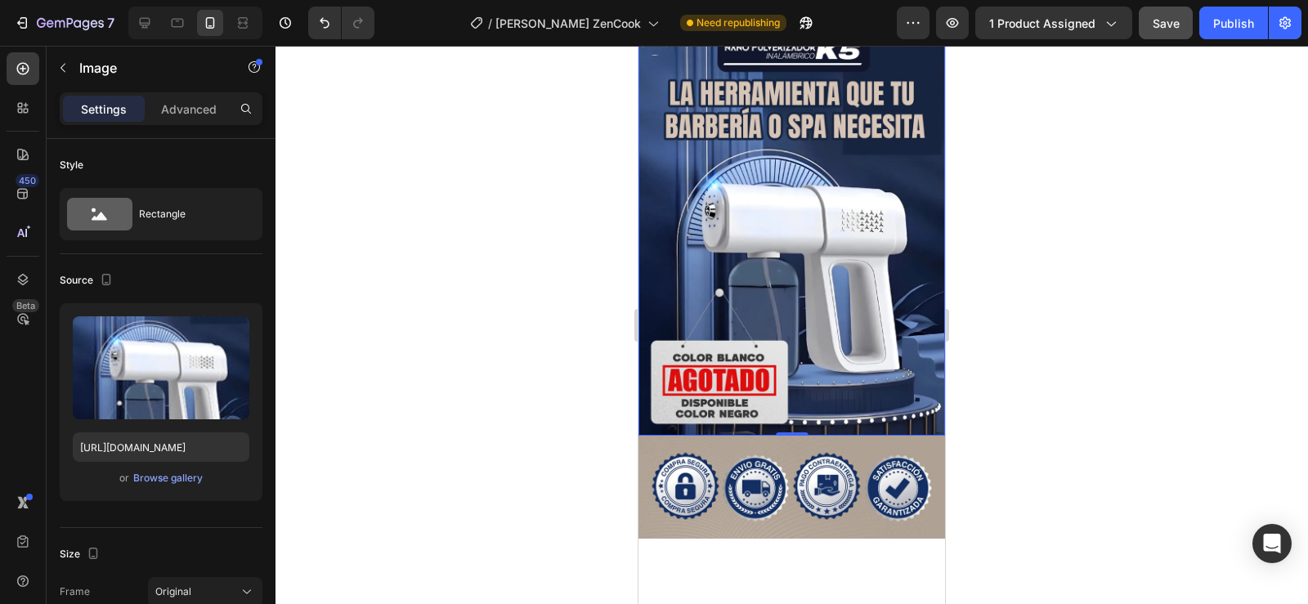
click at [830, 303] on img at bounding box center [792, 231] width 307 height 409
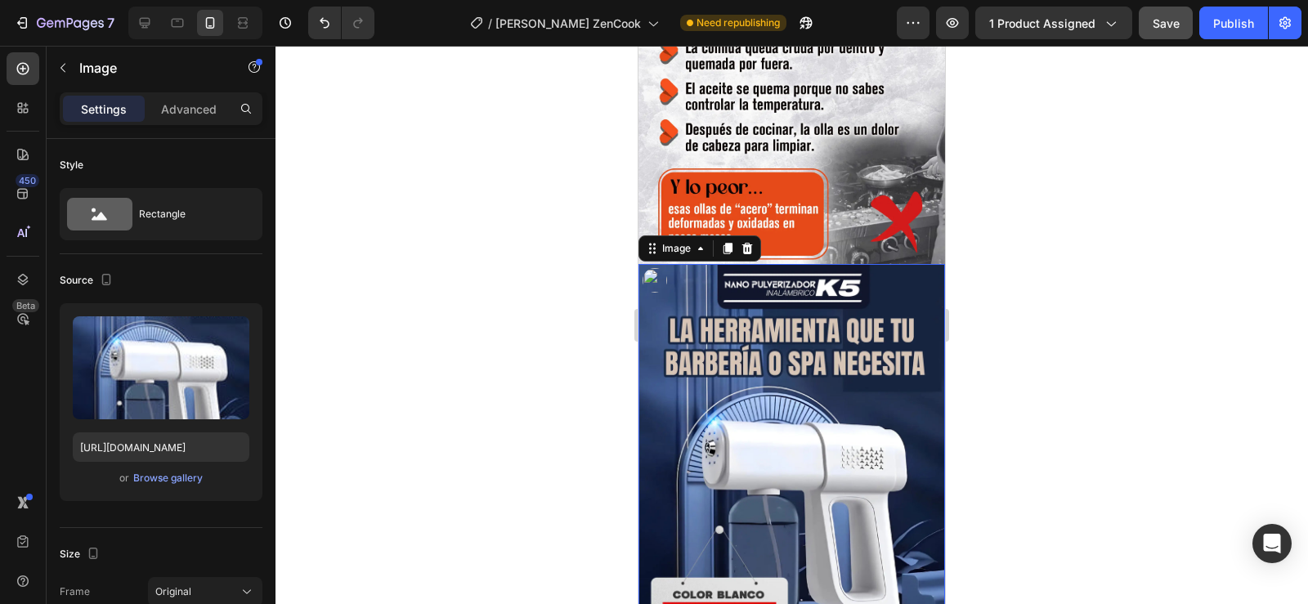
scroll to position [654, 0]
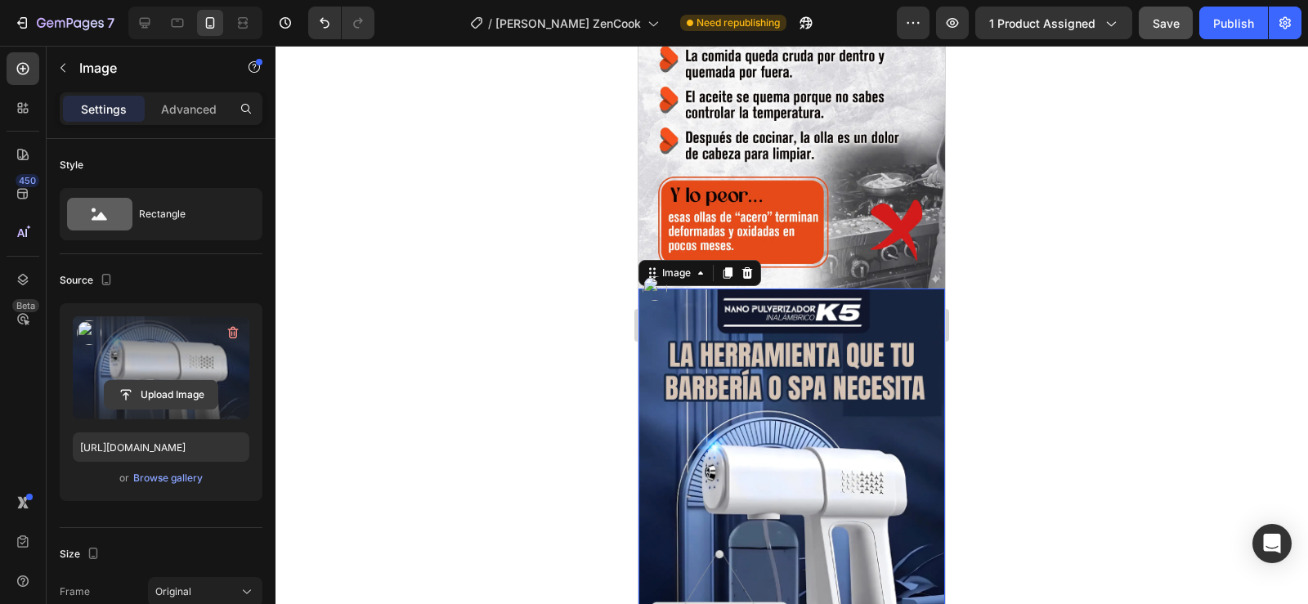
click at [150, 390] on input "file" at bounding box center [161, 395] width 113 height 28
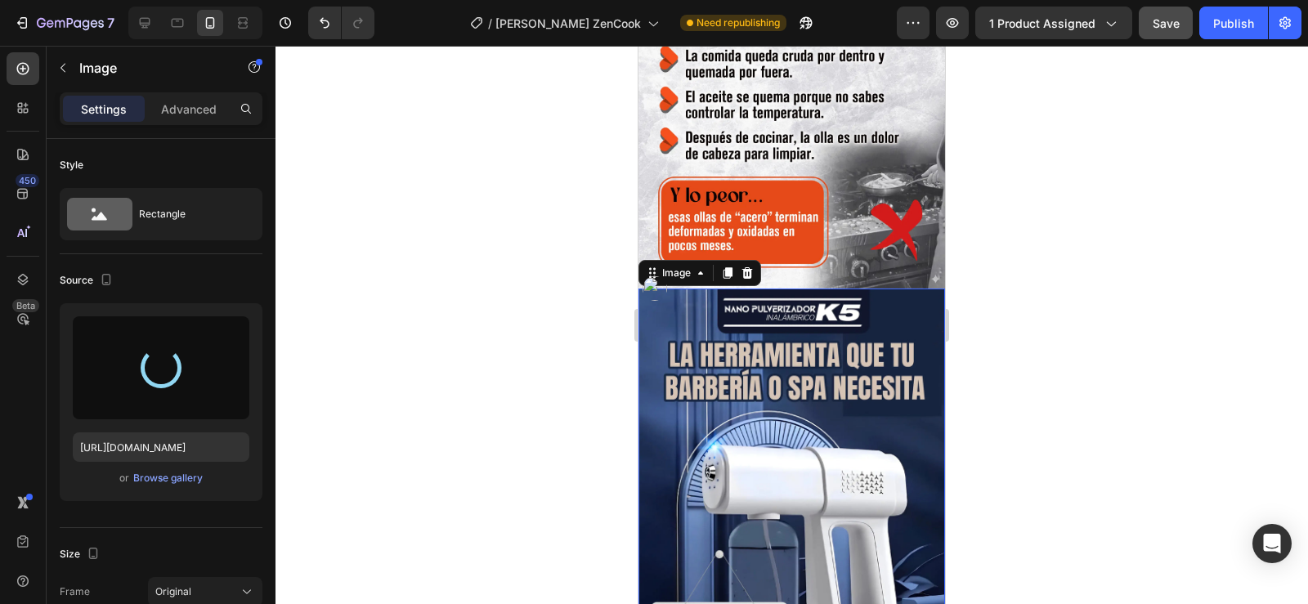
type input "[URL][DOMAIN_NAME]"
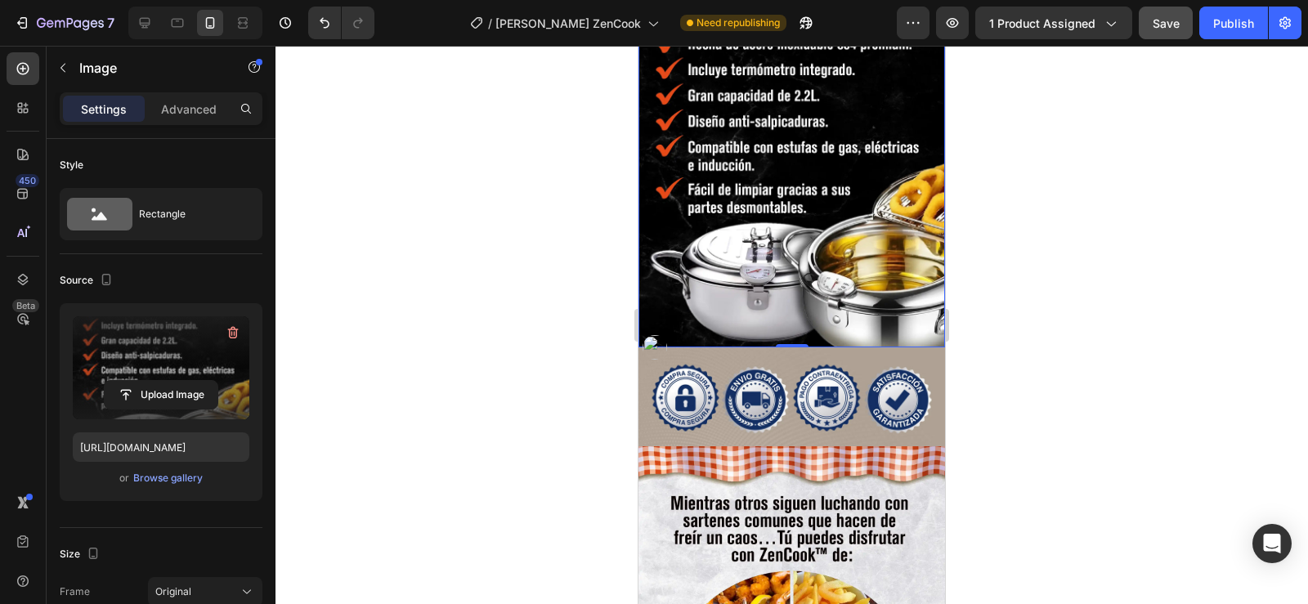
scroll to position [1063, 0]
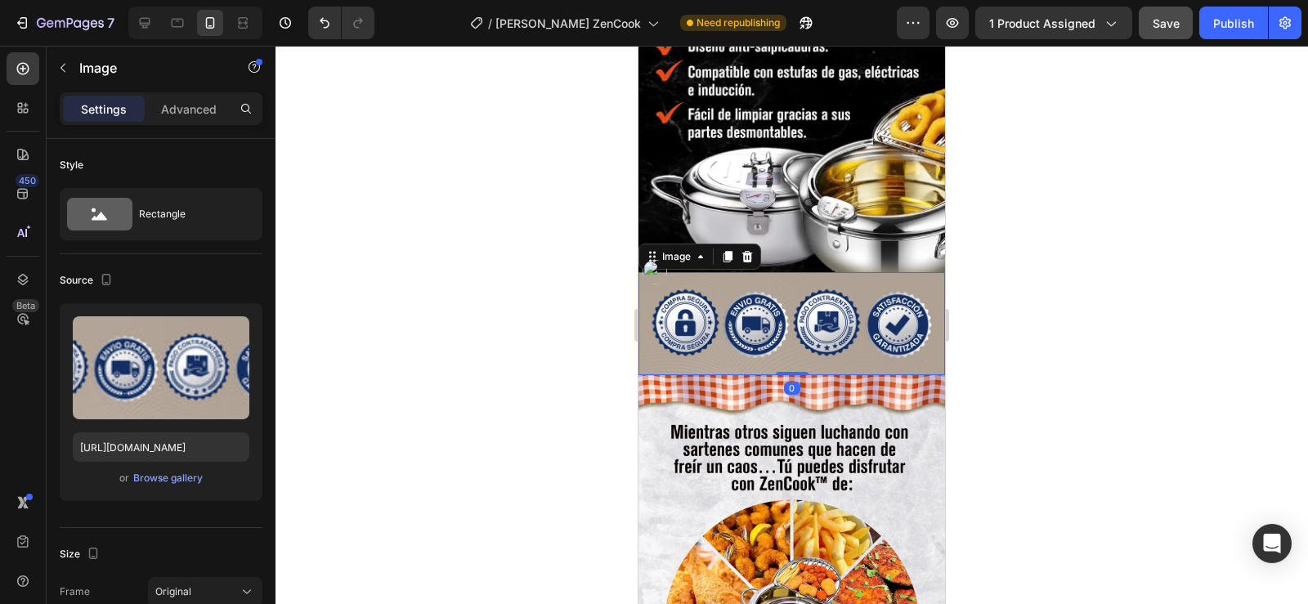
click at [912, 283] on img at bounding box center [792, 323] width 307 height 103
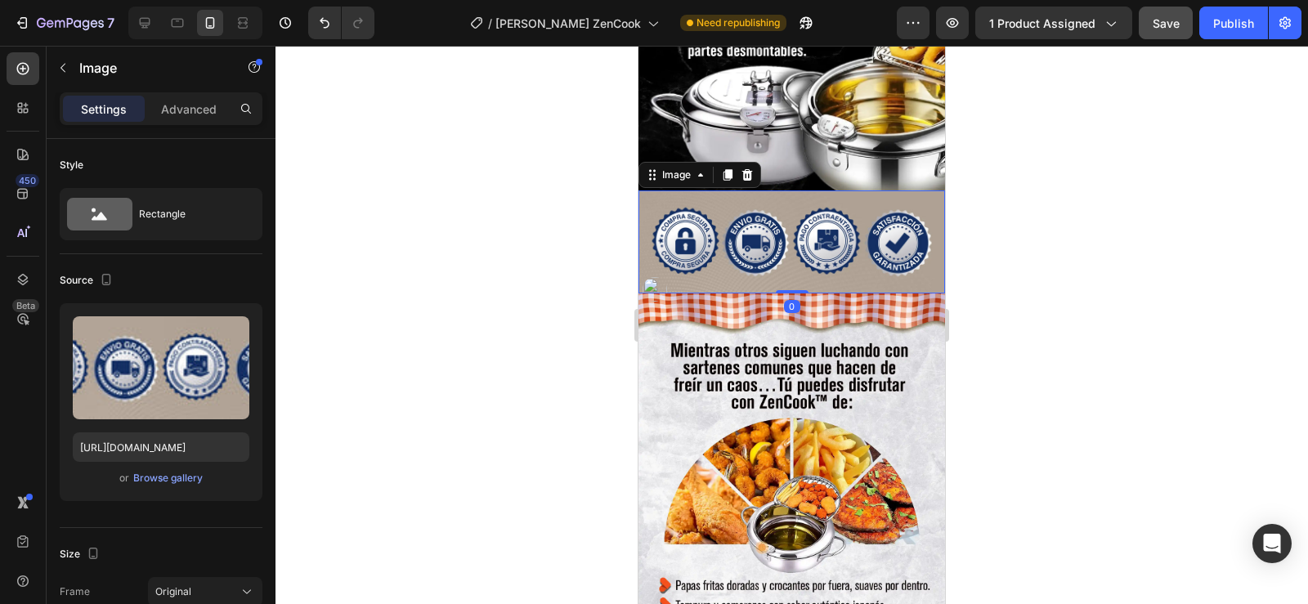
scroll to position [1226, 0]
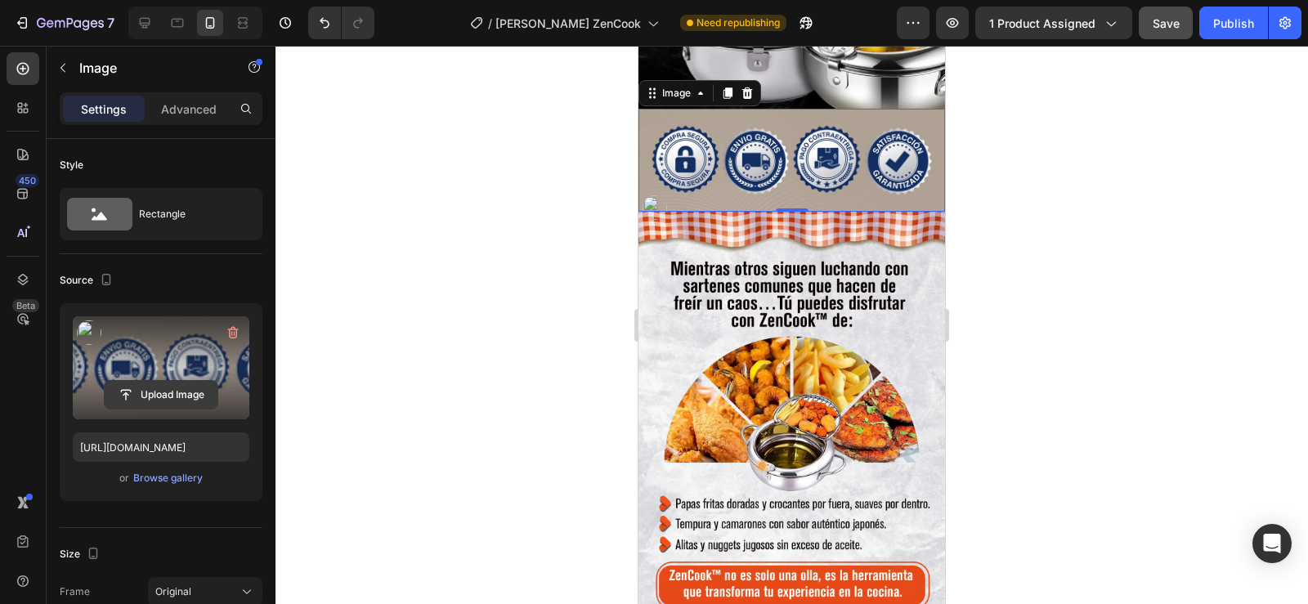
click at [163, 390] on input "file" at bounding box center [161, 395] width 113 height 28
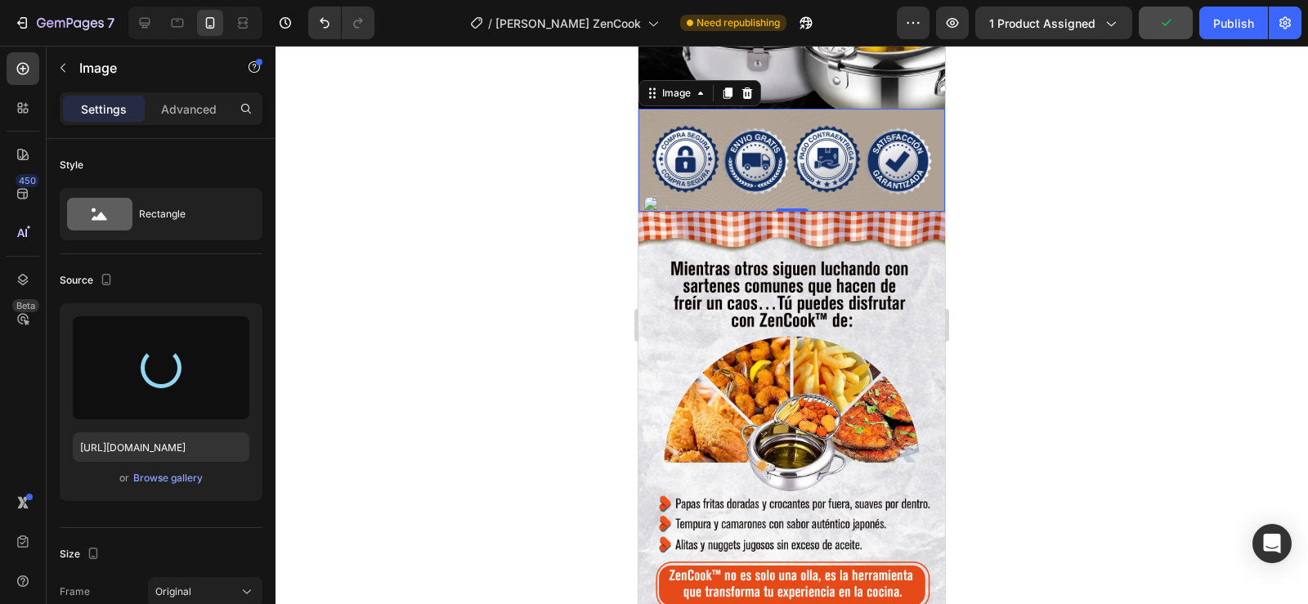
type input "[URL][DOMAIN_NAME]"
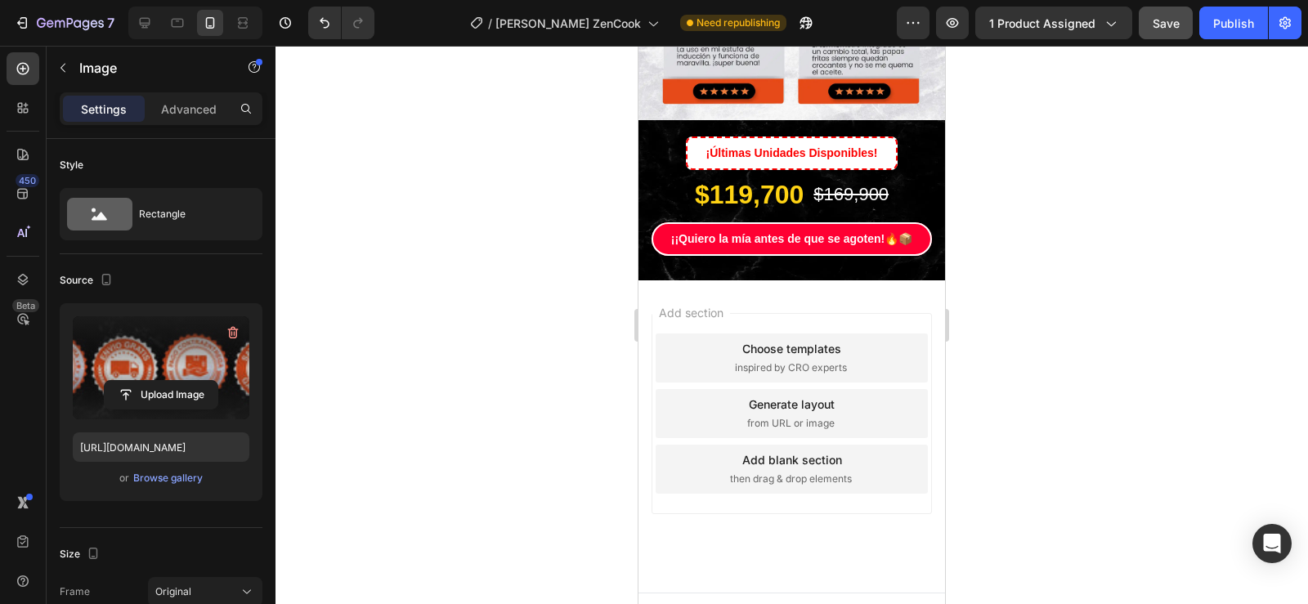
scroll to position [2758, 0]
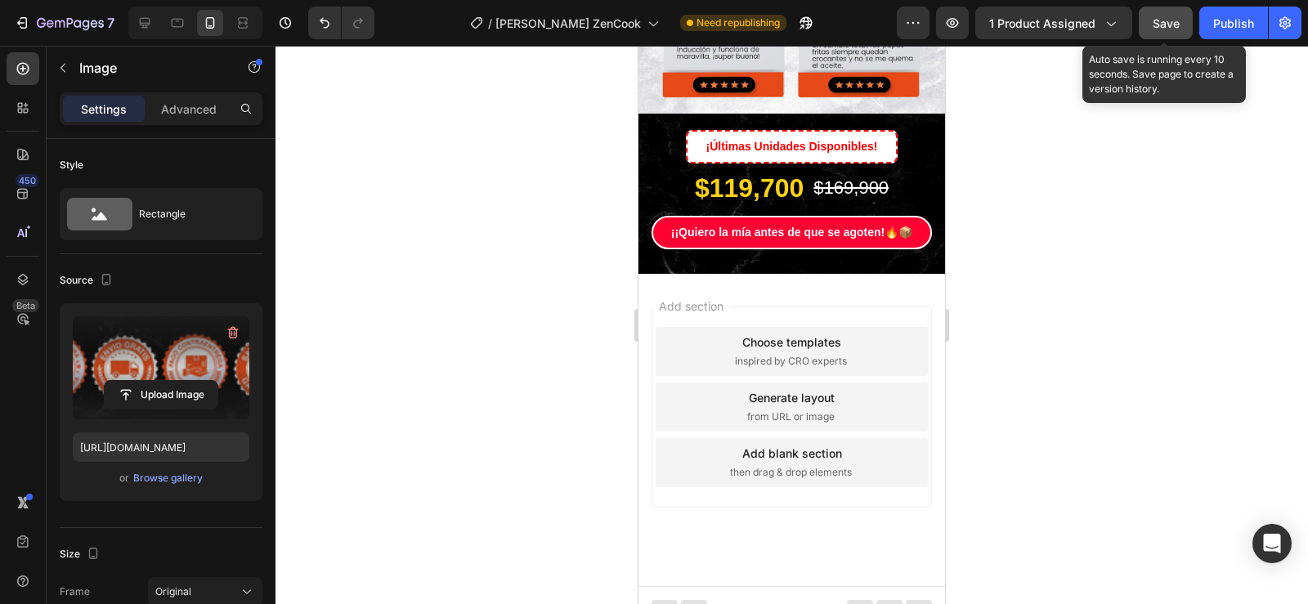
click at [1168, 24] on span "Save" at bounding box center [1166, 23] width 27 height 14
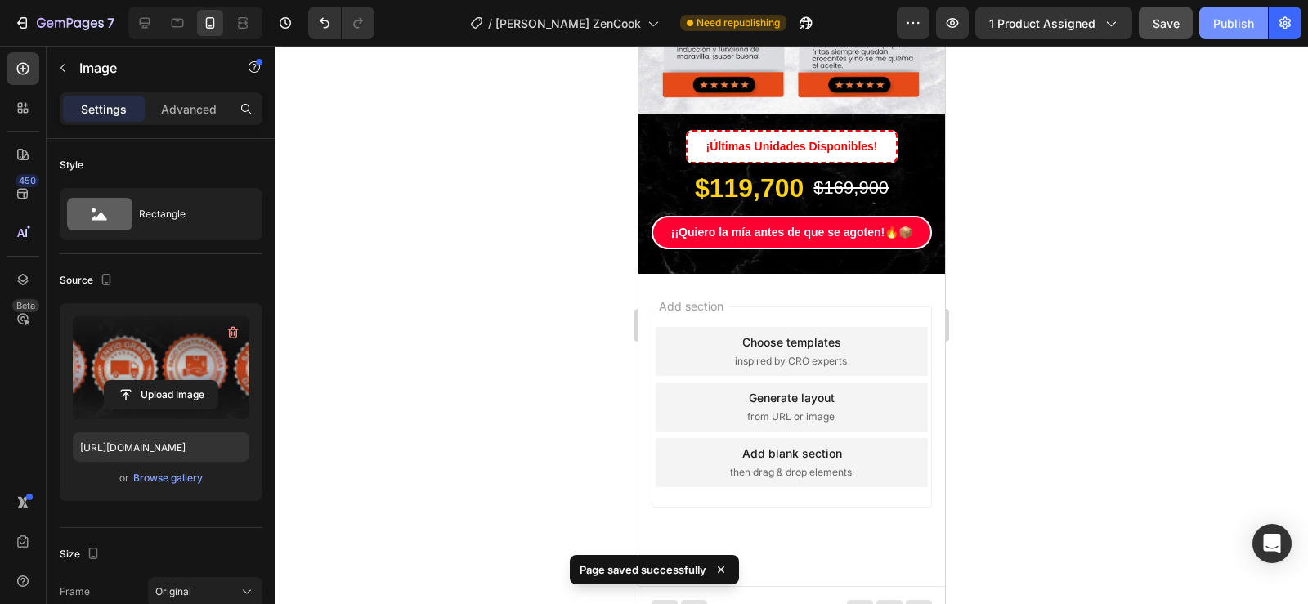
click at [1232, 22] on div "Publish" at bounding box center [1233, 23] width 41 height 17
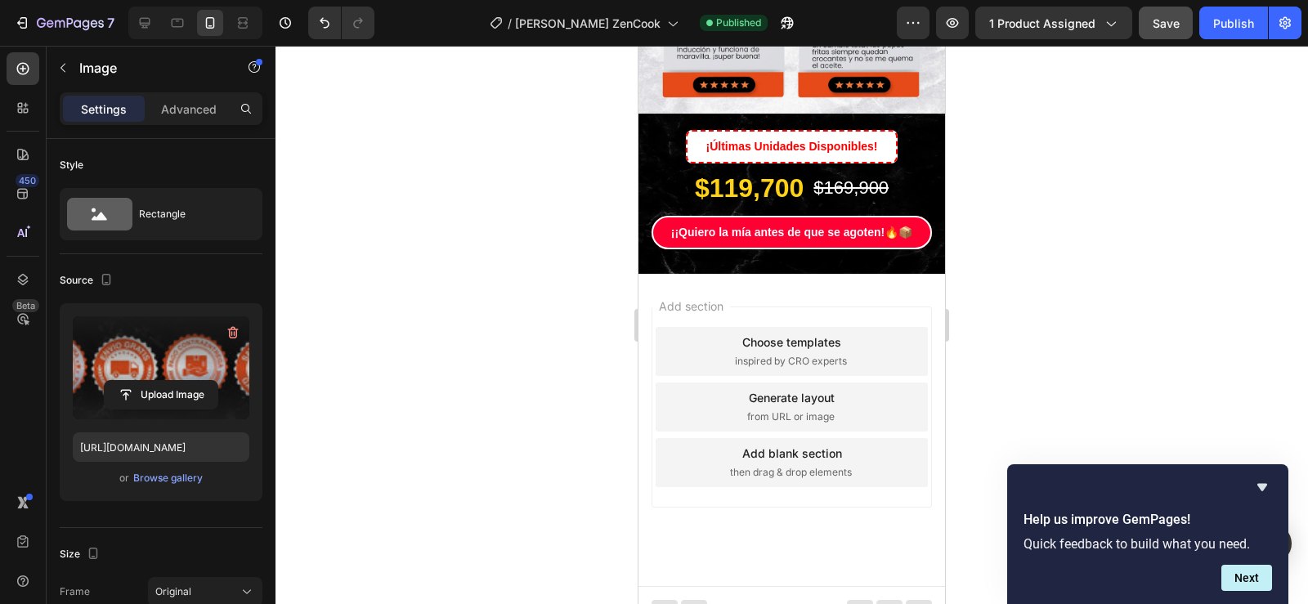
click at [867, 356] on div "Choose templates inspired by CRO experts" at bounding box center [792, 351] width 272 height 49
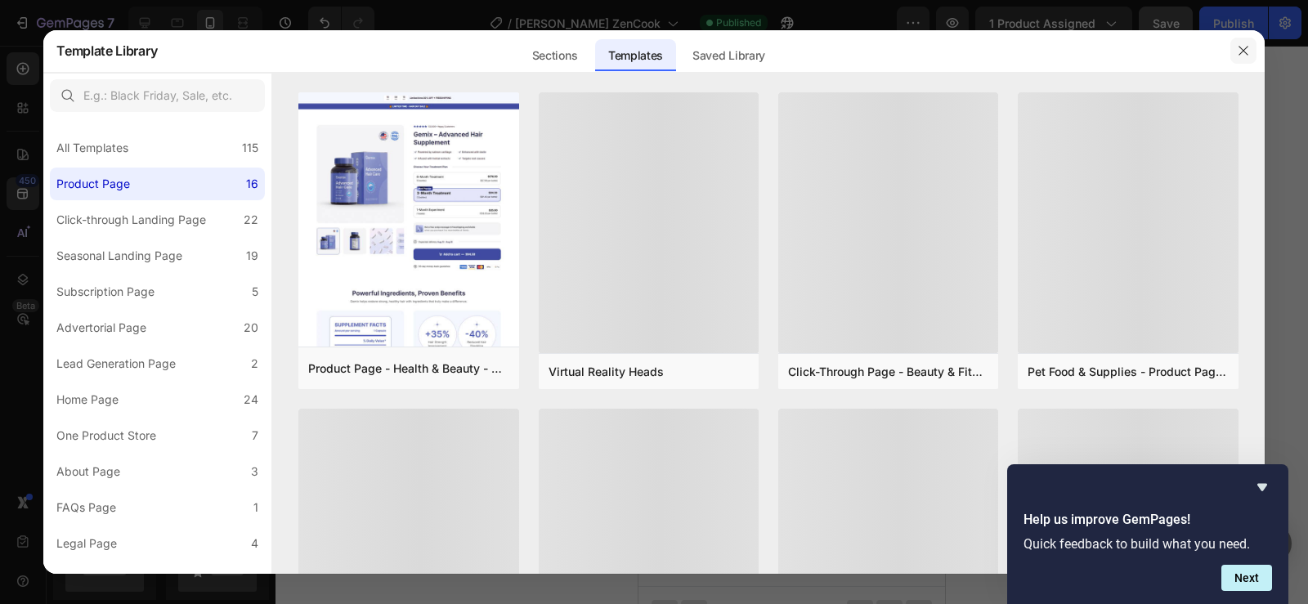
click at [1250, 52] on button "button" at bounding box center [1244, 51] width 26 height 26
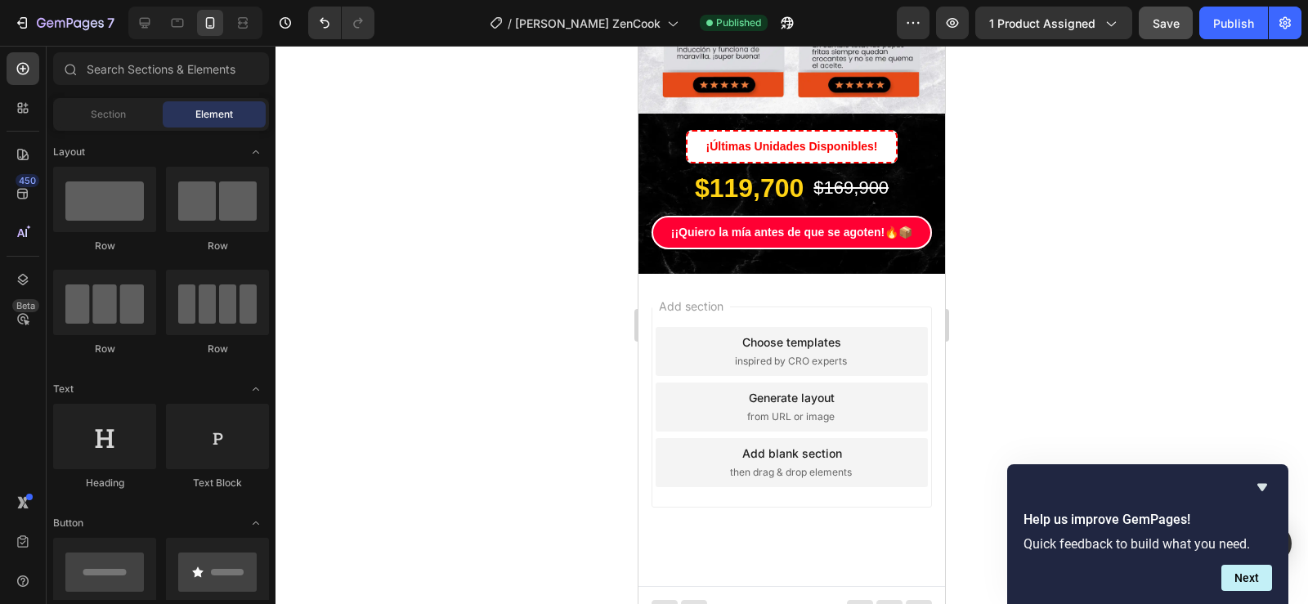
click at [721, 298] on span "Add section" at bounding box center [691, 306] width 78 height 17
click at [708, 298] on span "Add section" at bounding box center [691, 306] width 78 height 17
click at [768, 278] on div "Add section Choose templates inspired by CRO experts Generate layout from URL o…" at bounding box center [792, 430] width 307 height 312
click at [707, 298] on span "Add section" at bounding box center [691, 306] width 78 height 17
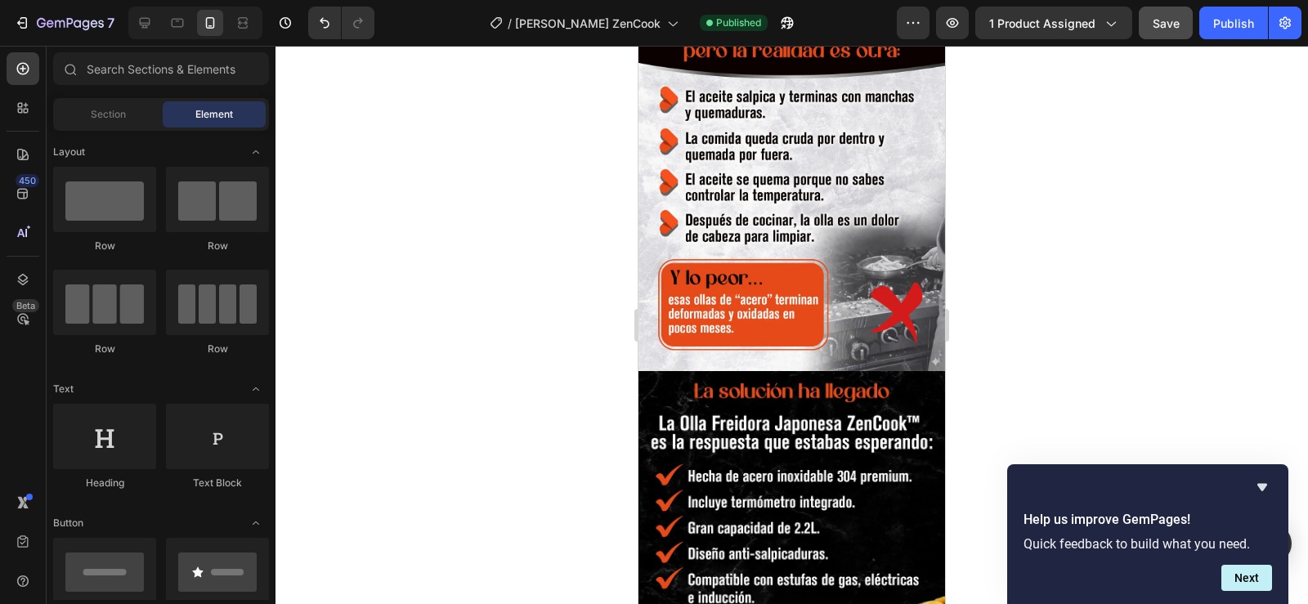
scroll to position [572, 0]
click at [147, 26] on icon at bounding box center [145, 23] width 16 height 16
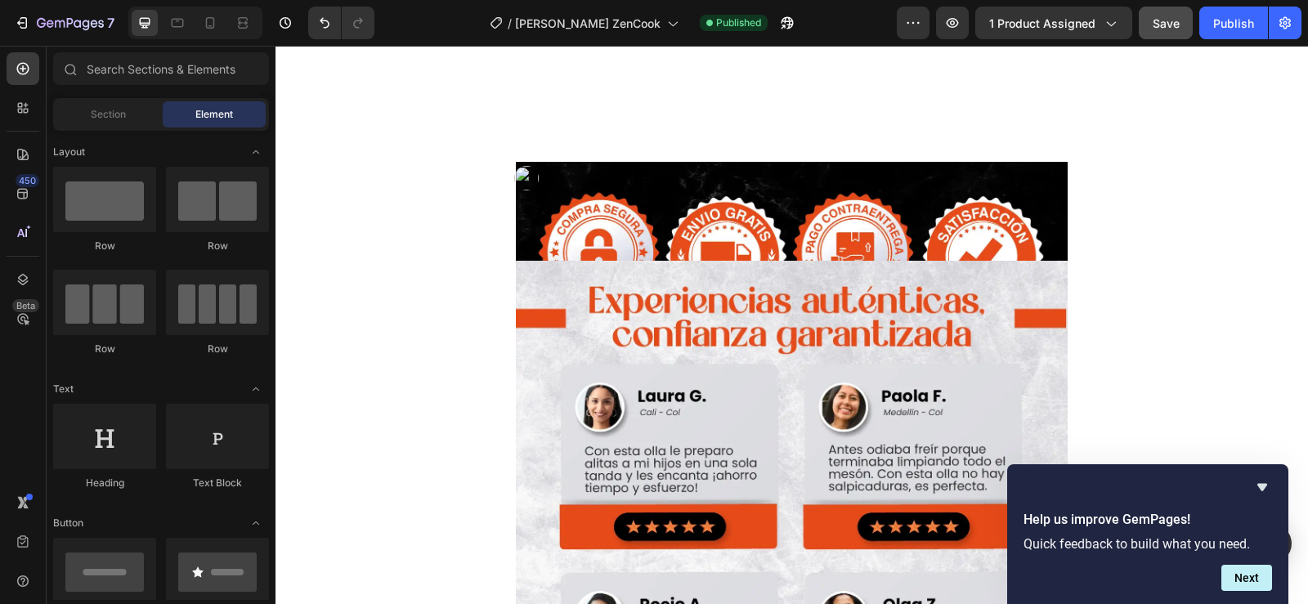
scroll to position [3679, 0]
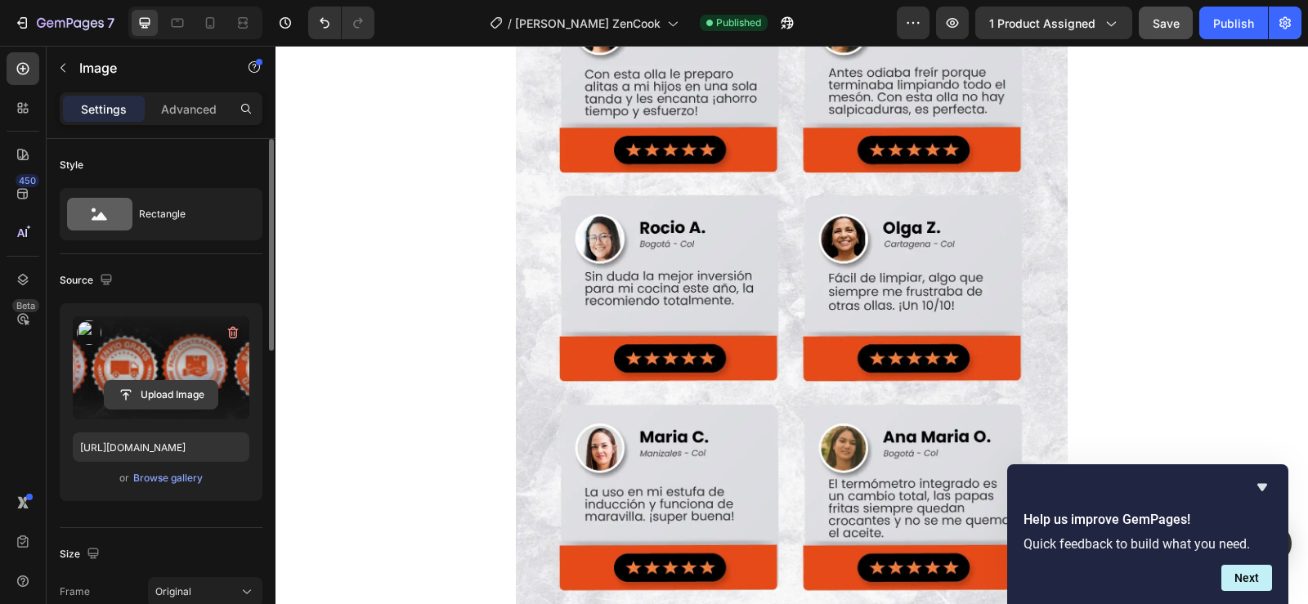
click at [173, 393] on input "file" at bounding box center [161, 395] width 113 height 28
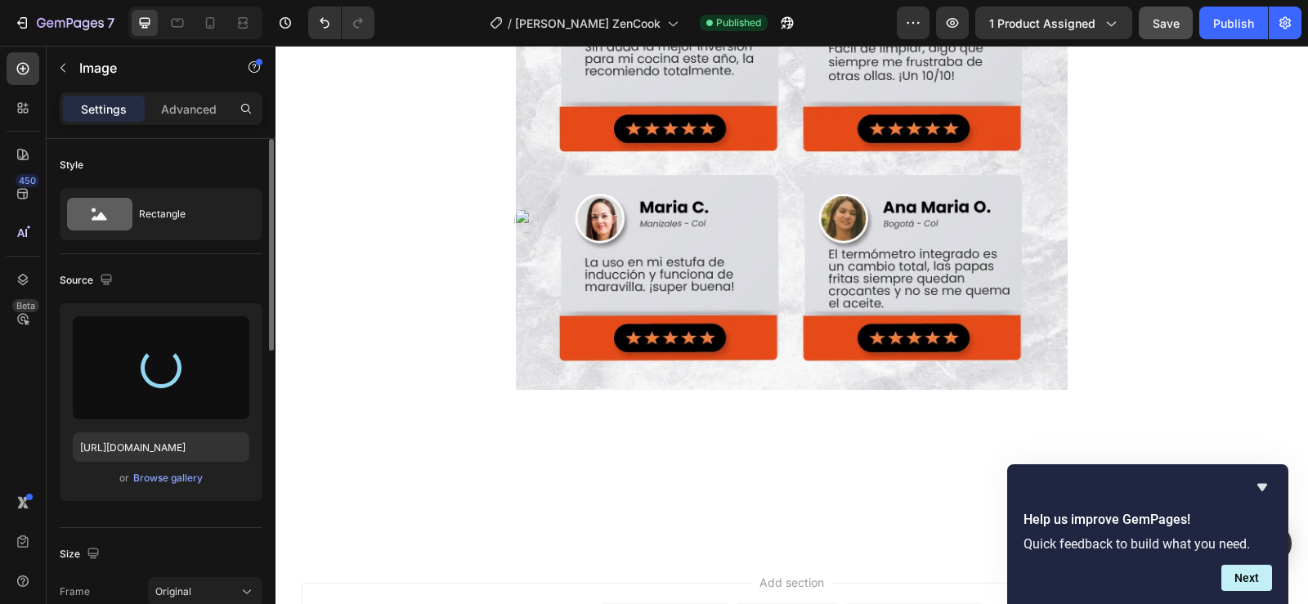
scroll to position [3925, 0]
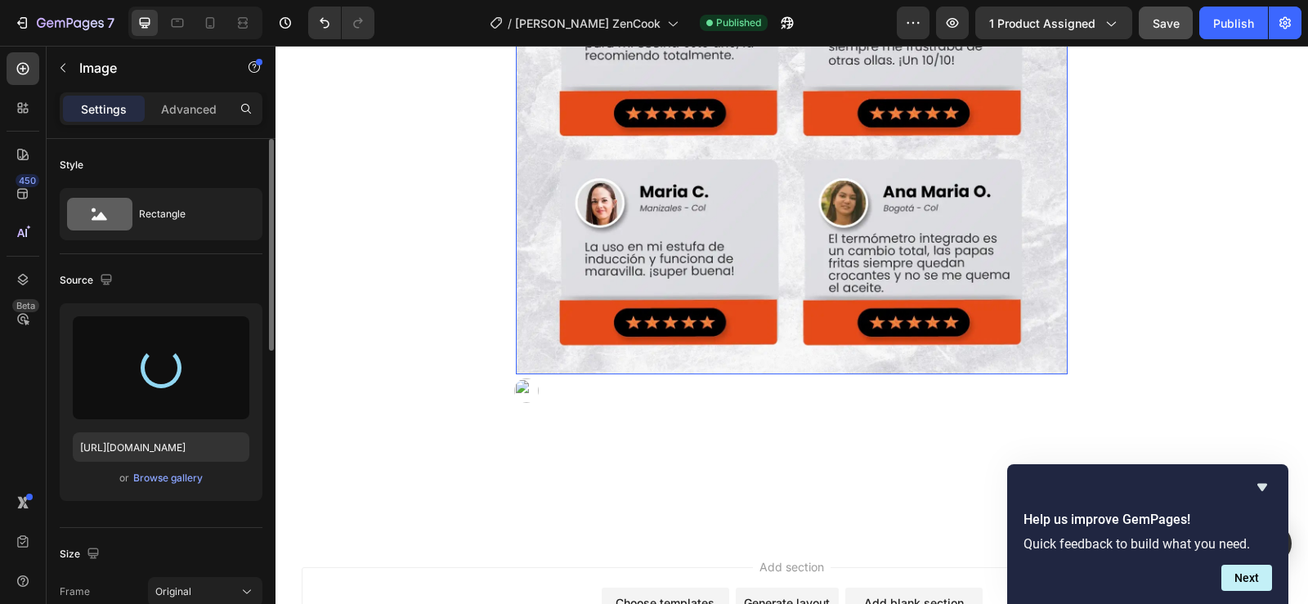
type input "[URL][DOMAIN_NAME]"
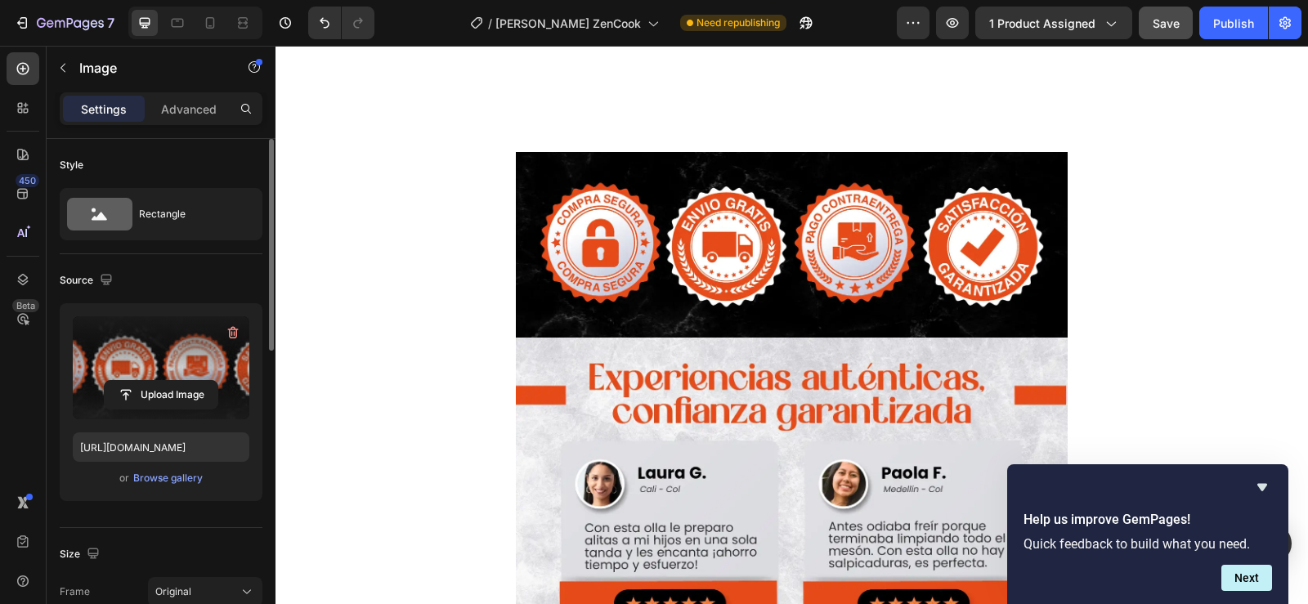
scroll to position [3992, 0]
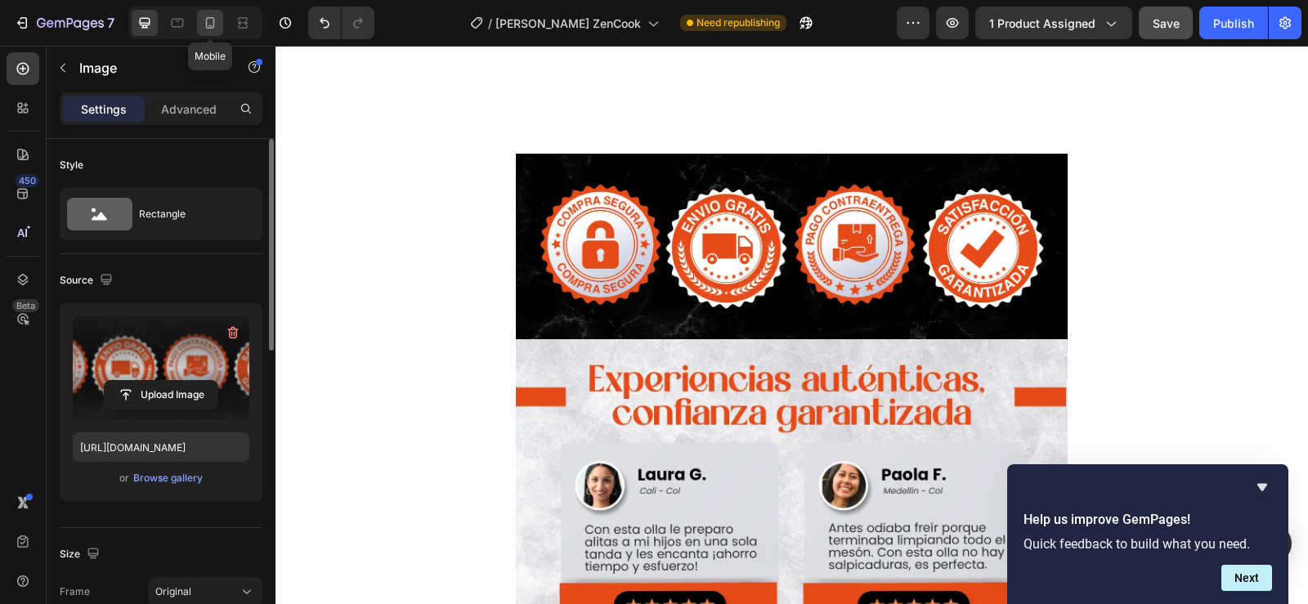
click at [211, 25] on icon at bounding box center [210, 26] width 4 height 2
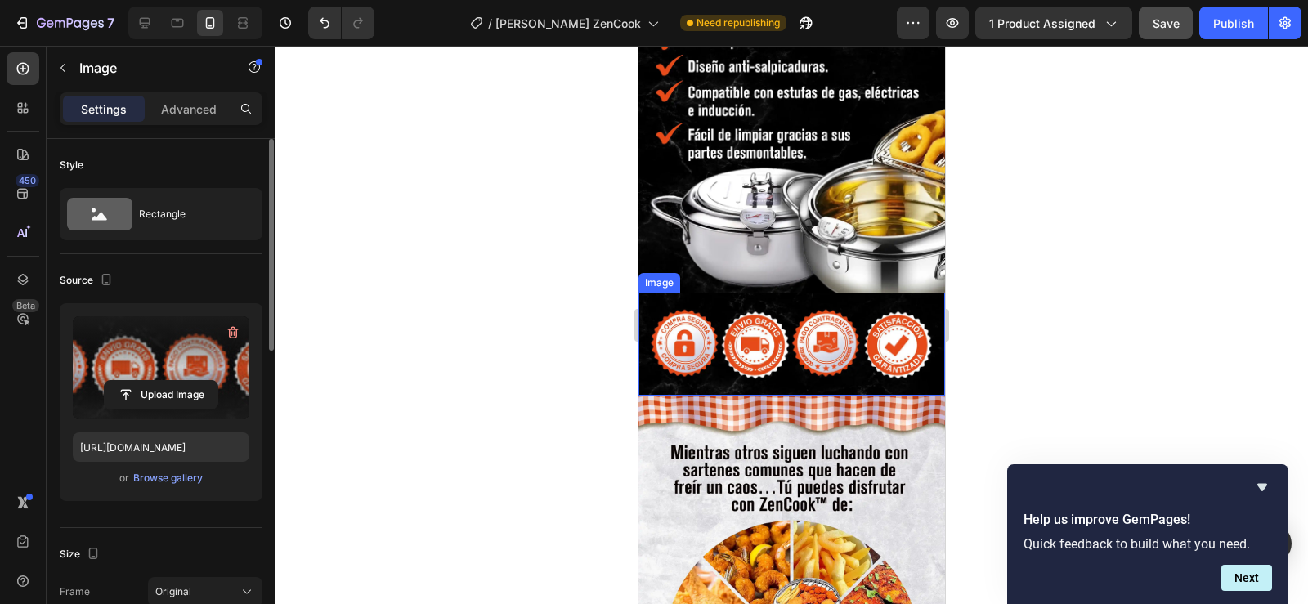
scroll to position [1344, 0]
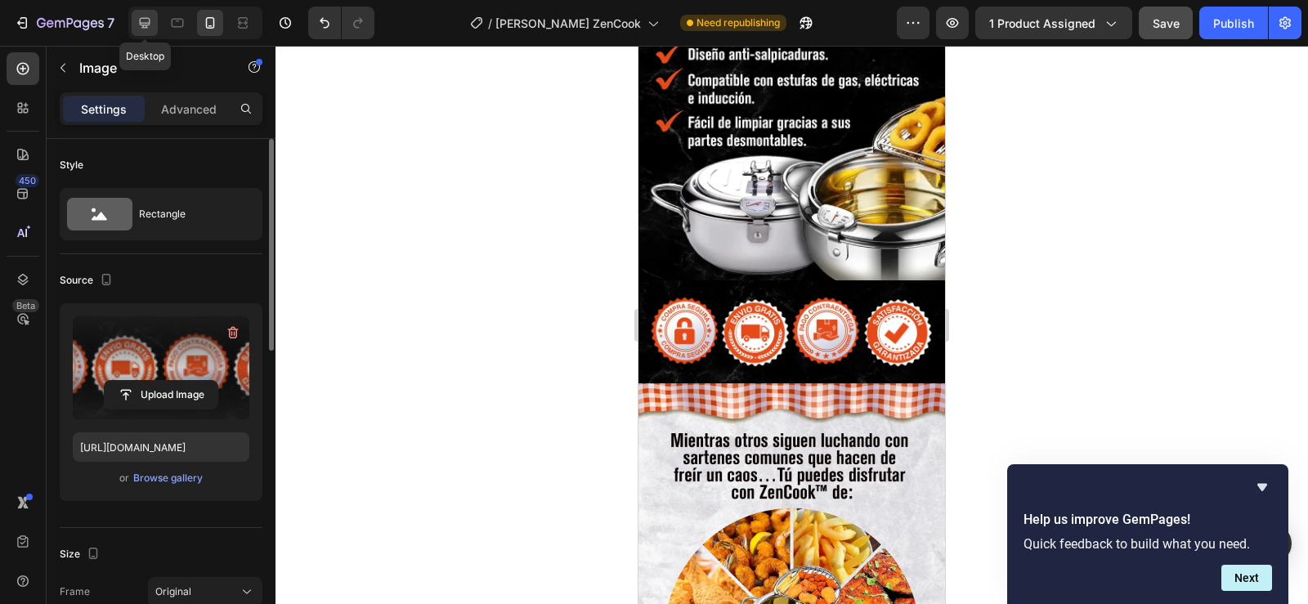
click at [152, 24] on icon at bounding box center [145, 23] width 16 height 16
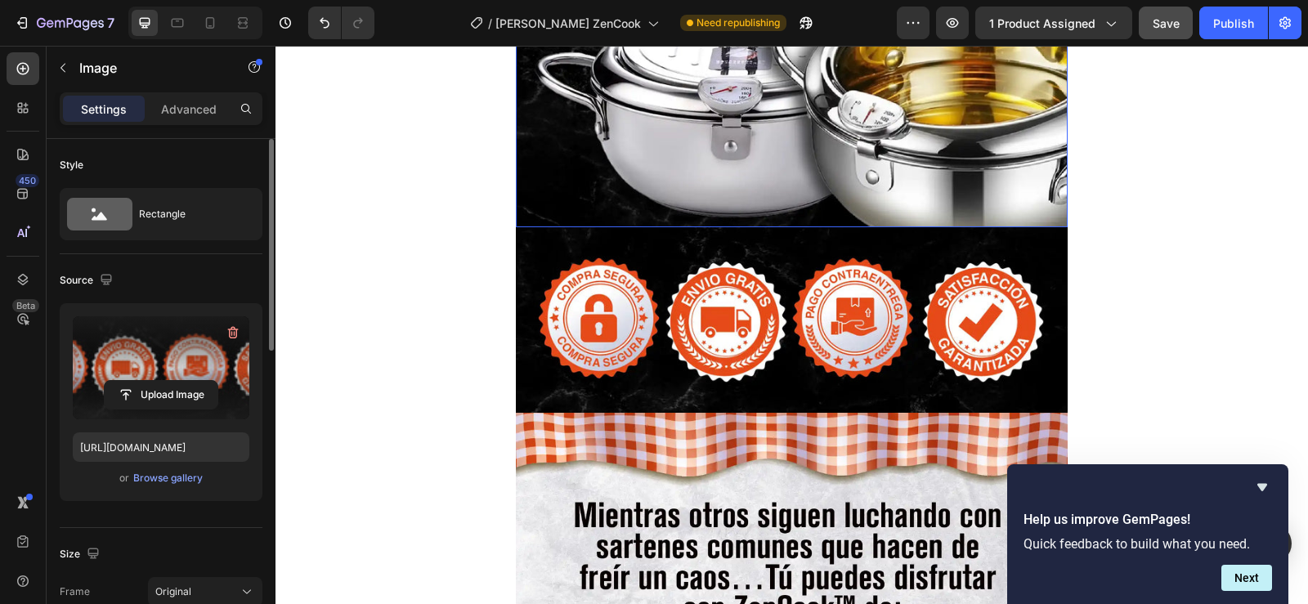
scroll to position [1753, 0]
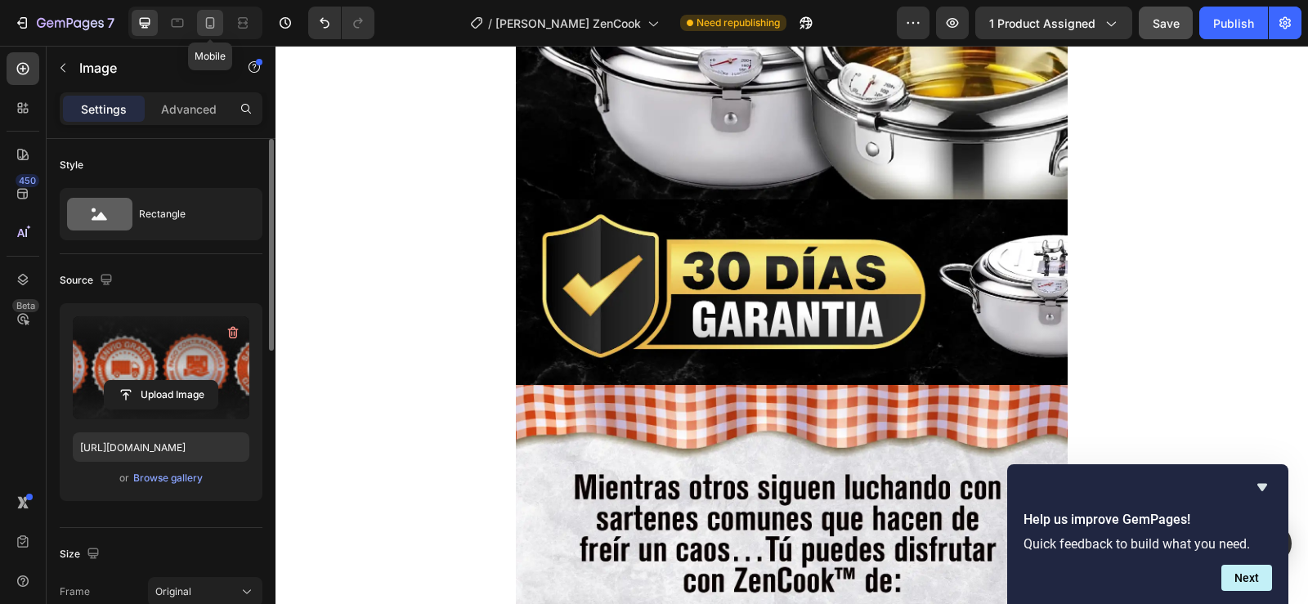
click at [216, 29] on icon at bounding box center [210, 23] width 16 height 16
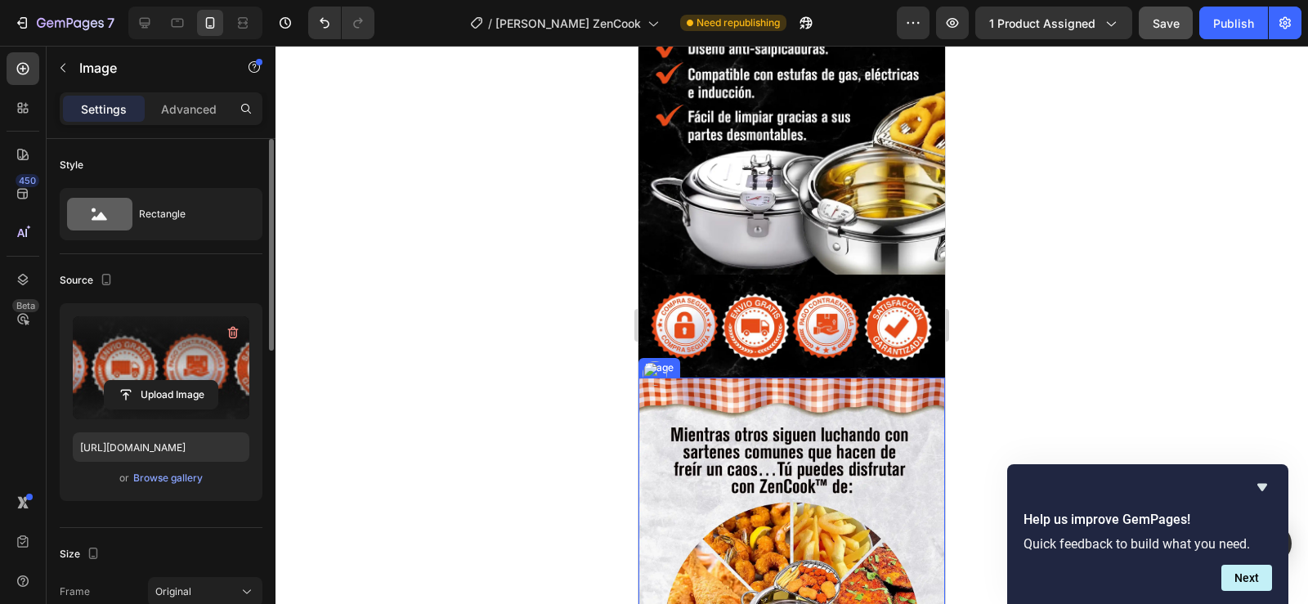
scroll to position [1344, 0]
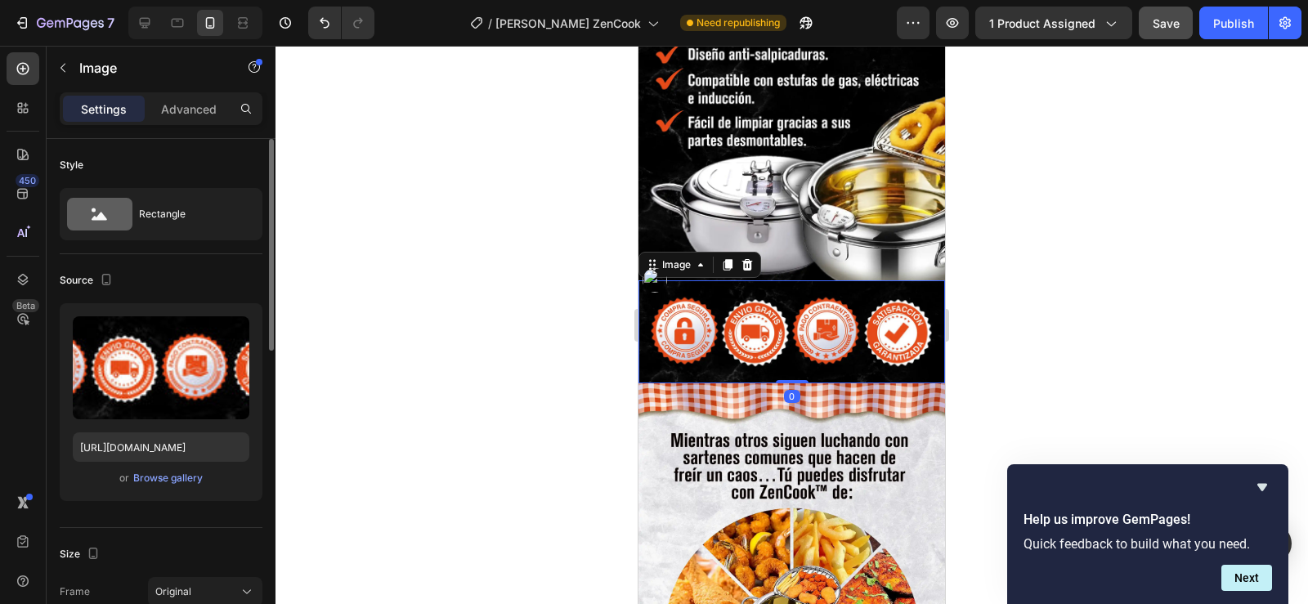
click at [828, 316] on img at bounding box center [792, 331] width 307 height 103
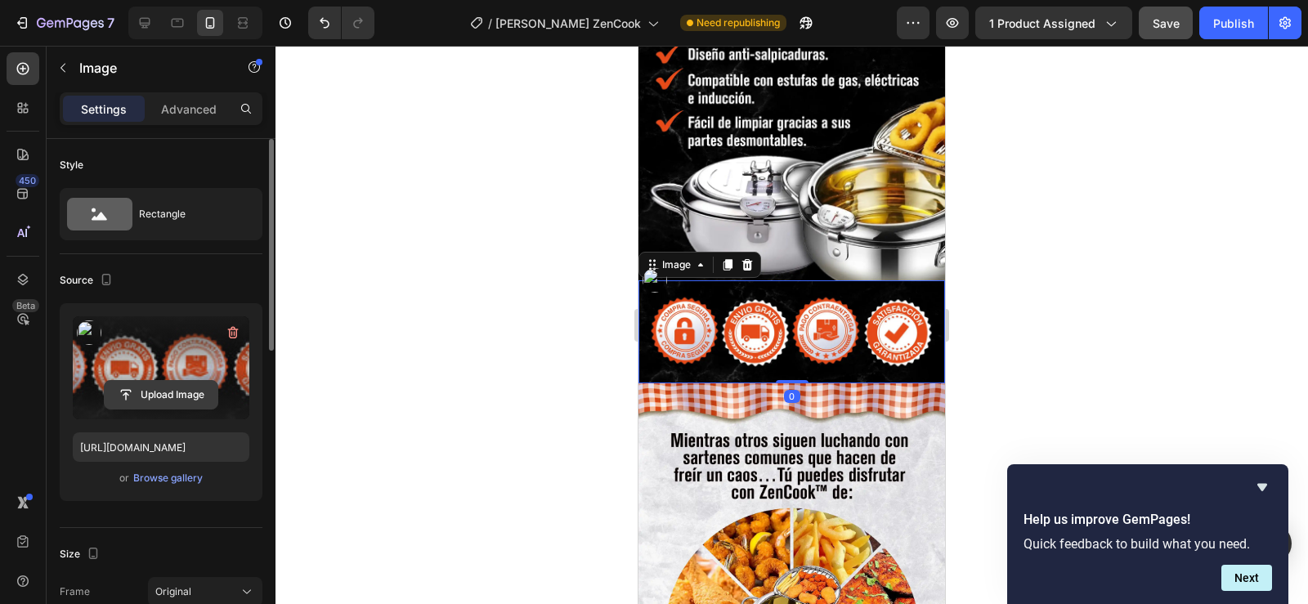
click at [163, 394] on input "file" at bounding box center [161, 395] width 113 height 28
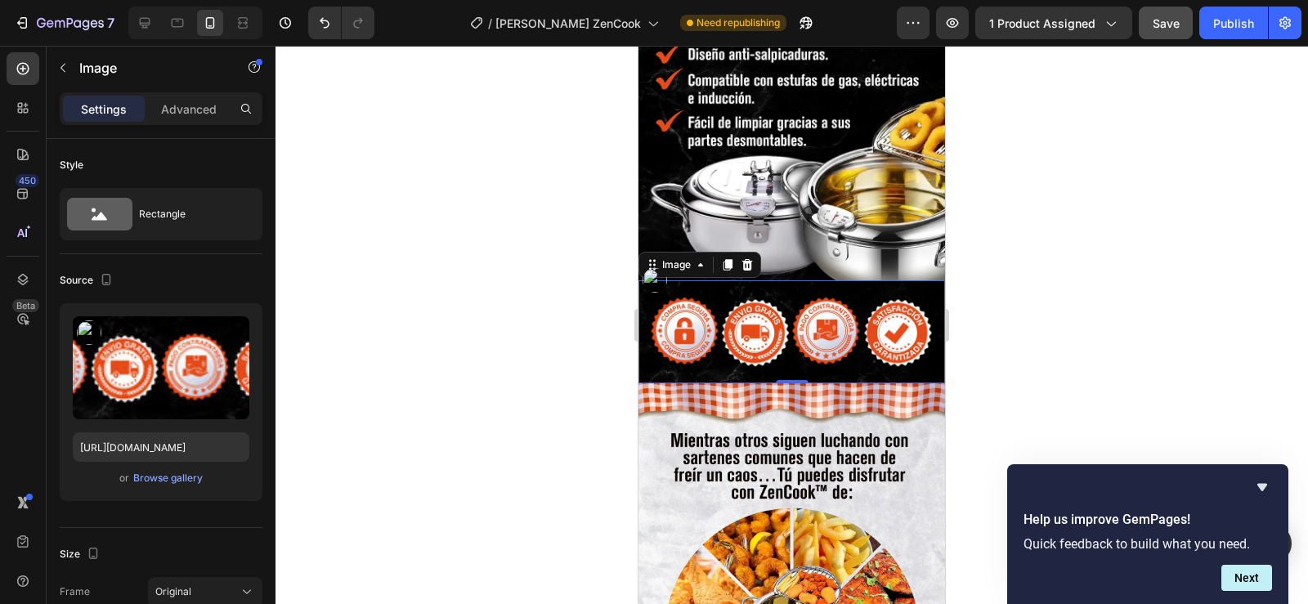
type input "[URL][DOMAIN_NAME]"
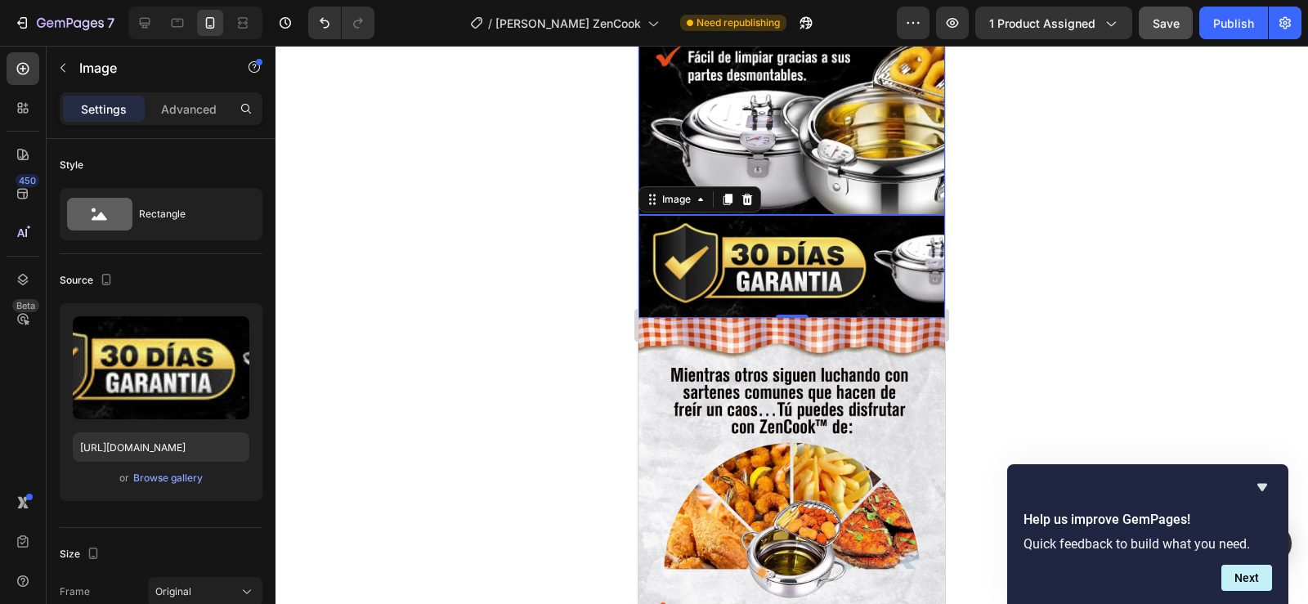
scroll to position [1426, 0]
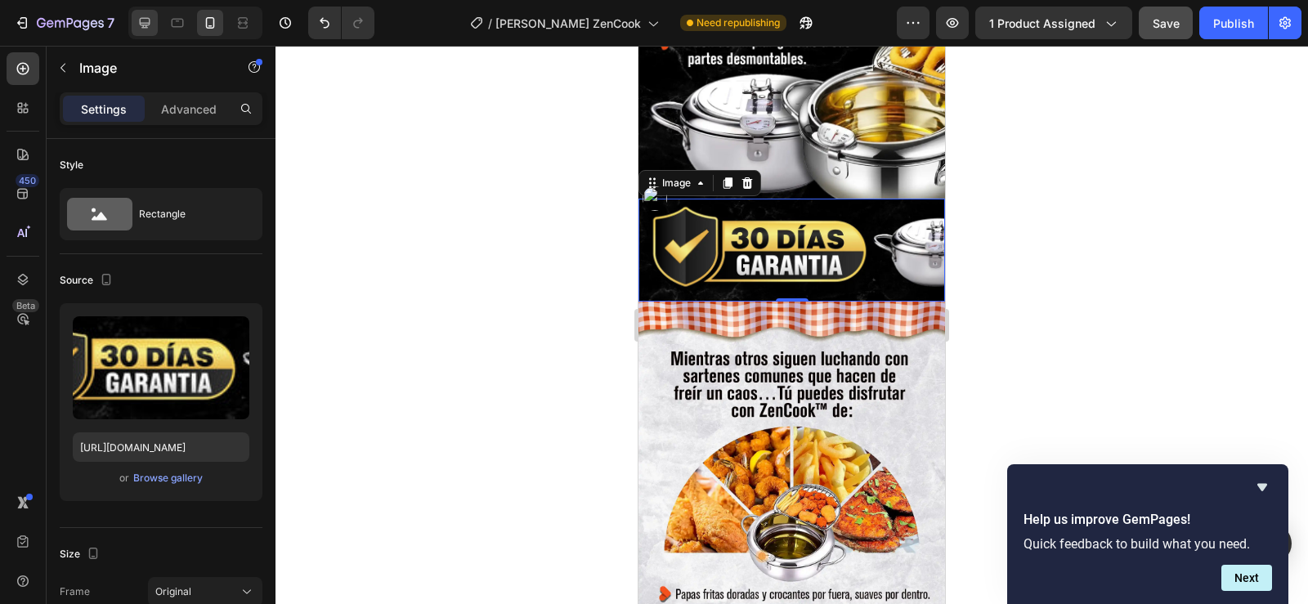
click at [157, 24] on div at bounding box center [145, 23] width 26 height 26
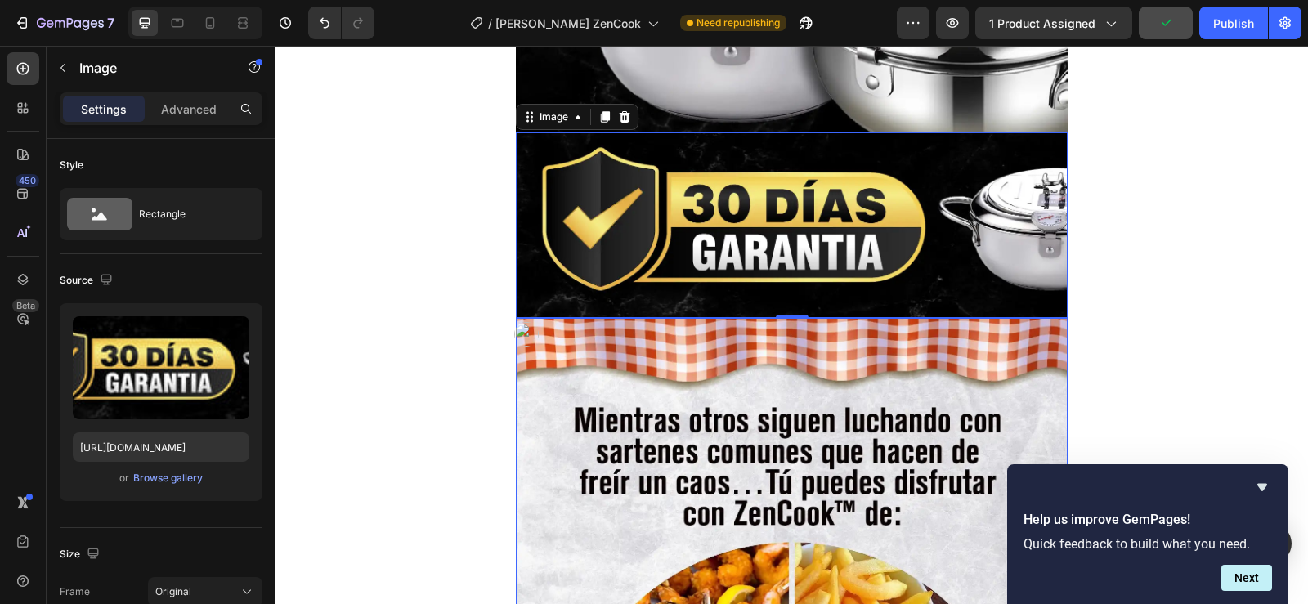
scroll to position [1849, 0]
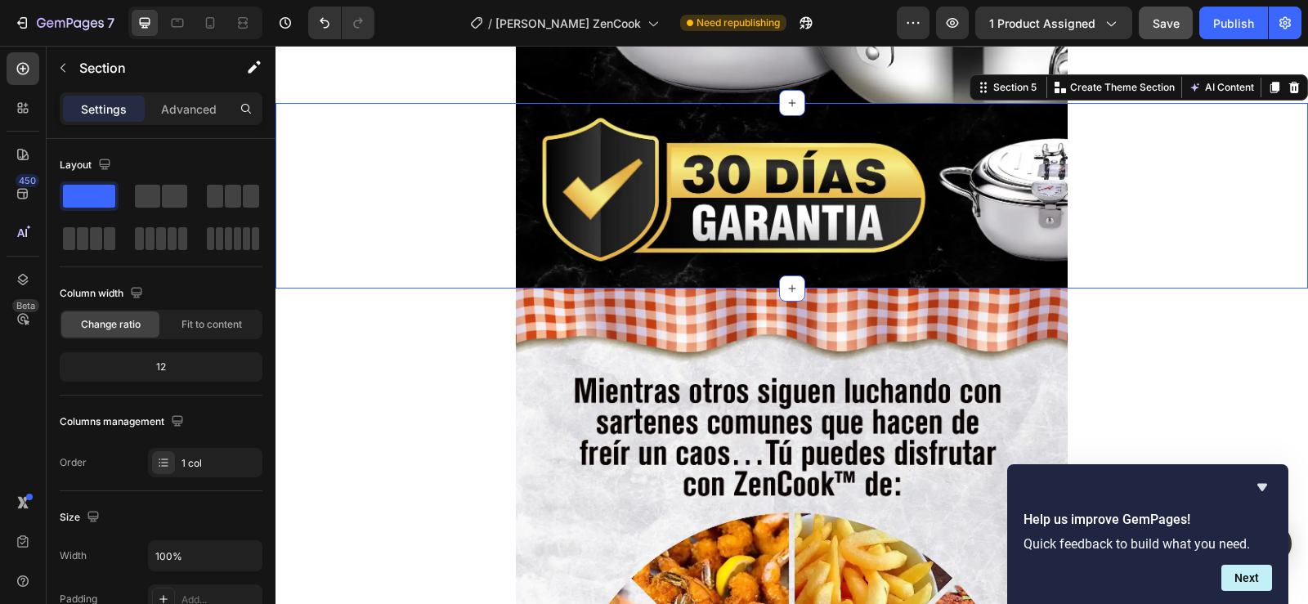
click at [452, 173] on div "Image Row" at bounding box center [792, 196] width 1033 height 186
click at [1271, 87] on icon at bounding box center [1275, 87] width 9 height 11
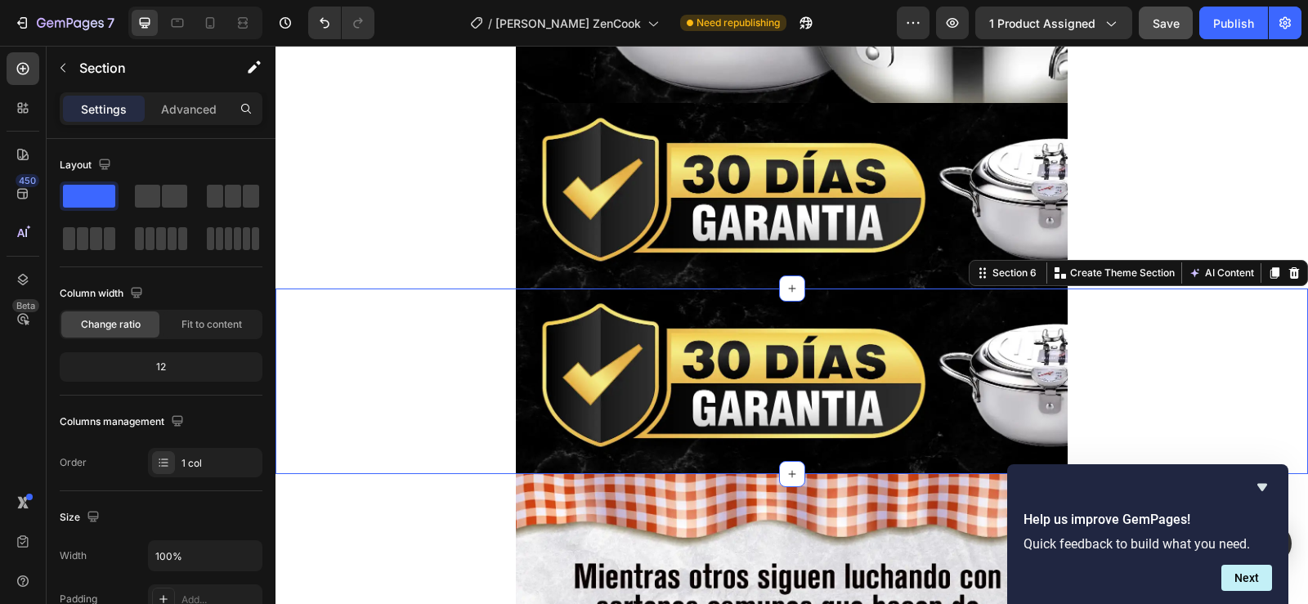
click at [1154, 369] on div "Image Row" at bounding box center [792, 382] width 1033 height 186
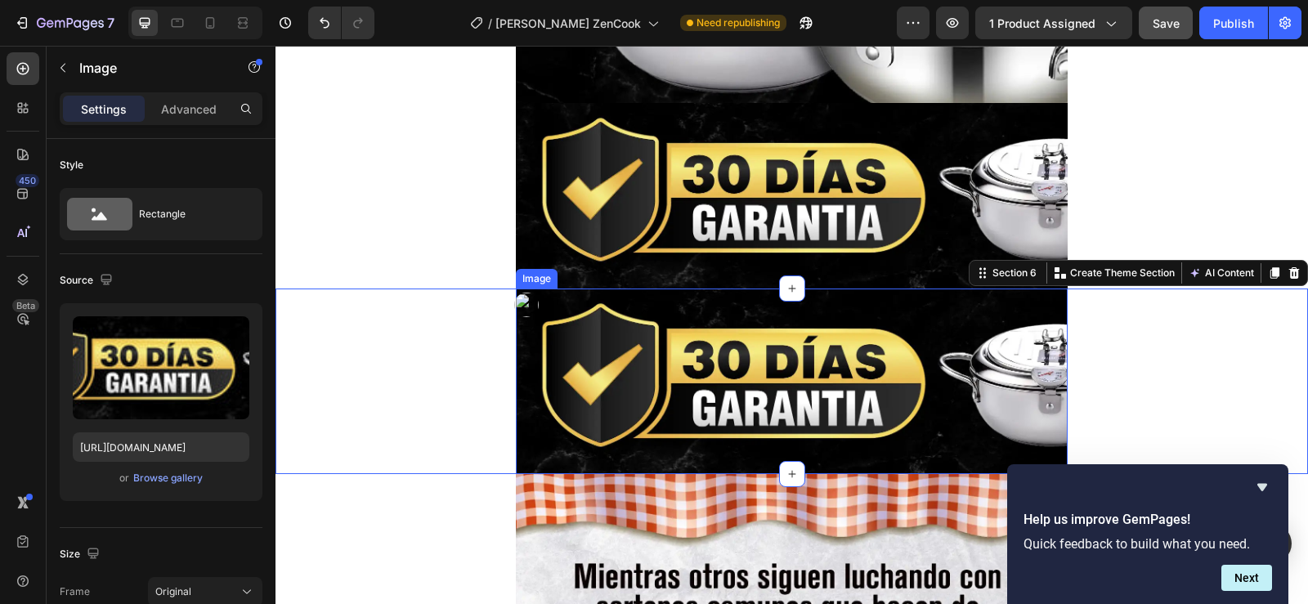
click at [928, 362] on img at bounding box center [792, 382] width 552 height 186
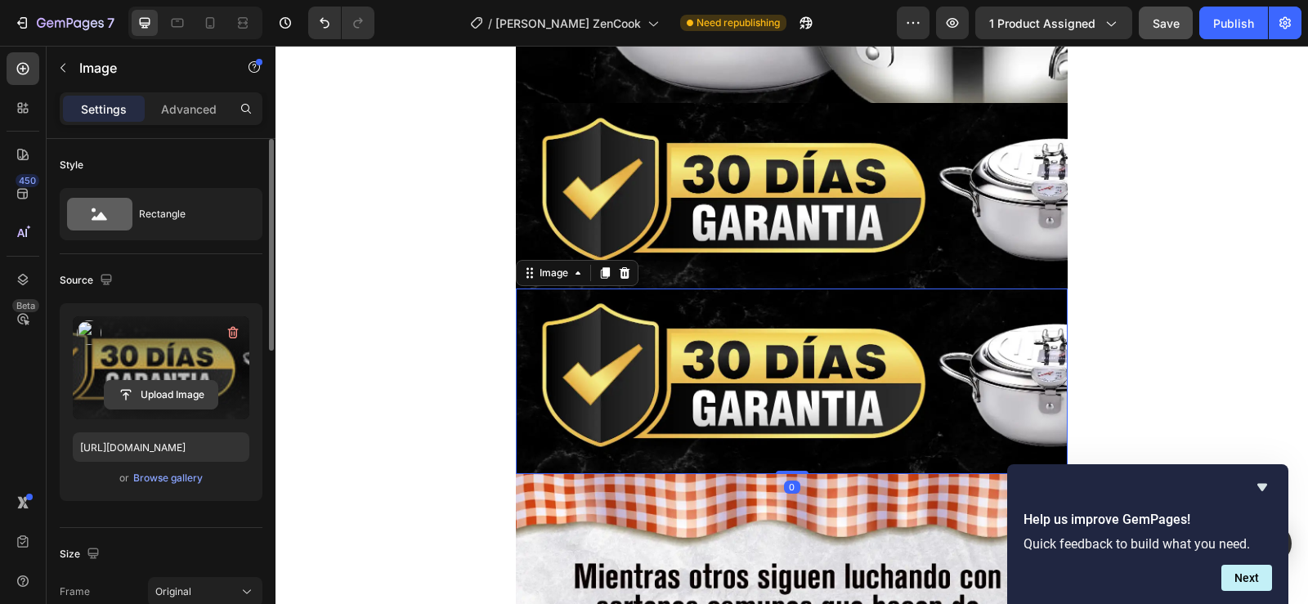
click at [171, 401] on input "file" at bounding box center [161, 395] width 113 height 28
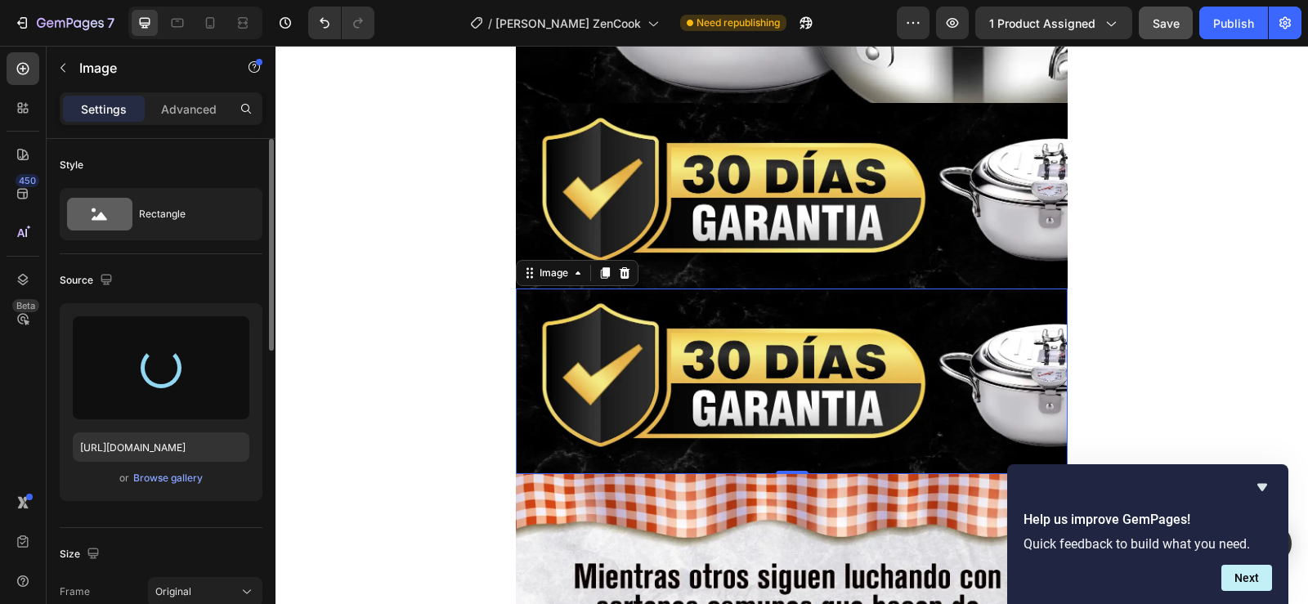
type input "[URL][DOMAIN_NAME]"
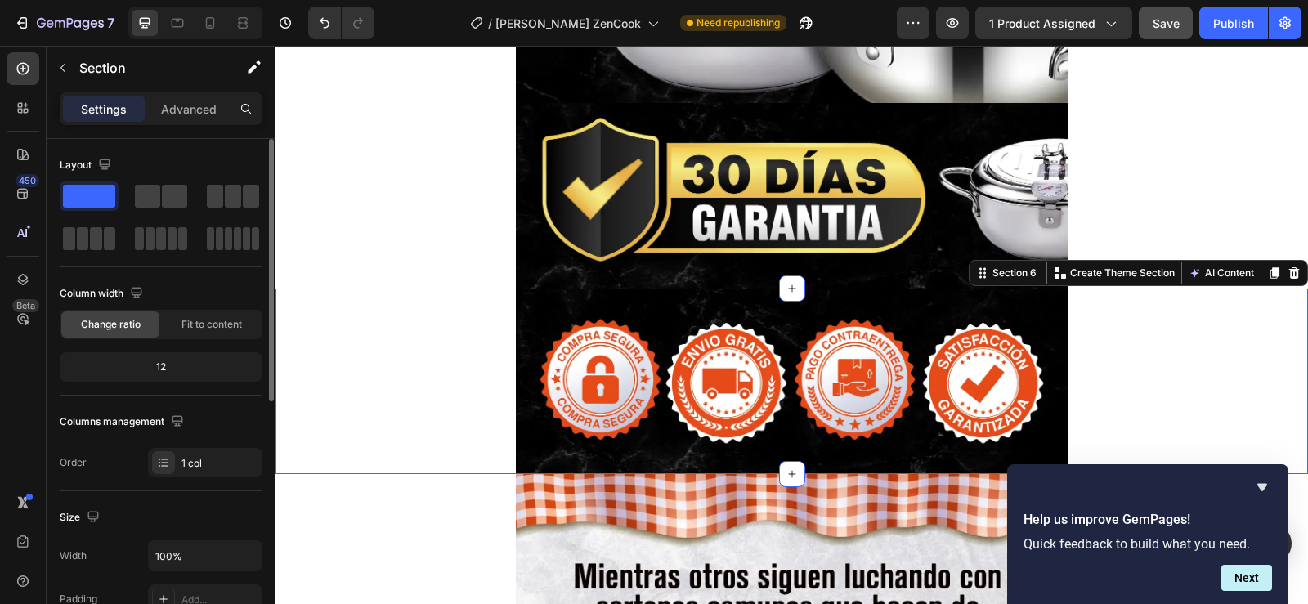
click at [1214, 352] on div "Image Row" at bounding box center [792, 382] width 1033 height 186
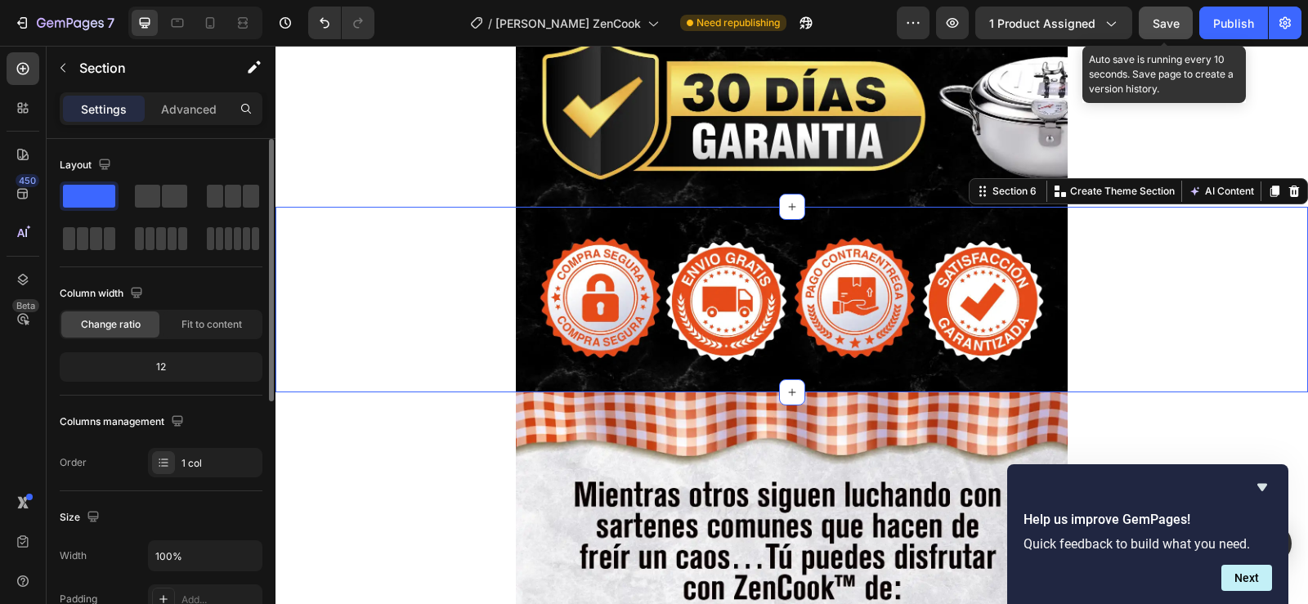
click at [1171, 36] on button "Save" at bounding box center [1166, 23] width 54 height 33
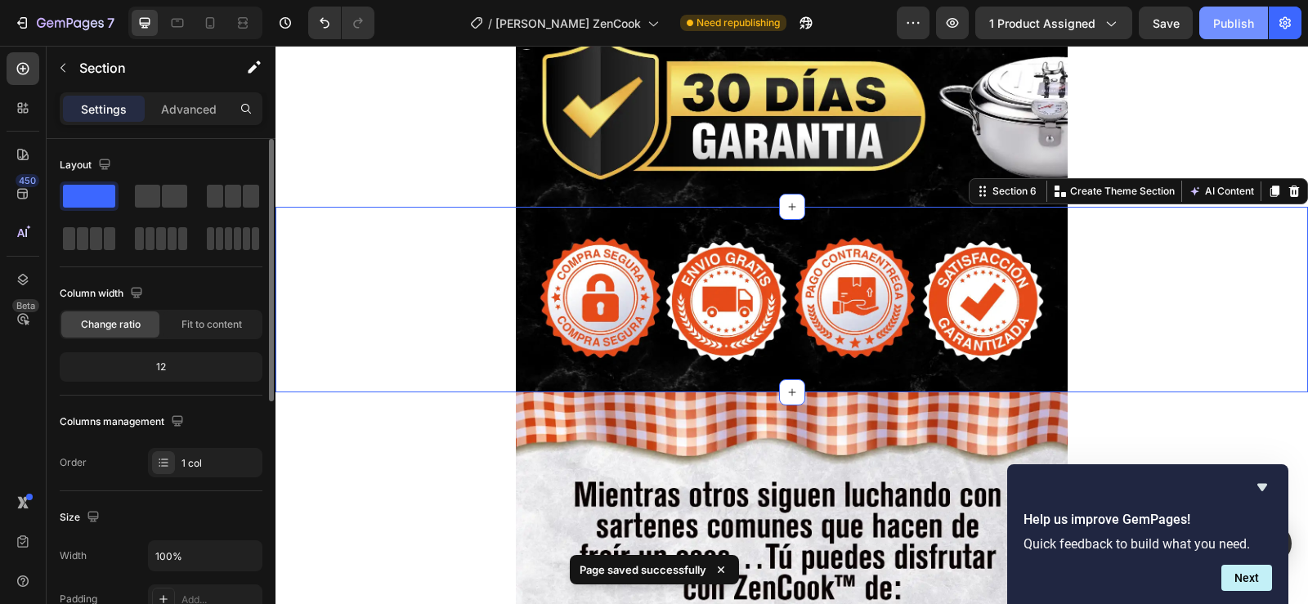
click at [1223, 26] on div "Publish" at bounding box center [1233, 23] width 41 height 17
click at [217, 27] on icon at bounding box center [210, 23] width 16 height 16
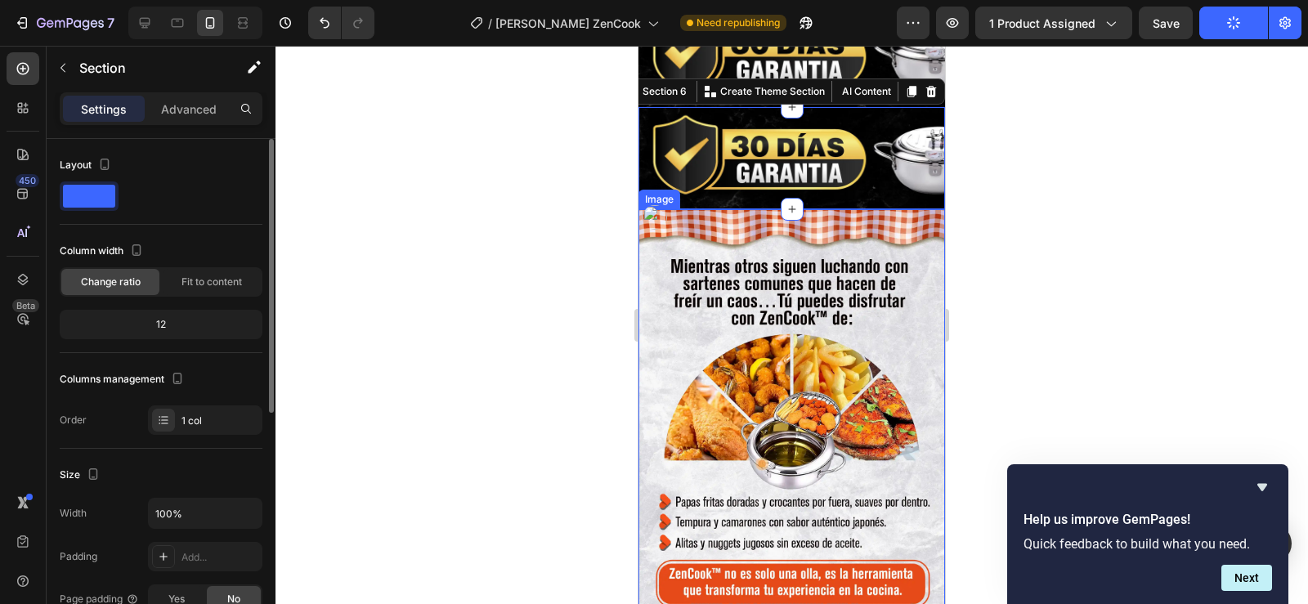
scroll to position [1867, 0]
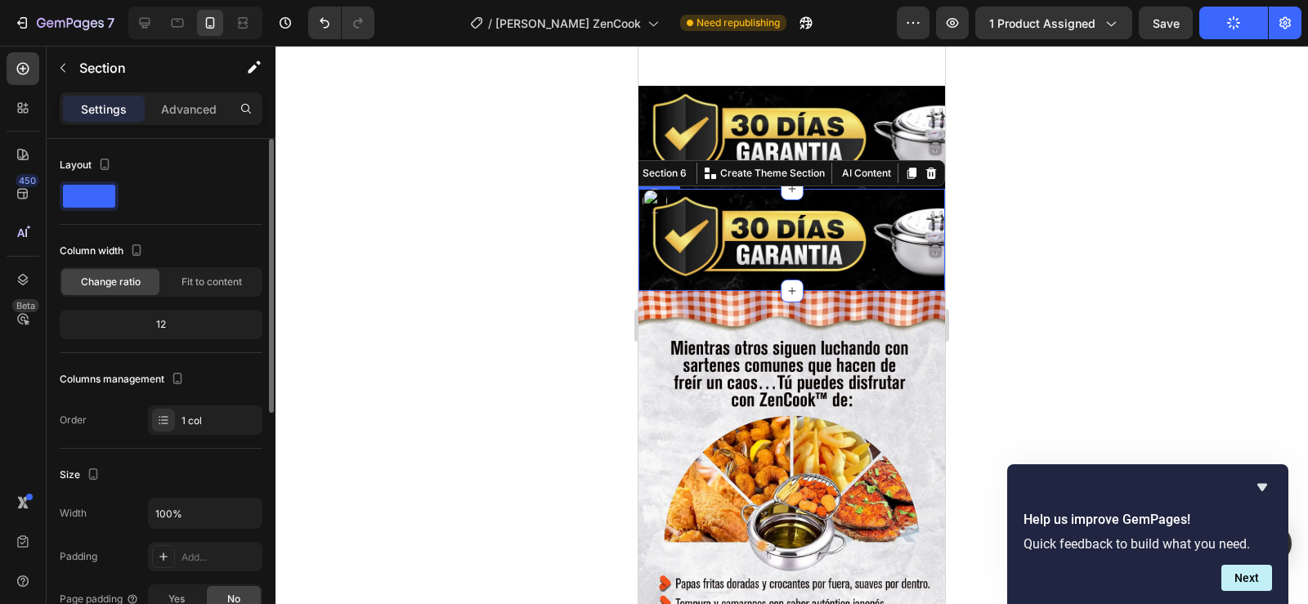
click at [860, 244] on img at bounding box center [792, 240] width 307 height 103
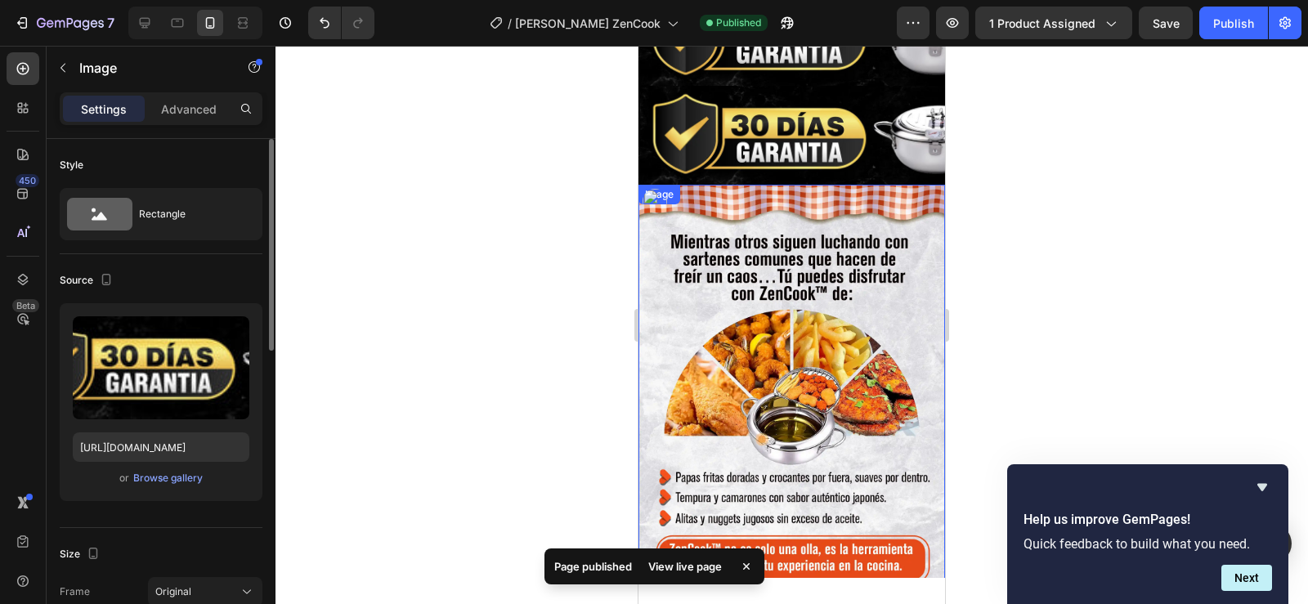
scroll to position [1376, 0]
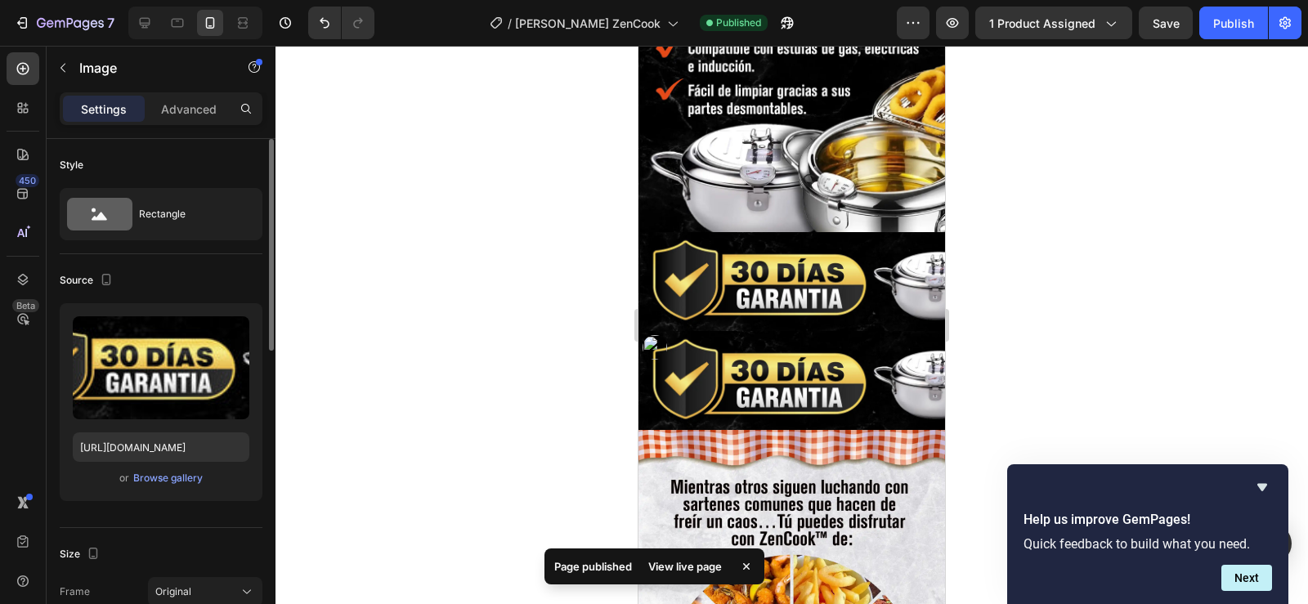
click at [755, 359] on img at bounding box center [792, 382] width 307 height 103
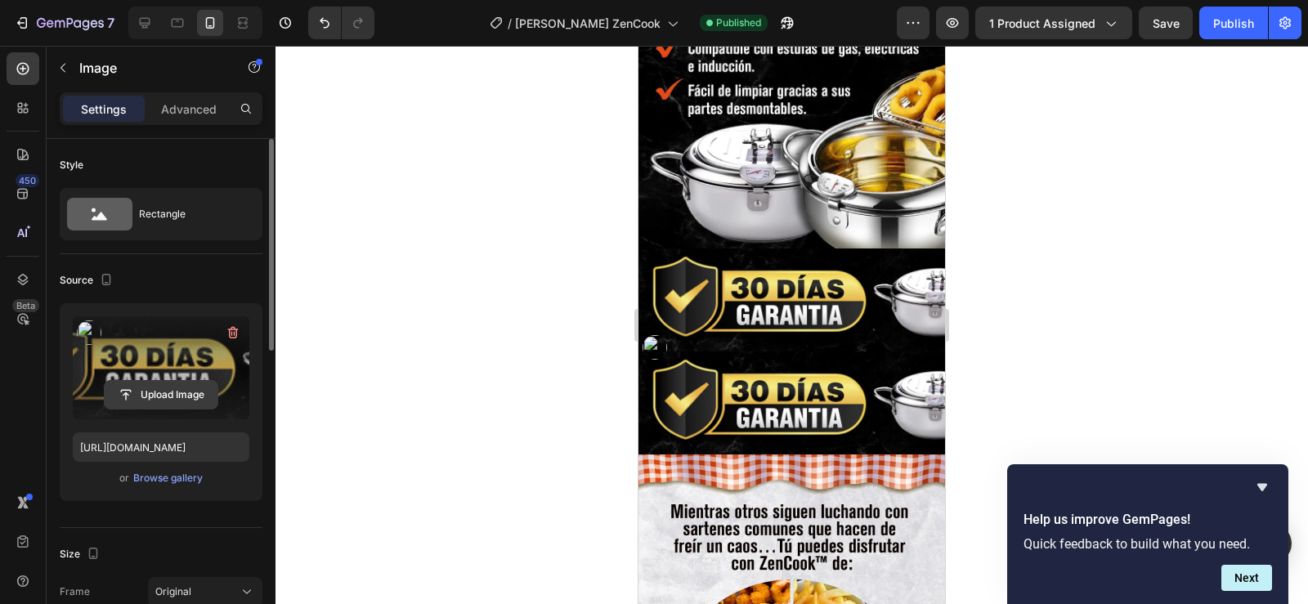
click at [145, 392] on input "file" at bounding box center [161, 395] width 113 height 28
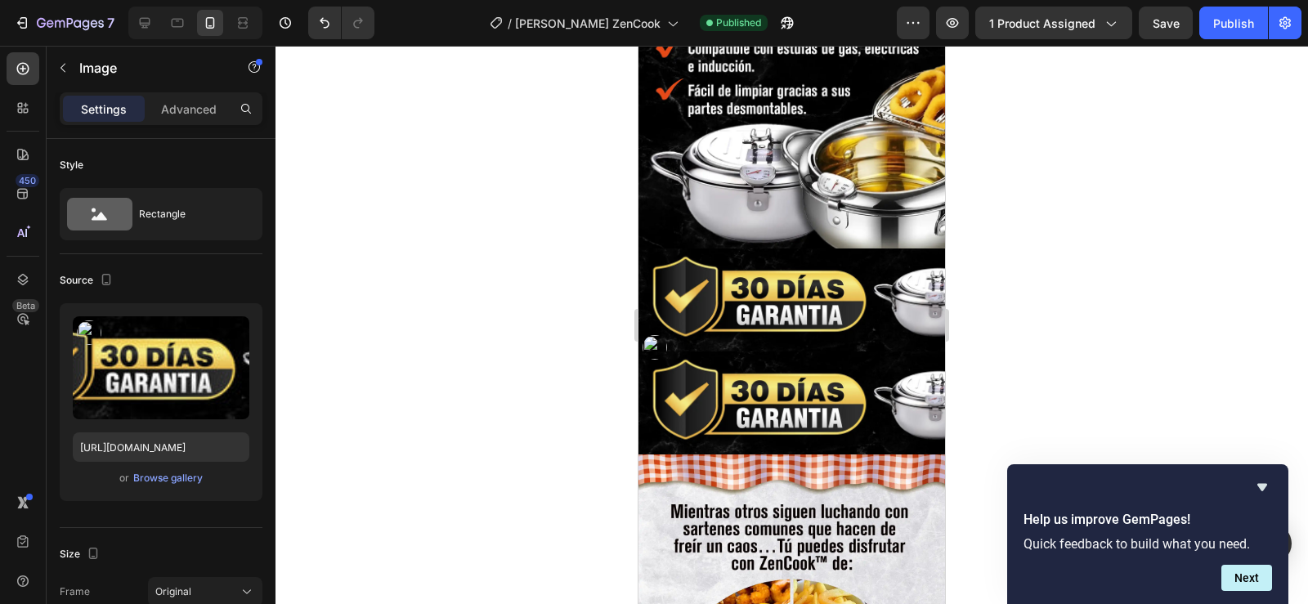
type input "[URL][DOMAIN_NAME]"
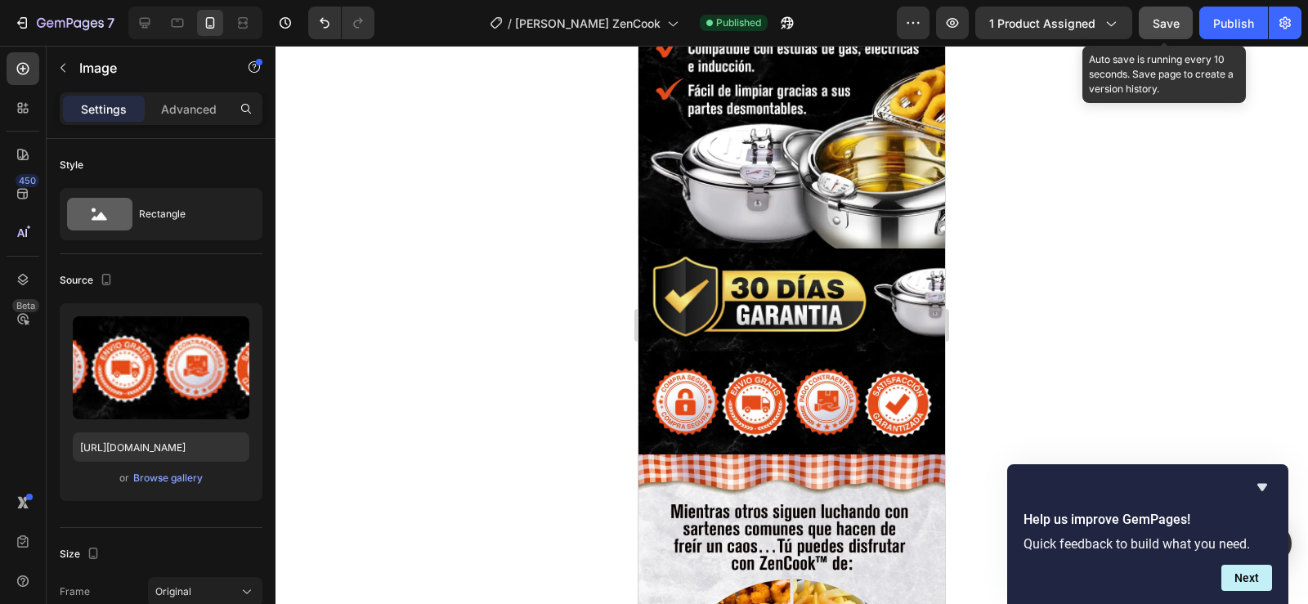
click at [1159, 32] on button "Save" at bounding box center [1166, 23] width 54 height 33
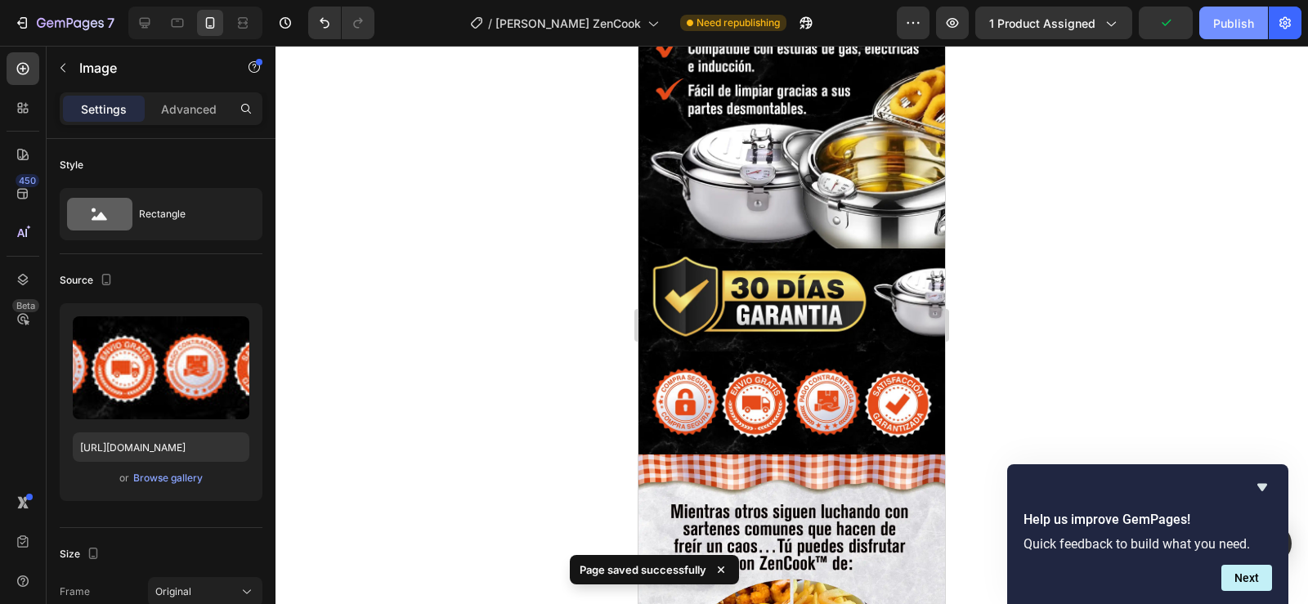
click at [1222, 32] on button "Publish" at bounding box center [1233, 23] width 69 height 33
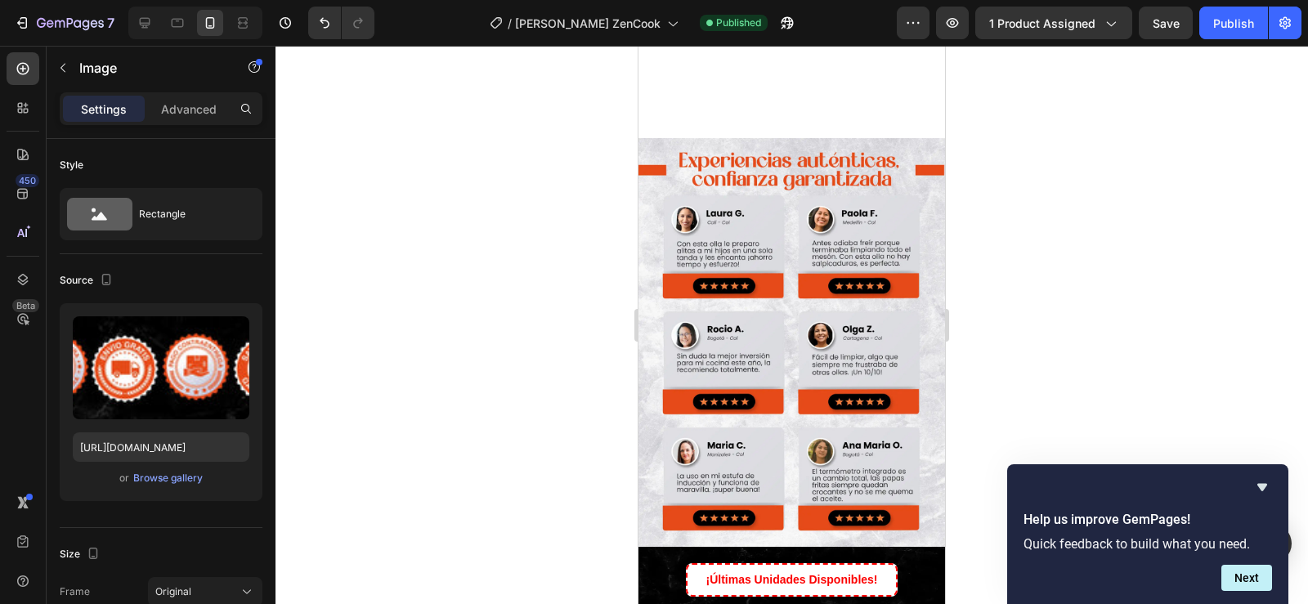
scroll to position [2684, 0]
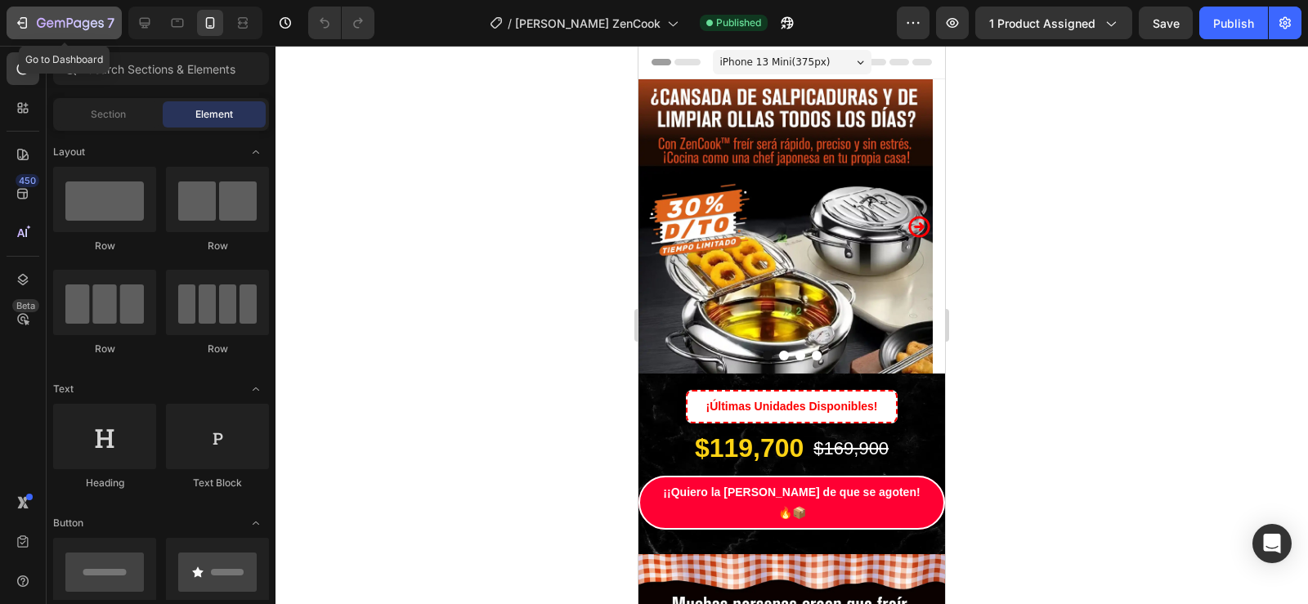
click at [20, 27] on icon "button" at bounding box center [23, 22] width 7 height 11
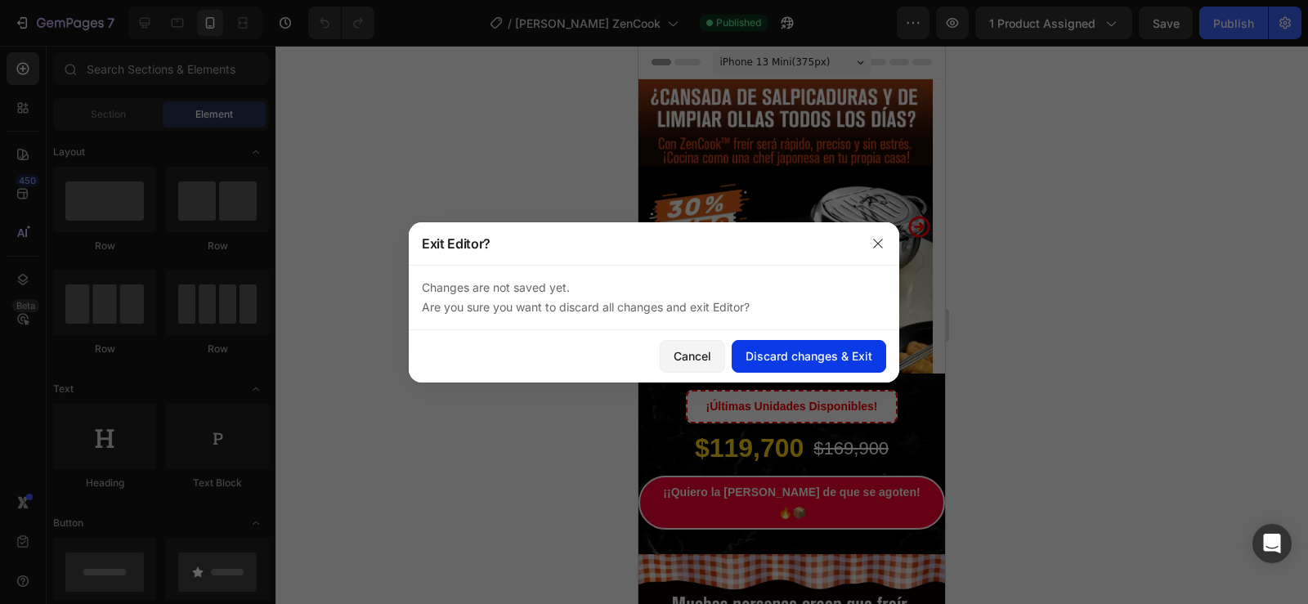
click at [787, 360] on div "Discard changes & Exit" at bounding box center [809, 355] width 127 height 17
